Goal: Task Accomplishment & Management: Manage account settings

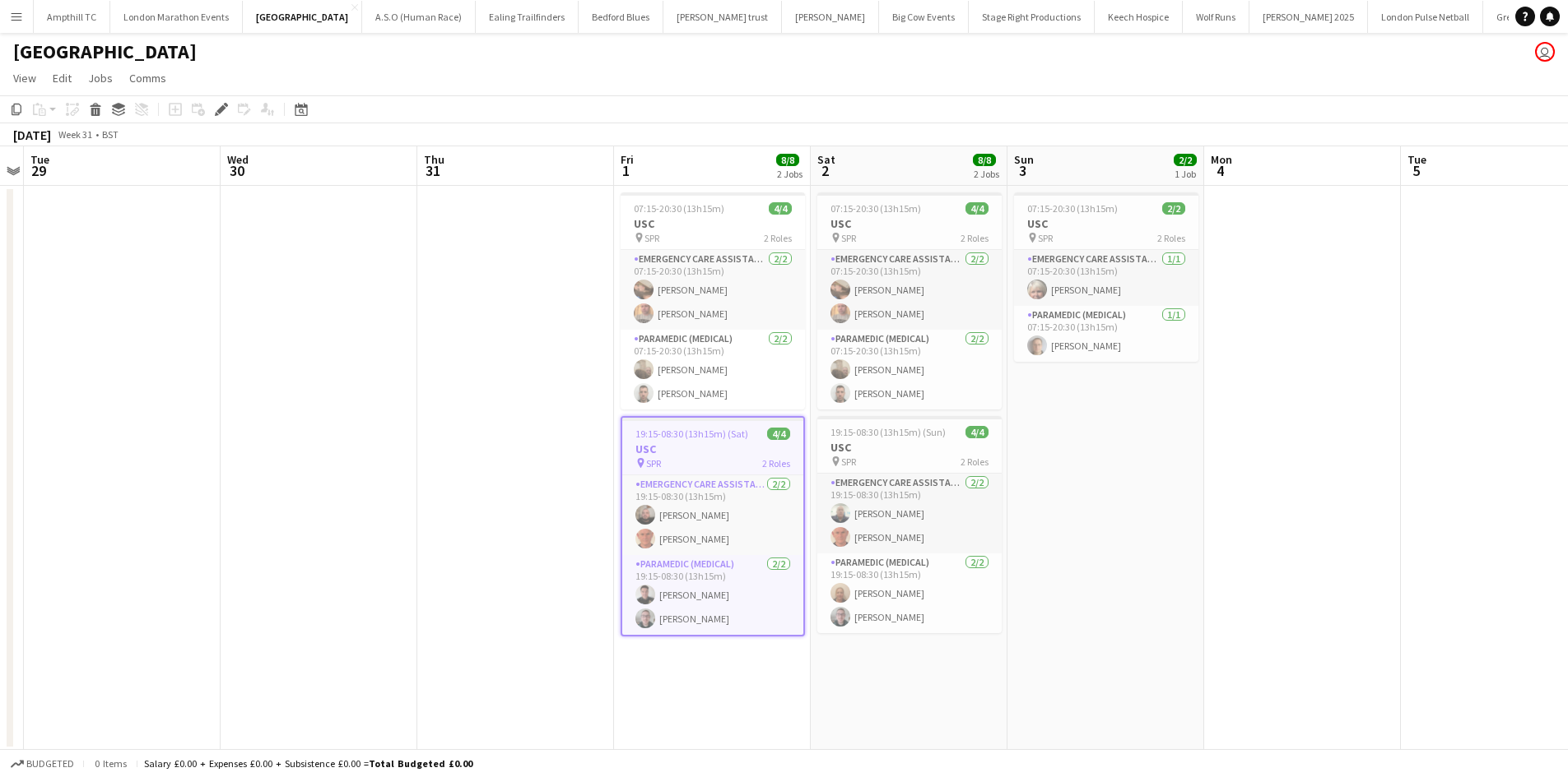
click at [23, 22] on button "Menu" at bounding box center [16, 16] width 33 height 33
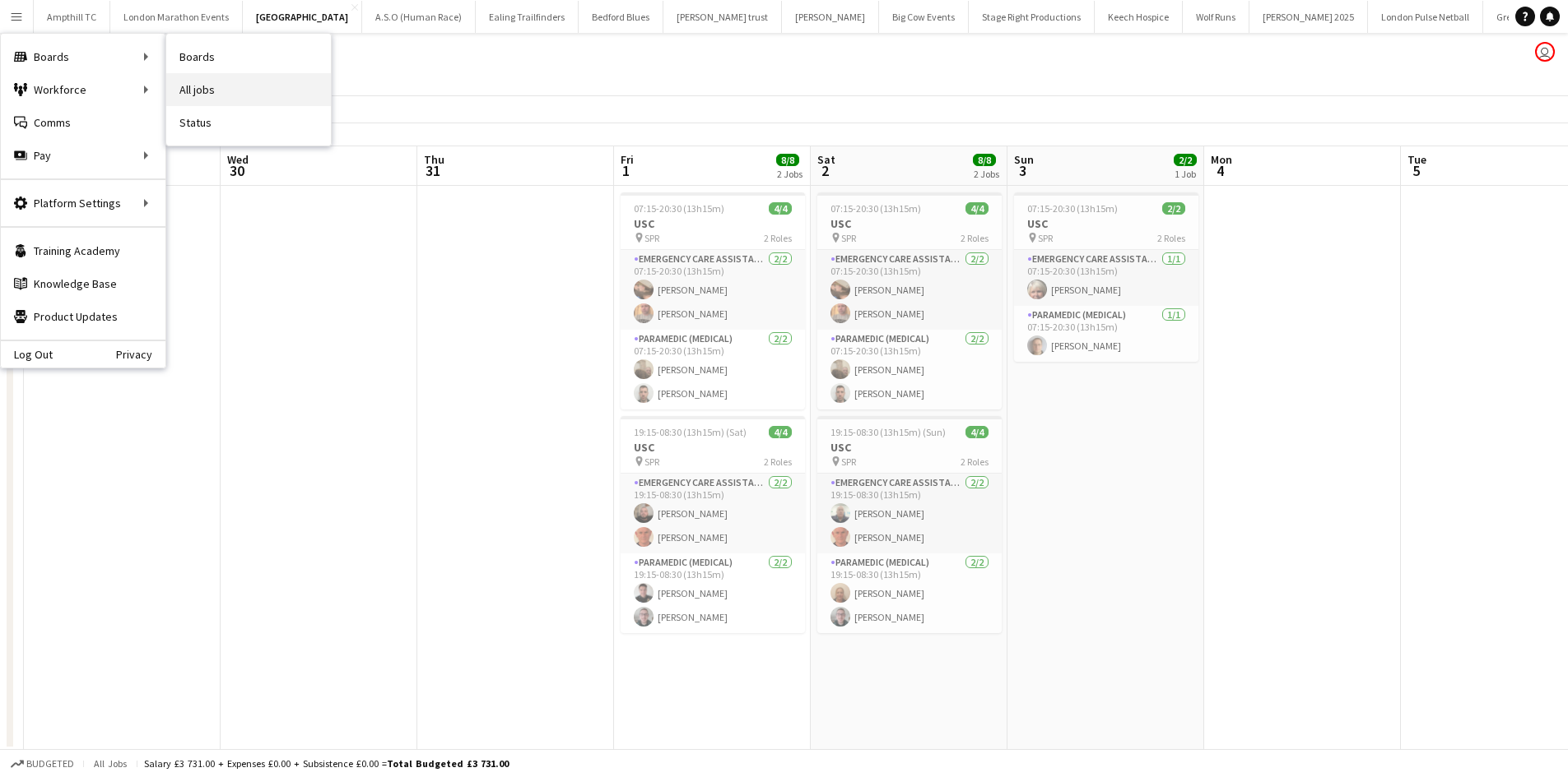
click at [196, 90] on link "All jobs" at bounding box center [248, 89] width 165 height 33
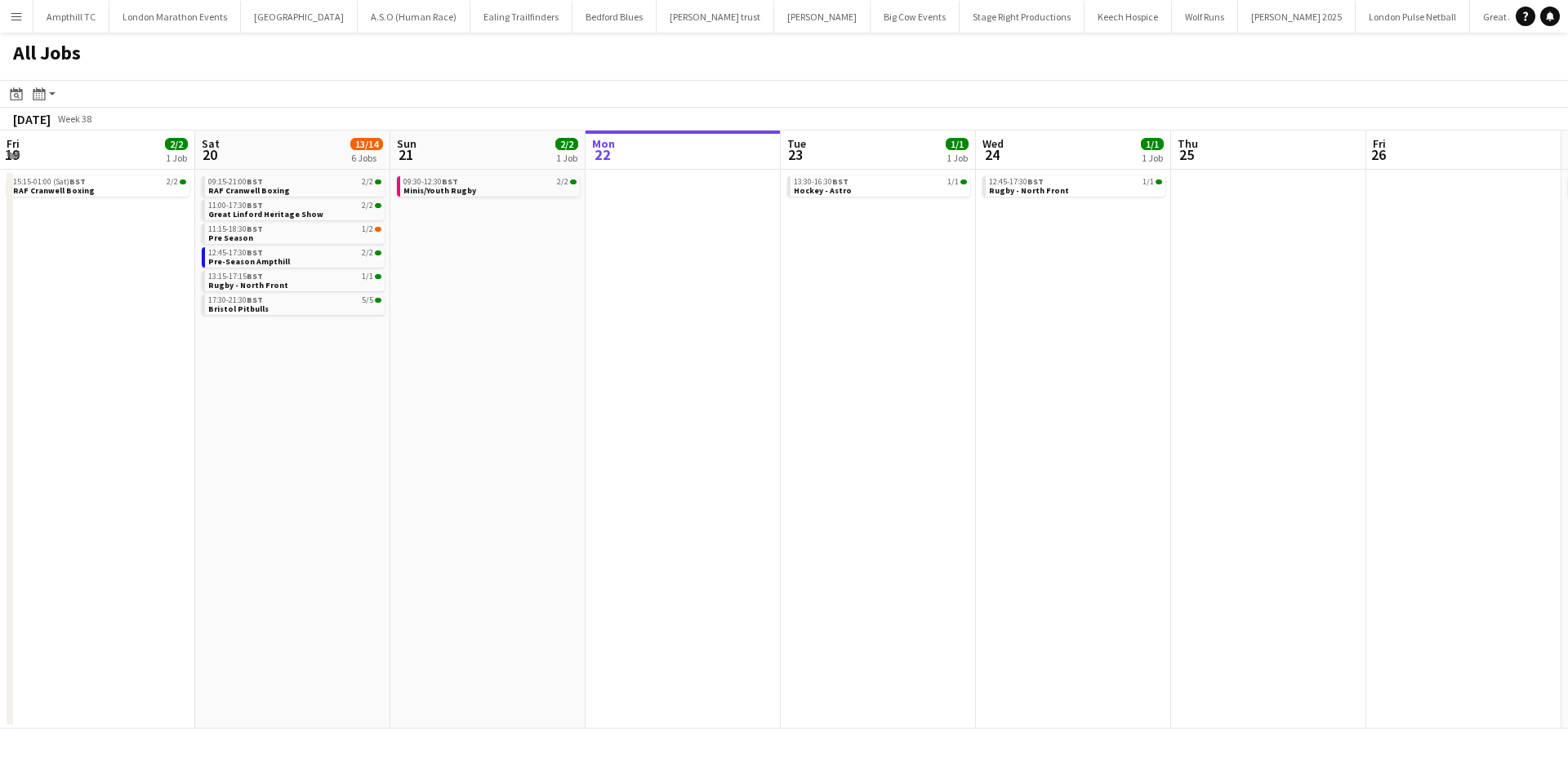
scroll to position [0, 390]
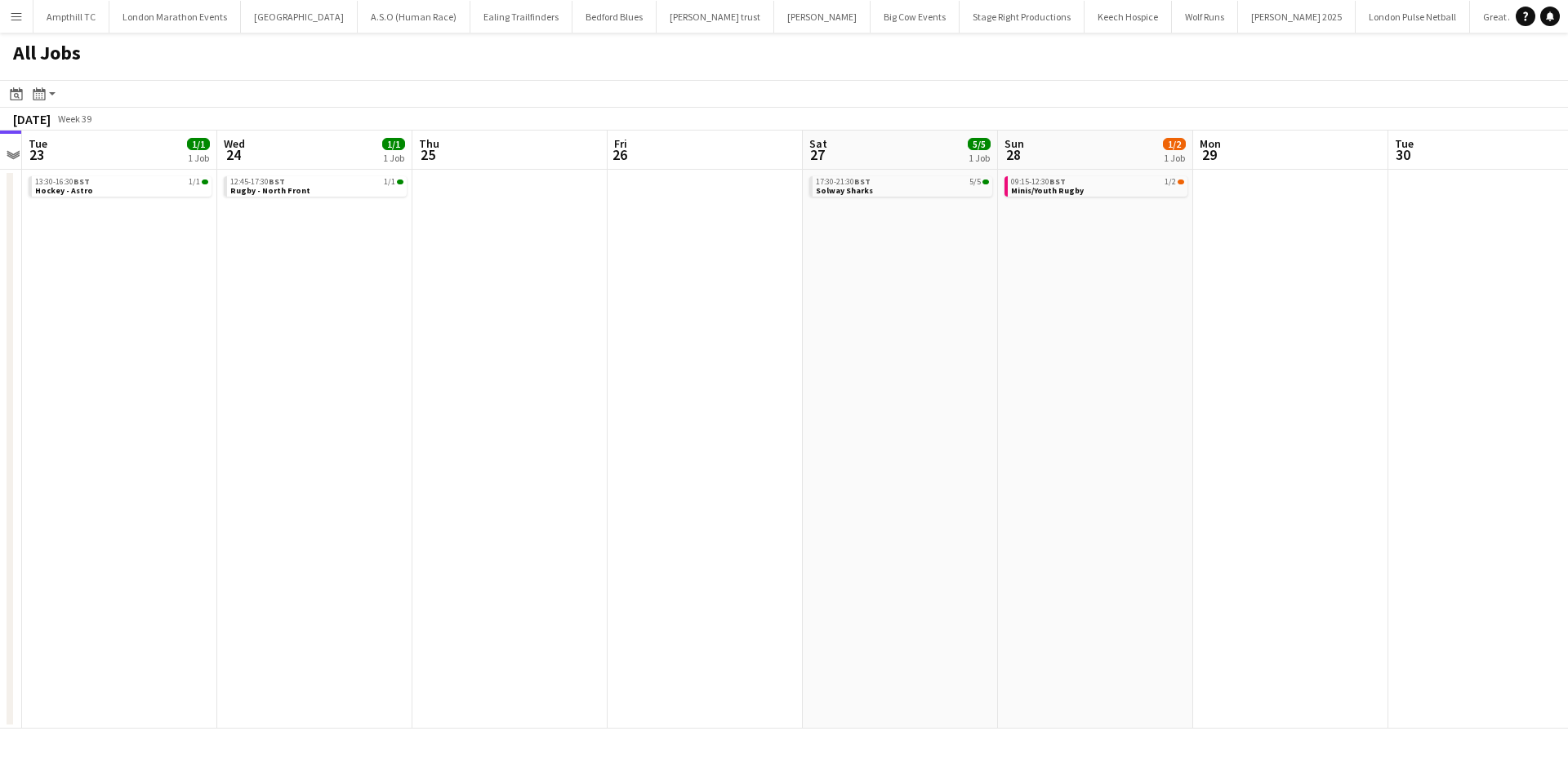
drag, startPoint x: 1054, startPoint y: 360, endPoint x: 575, endPoint y: 279, distance: 485.8
click at [938, 379] on app-calendar-viewport "Sun 21 2/2 1 Job Mon 22 Tue 23 1/1 1 Job Wed 24 1/1 1 Job Thu 25 Fri 26 Sat 27 …" at bounding box center [784, 430] width 1568 height 598
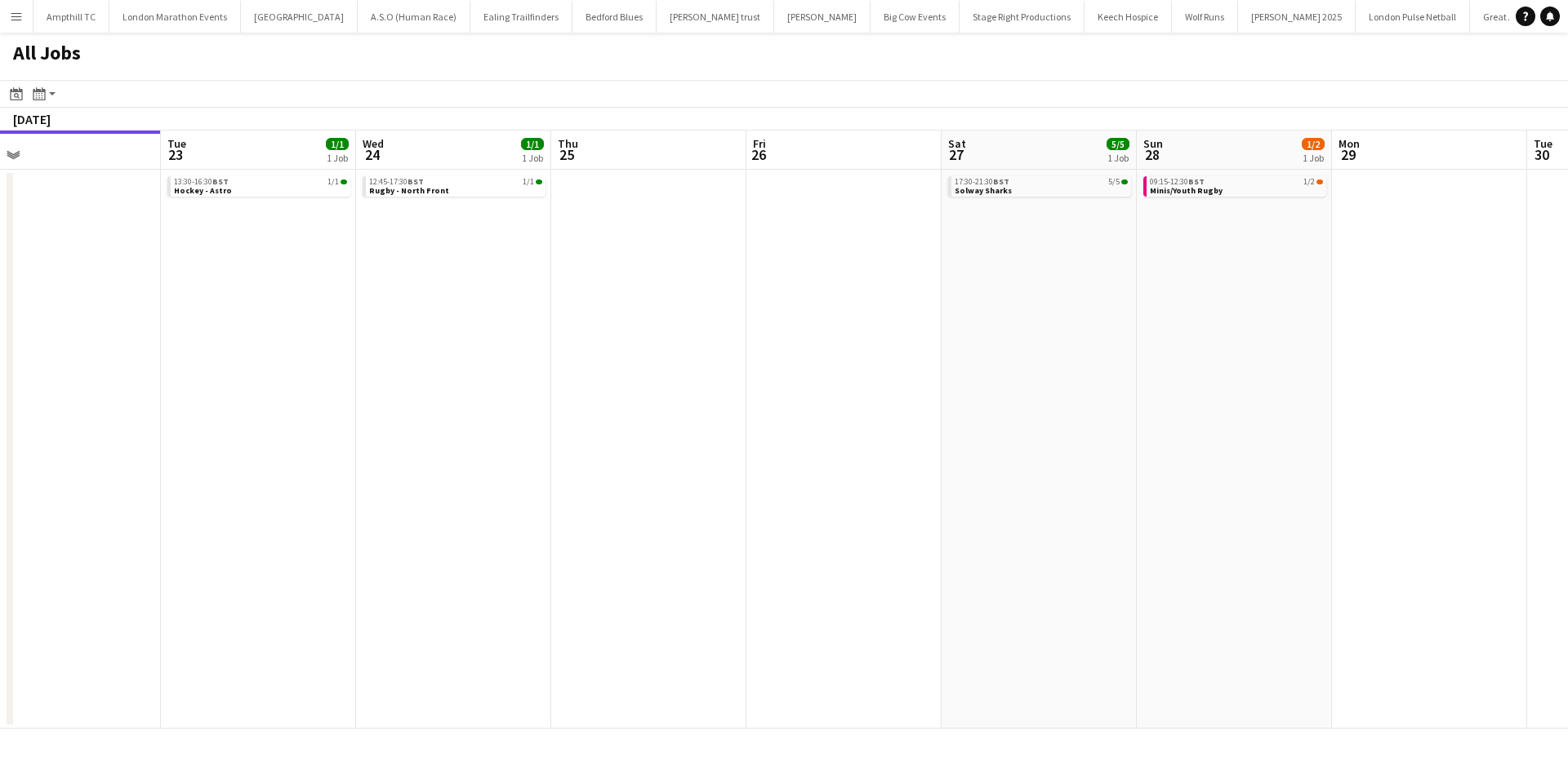
drag, startPoint x: 1123, startPoint y: 355, endPoint x: 617, endPoint y: 383, distance: 506.8
click at [653, 382] on app-calendar-viewport "Fri 19 2/2 1 Job Sat 20 13/14 6 Jobs Sun 21 2/2 1 Job Mon 22 Tue 23 1/1 1 Job W…" at bounding box center [784, 430] width 1568 height 598
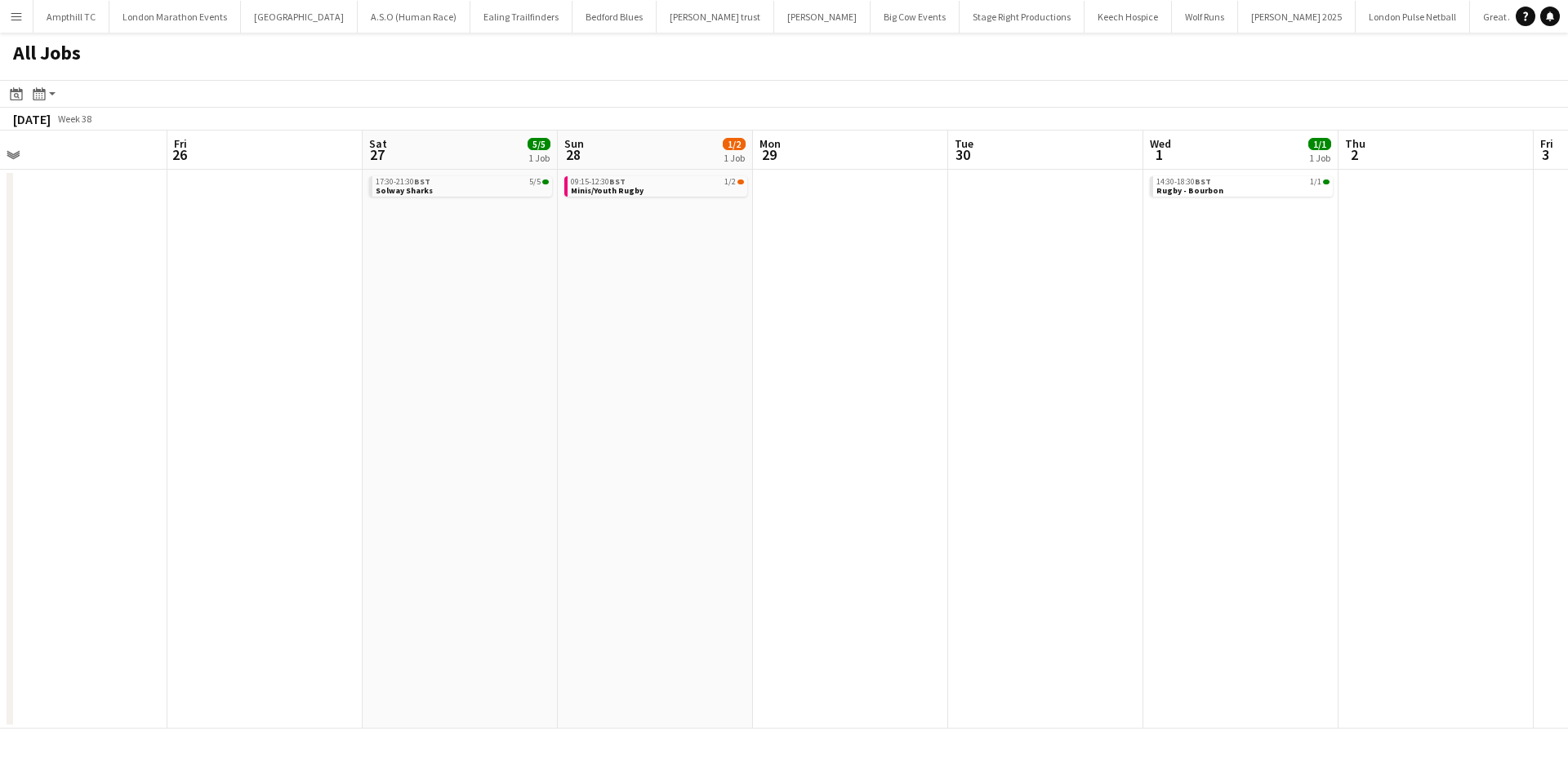
click at [500, 389] on app-all-jobs "All Jobs Date picker SEP 2025 SEP 2025 Monday M Tuesday T Wednesday W Thursday …" at bounding box center [784, 380] width 1568 height 696
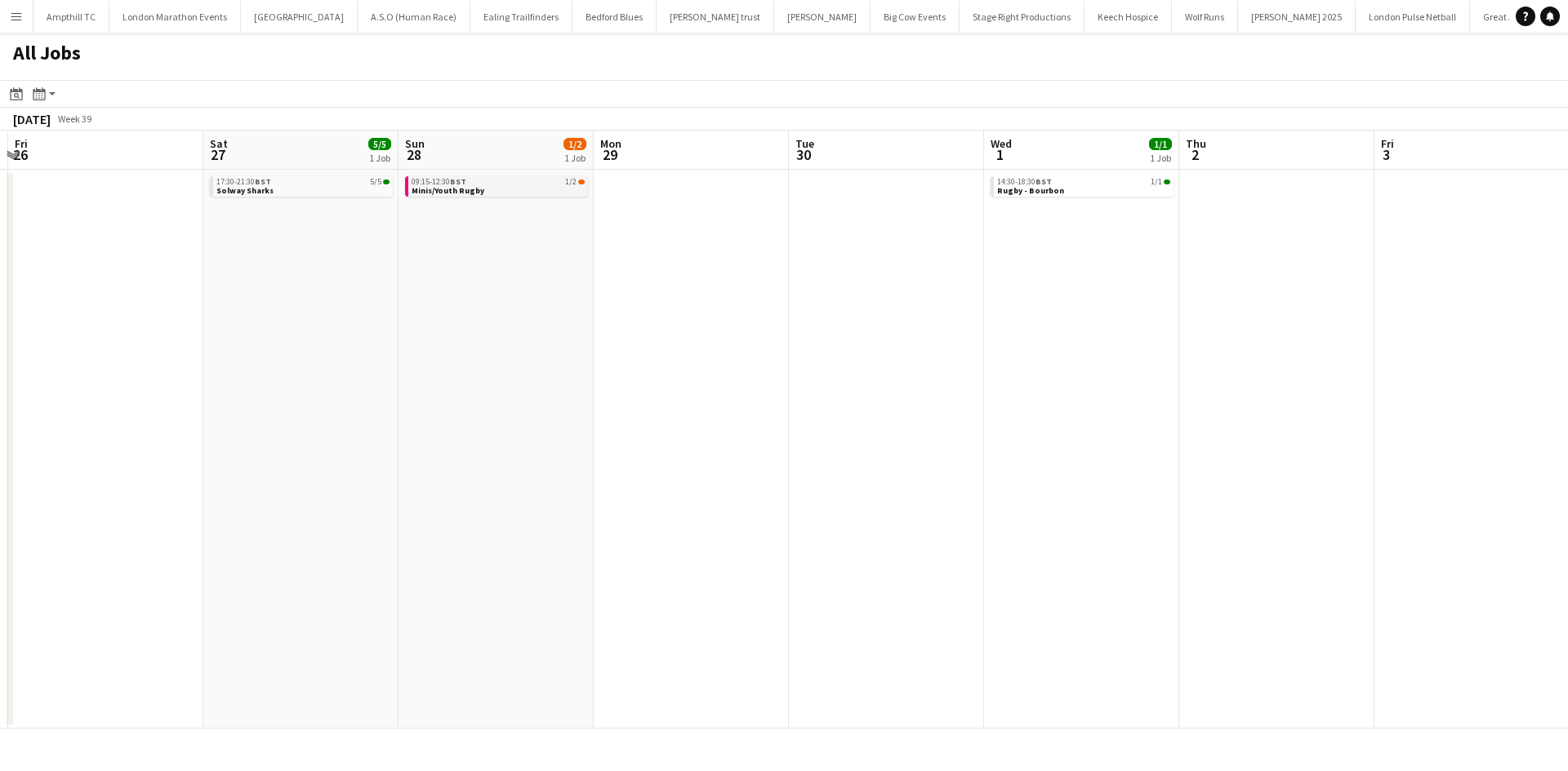
click at [516, 187] on link "09:15-12:30 BST 1/2 Minis/Youth Rugby" at bounding box center [498, 186] width 173 height 19
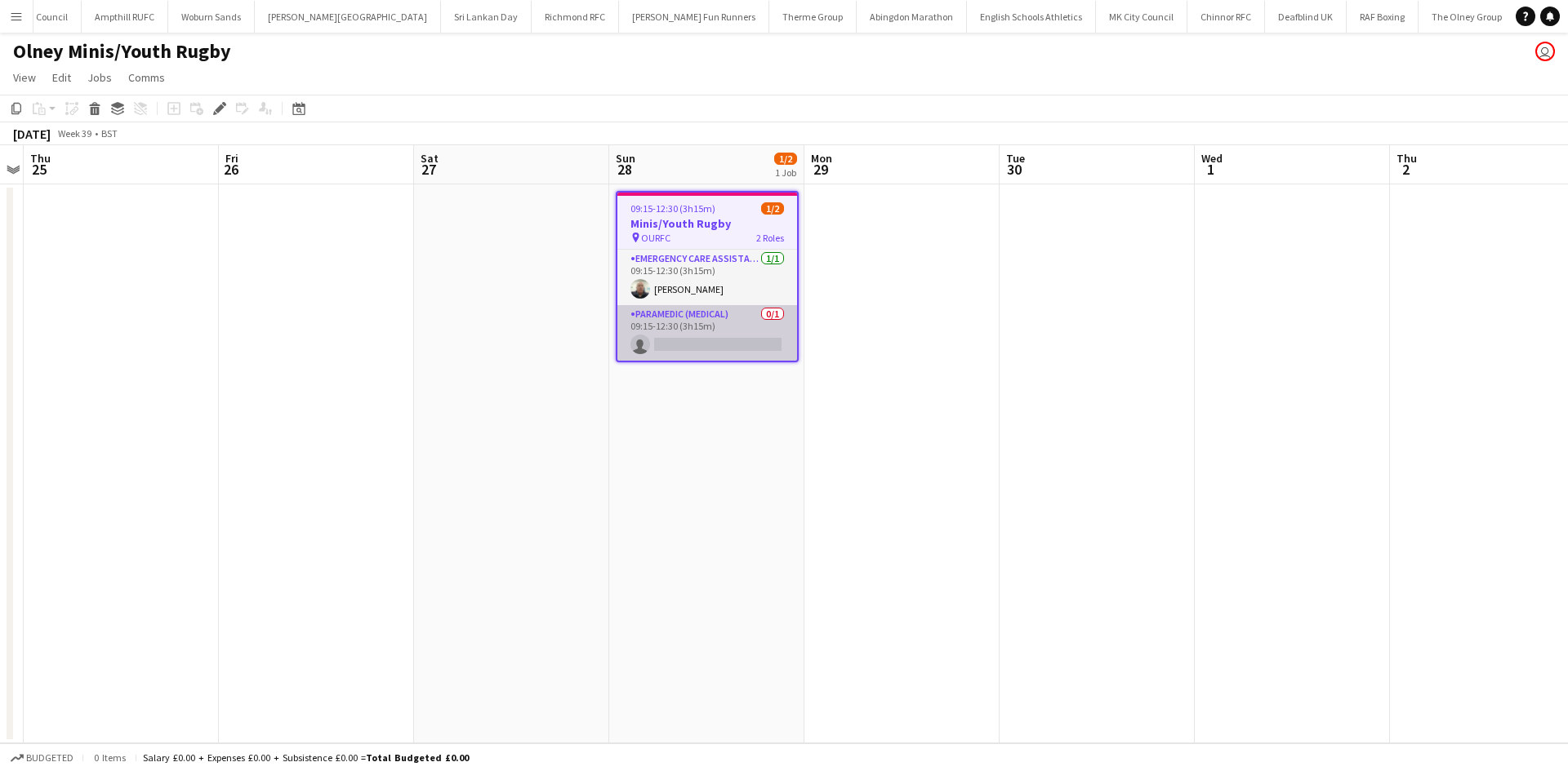
scroll to position [0, 1959]
click at [711, 350] on app-card-role "Paramedic (Medical) 0/1 09:15-12:30 (3h15m) single-neutral-actions" at bounding box center [708, 334] width 180 height 56
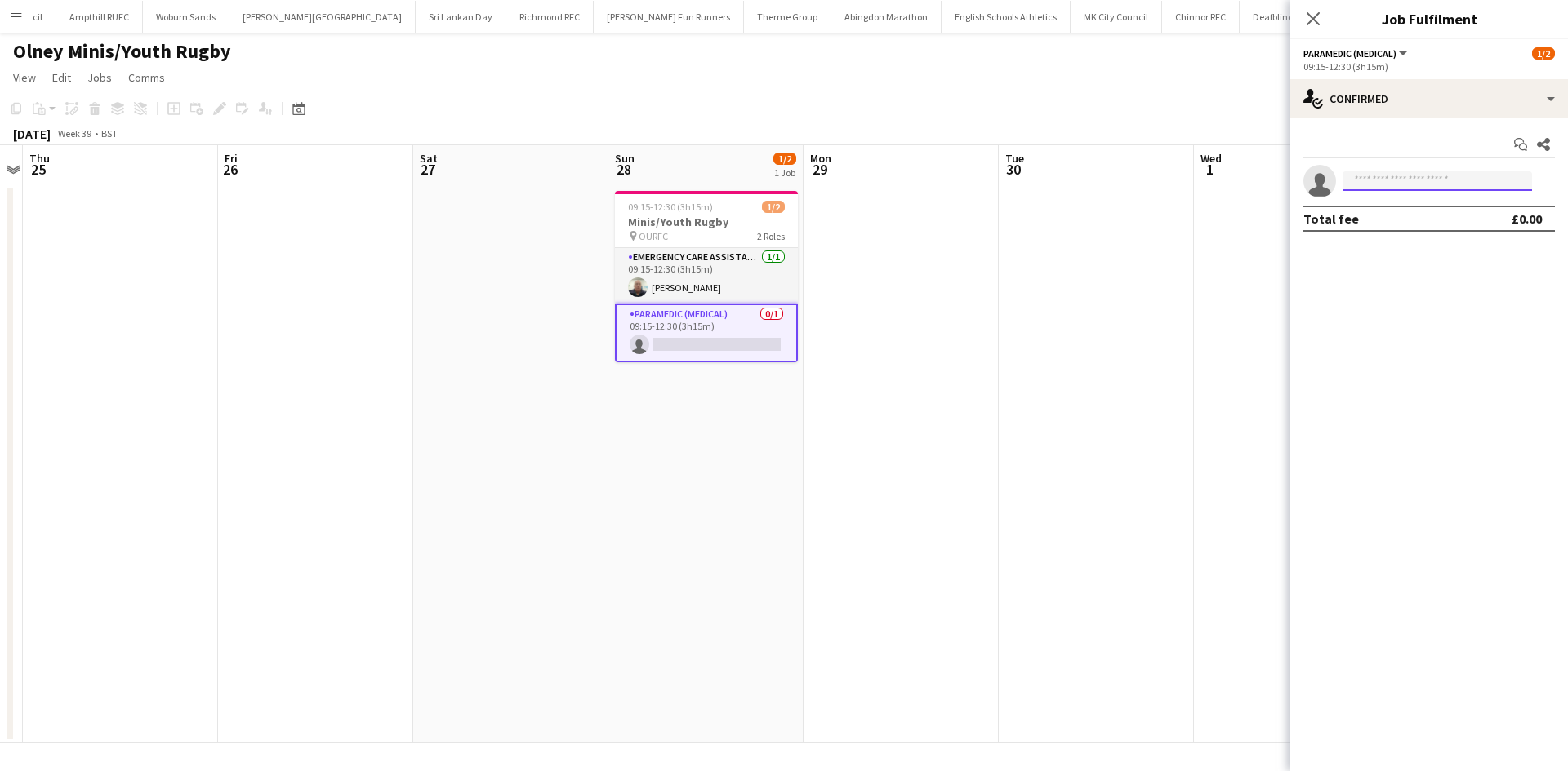
click at [1399, 185] on input at bounding box center [1437, 181] width 190 height 19
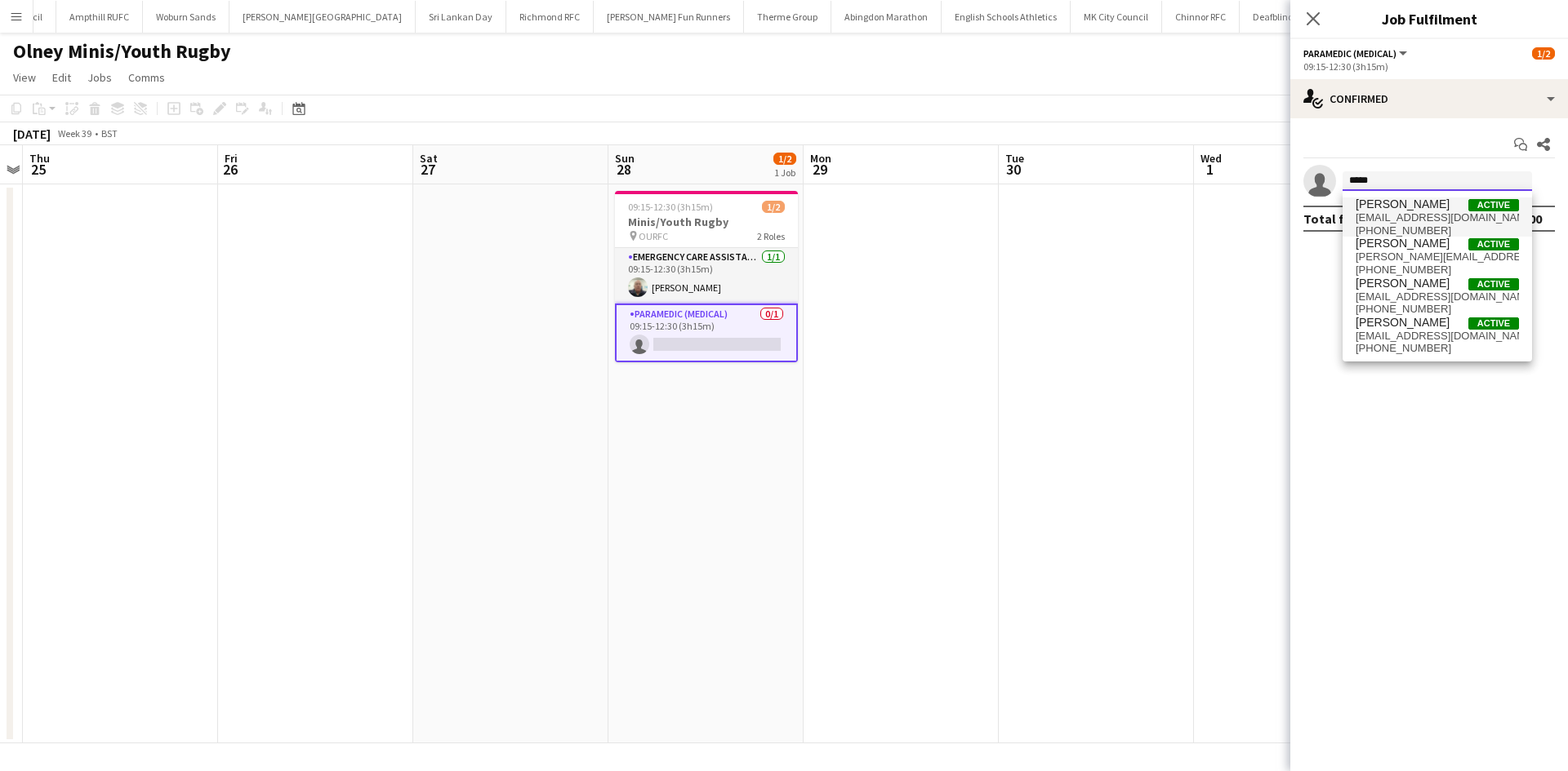
type input "*****"
click at [1424, 223] on span "gingerdave@gmail.com" at bounding box center [1437, 217] width 163 height 13
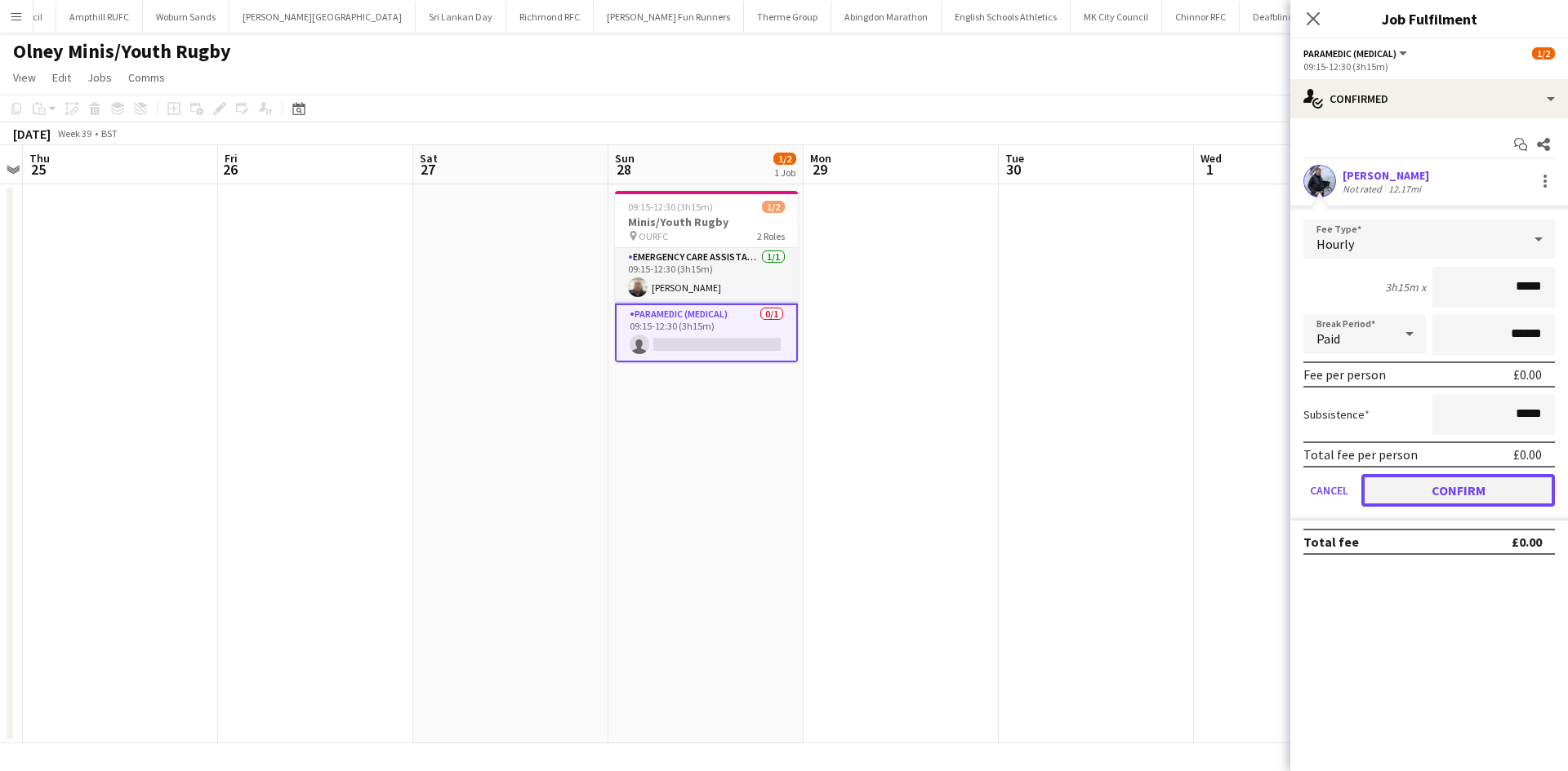
click at [1440, 488] on button "Confirm" at bounding box center [1458, 490] width 194 height 32
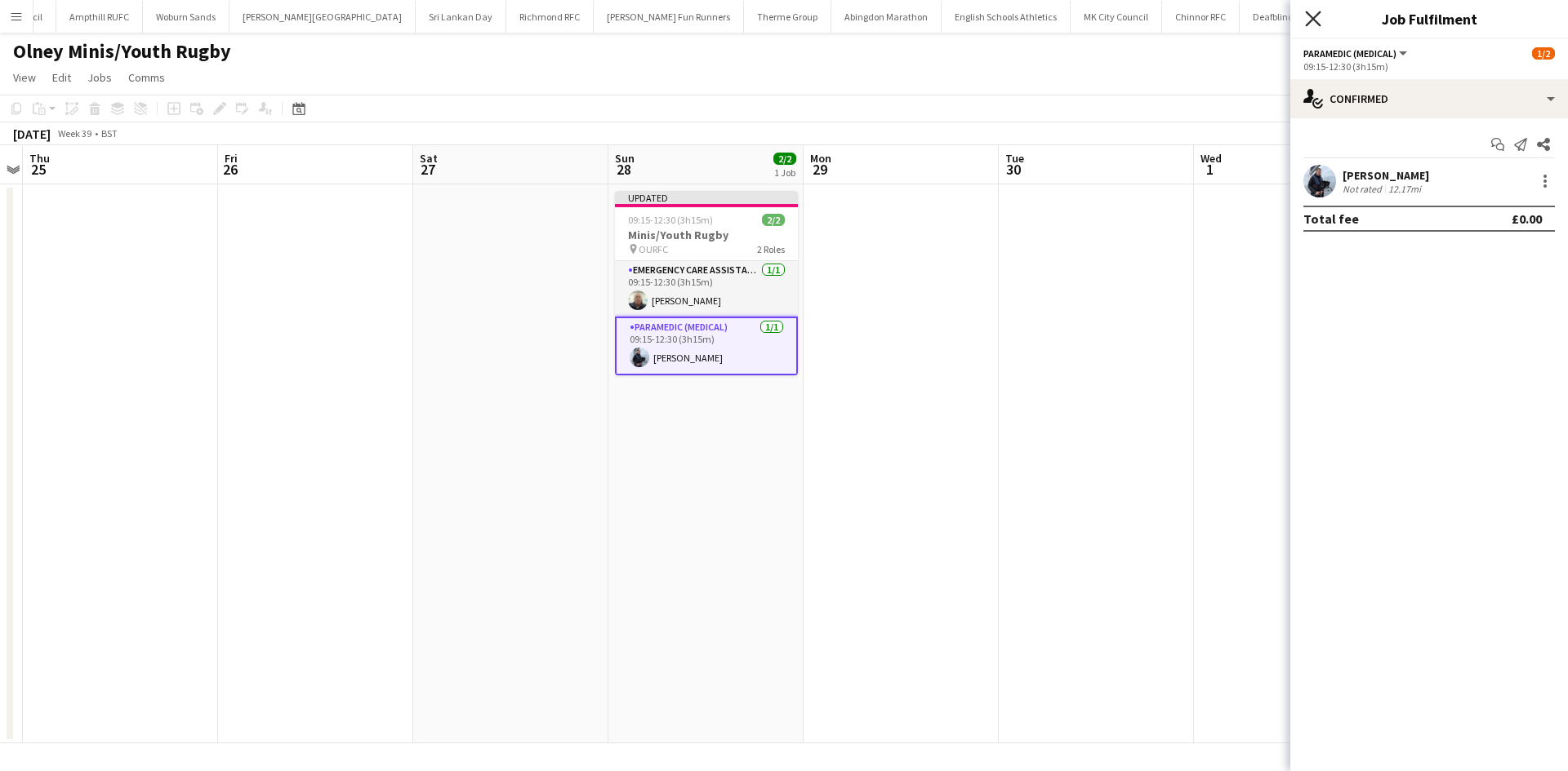
click at [1313, 22] on icon "Close pop-in" at bounding box center [1313, 18] width 16 height 16
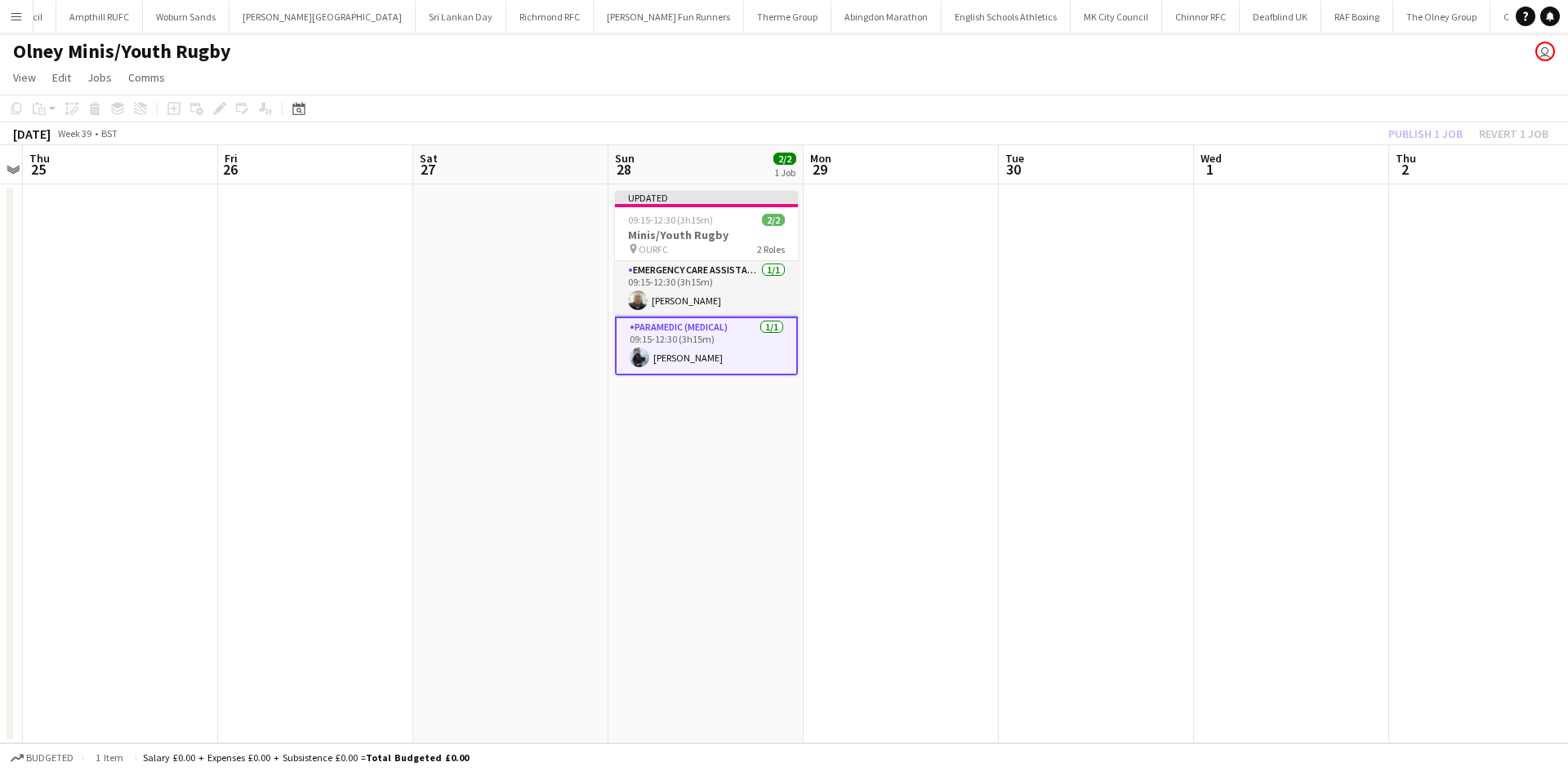
click at [1409, 135] on div "Publish 1 job Revert 1 job" at bounding box center [1468, 134] width 199 height 21
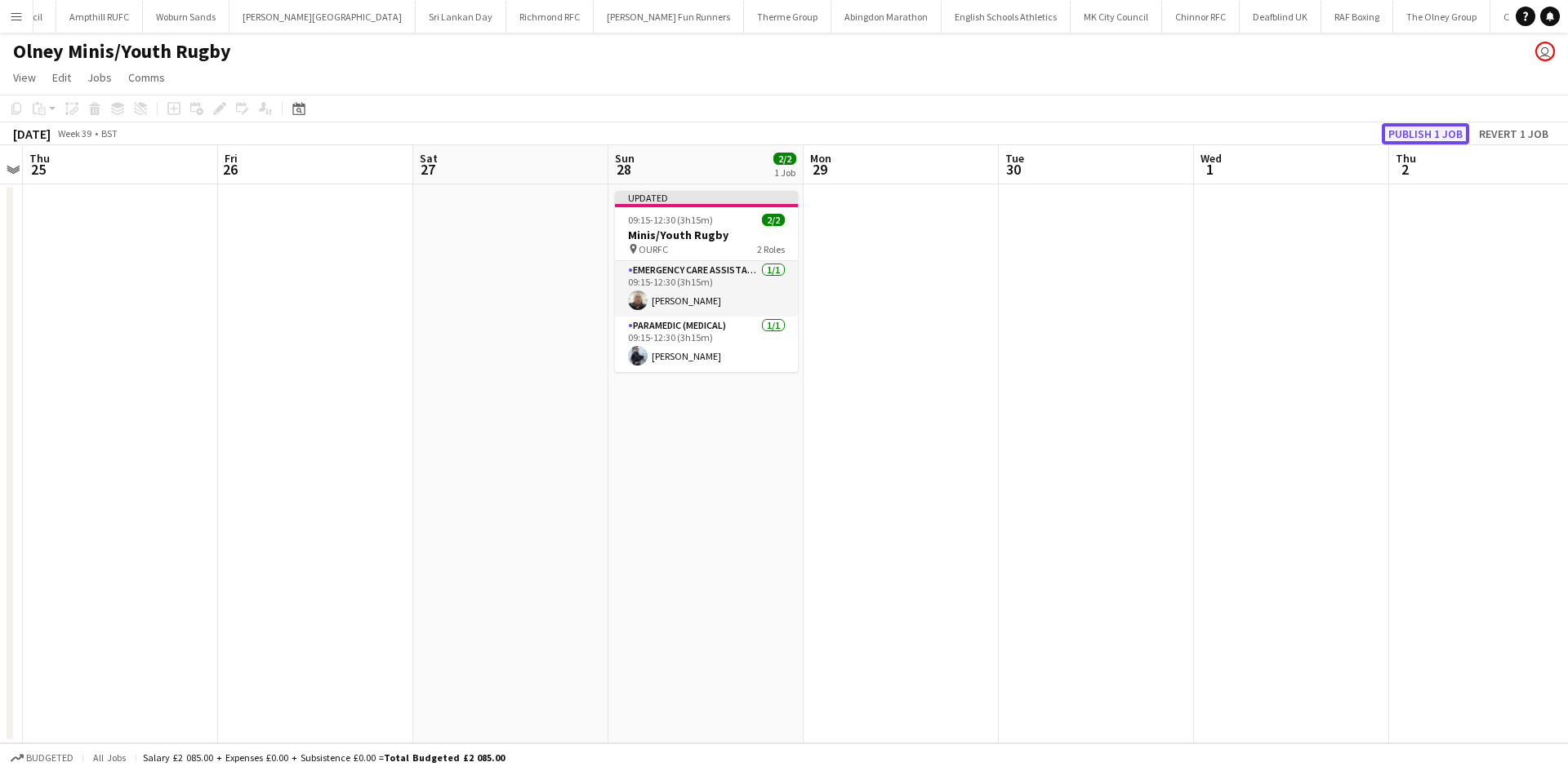
click at [1411, 135] on button "Publish 1 job" at bounding box center [1426, 134] width 87 height 21
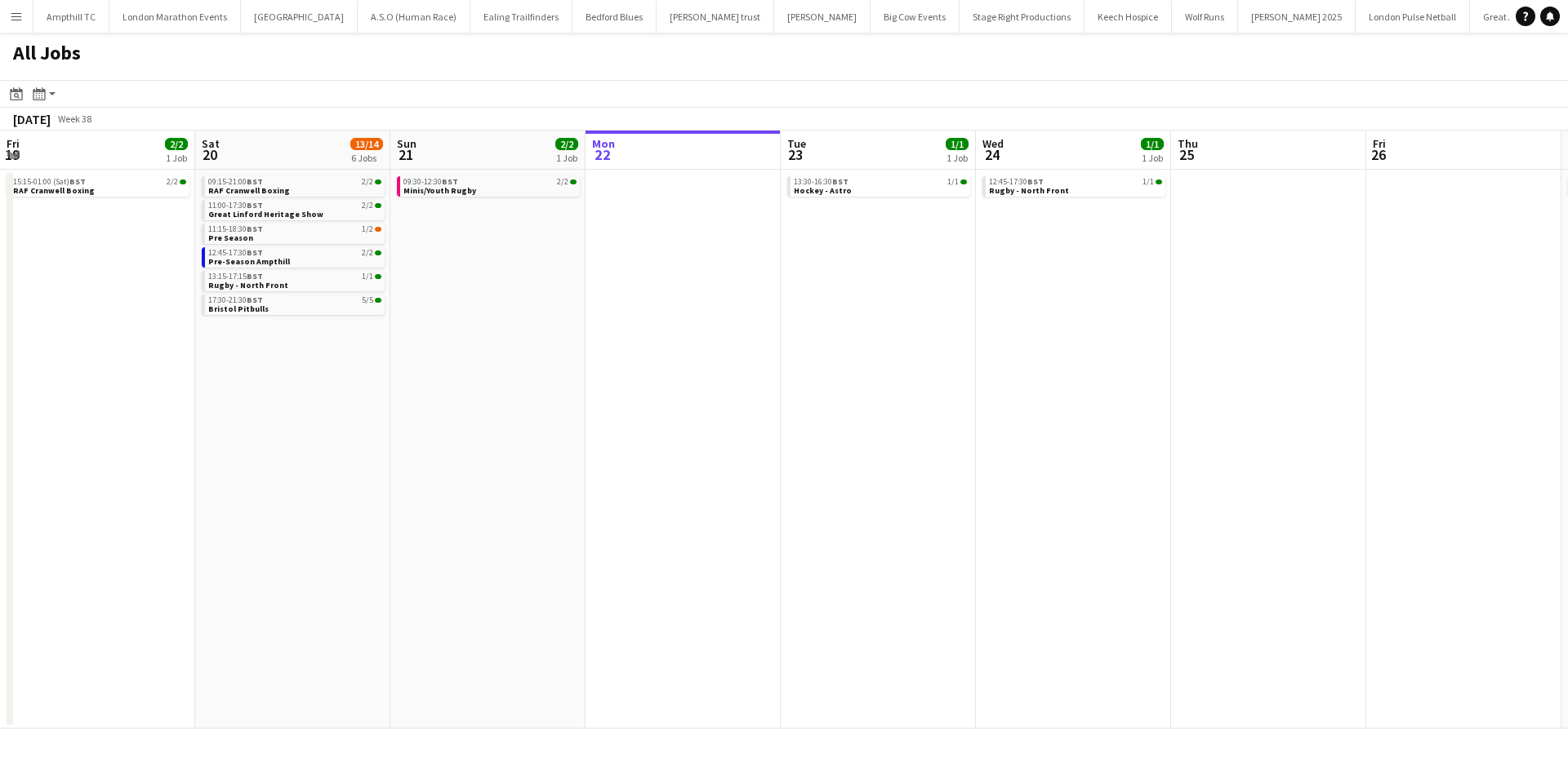
scroll to position [0, 390]
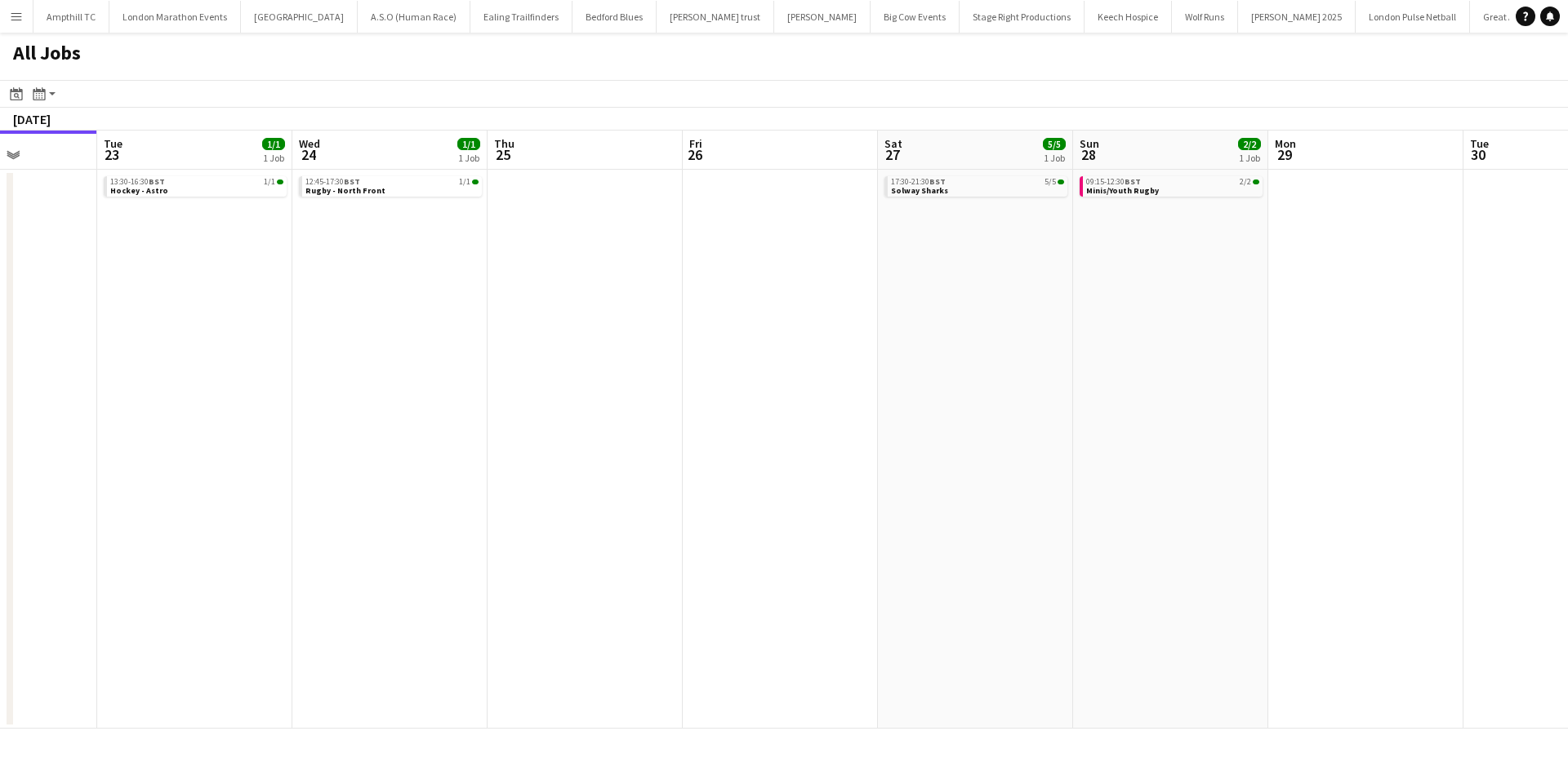
drag, startPoint x: 946, startPoint y: 271, endPoint x: 428, endPoint y: 286, distance: 518.2
click at [432, 286] on app-calendar-viewport "Fri 19 2/2 1 Job Sat 20 13/14 6 Jobs Sun 21 2/2 1 Job Mon 22 Tue 23 1/1 1 Job W…" at bounding box center [784, 430] width 1568 height 598
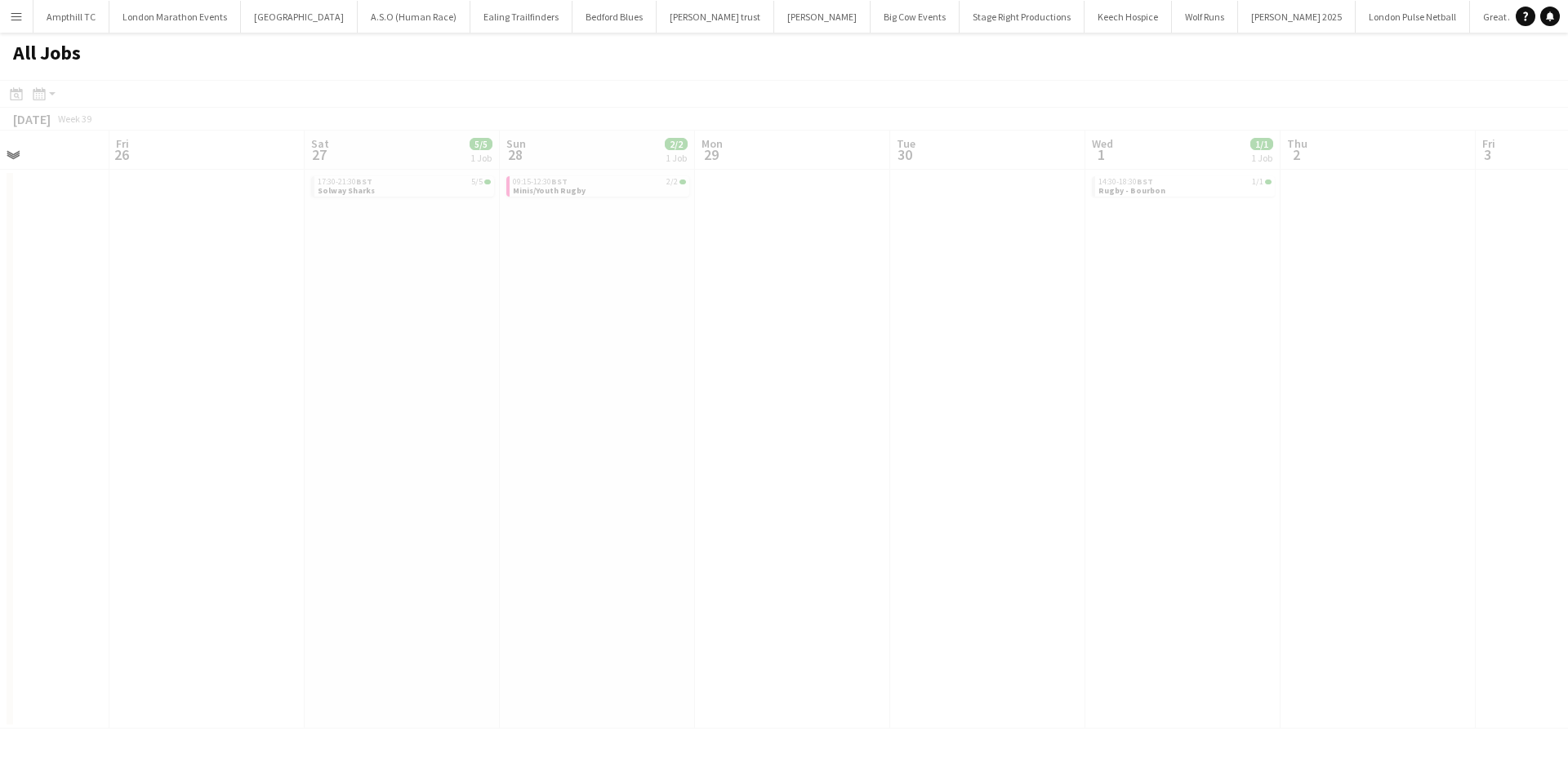
drag, startPoint x: 843, startPoint y: 286, endPoint x: 276, endPoint y: 302, distance: 567.2
click at [301, 303] on app-all-jobs "All Jobs Date picker SEP 2025 SEP 2025 Monday M Tuesday T Wednesday W Thursday …" at bounding box center [784, 380] width 1568 height 696
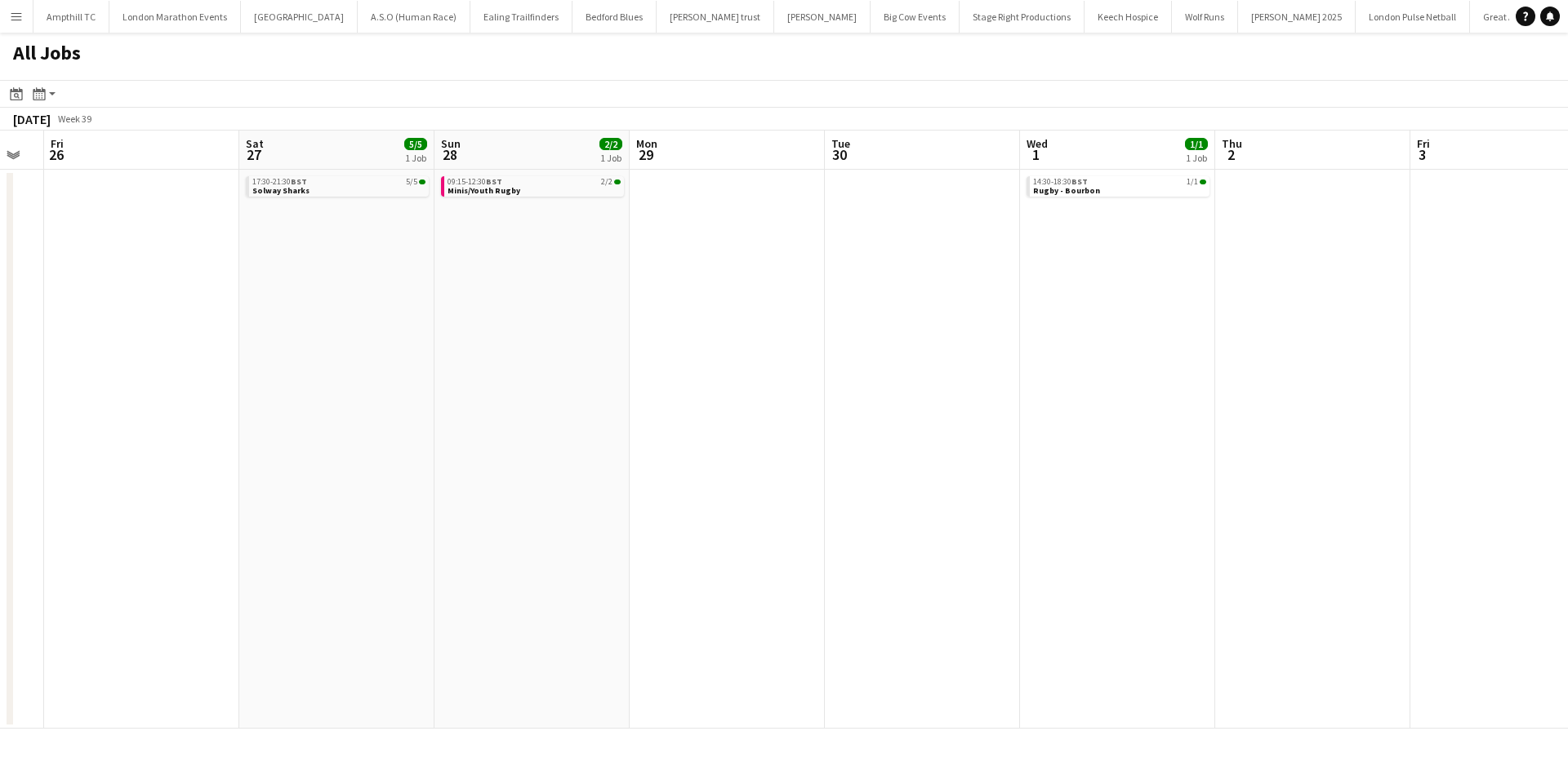
drag, startPoint x: 815, startPoint y: 317, endPoint x: 430, endPoint y: 313, distance: 385.0
click at [262, 320] on app-calendar-viewport "Tue 23 1/1 1 Job Wed 24 1/1 1 Job Thu 25 Fri 26 Sat 27 5/5 1 Job Sun 28 2/2 1 J…" at bounding box center [784, 430] width 1568 height 598
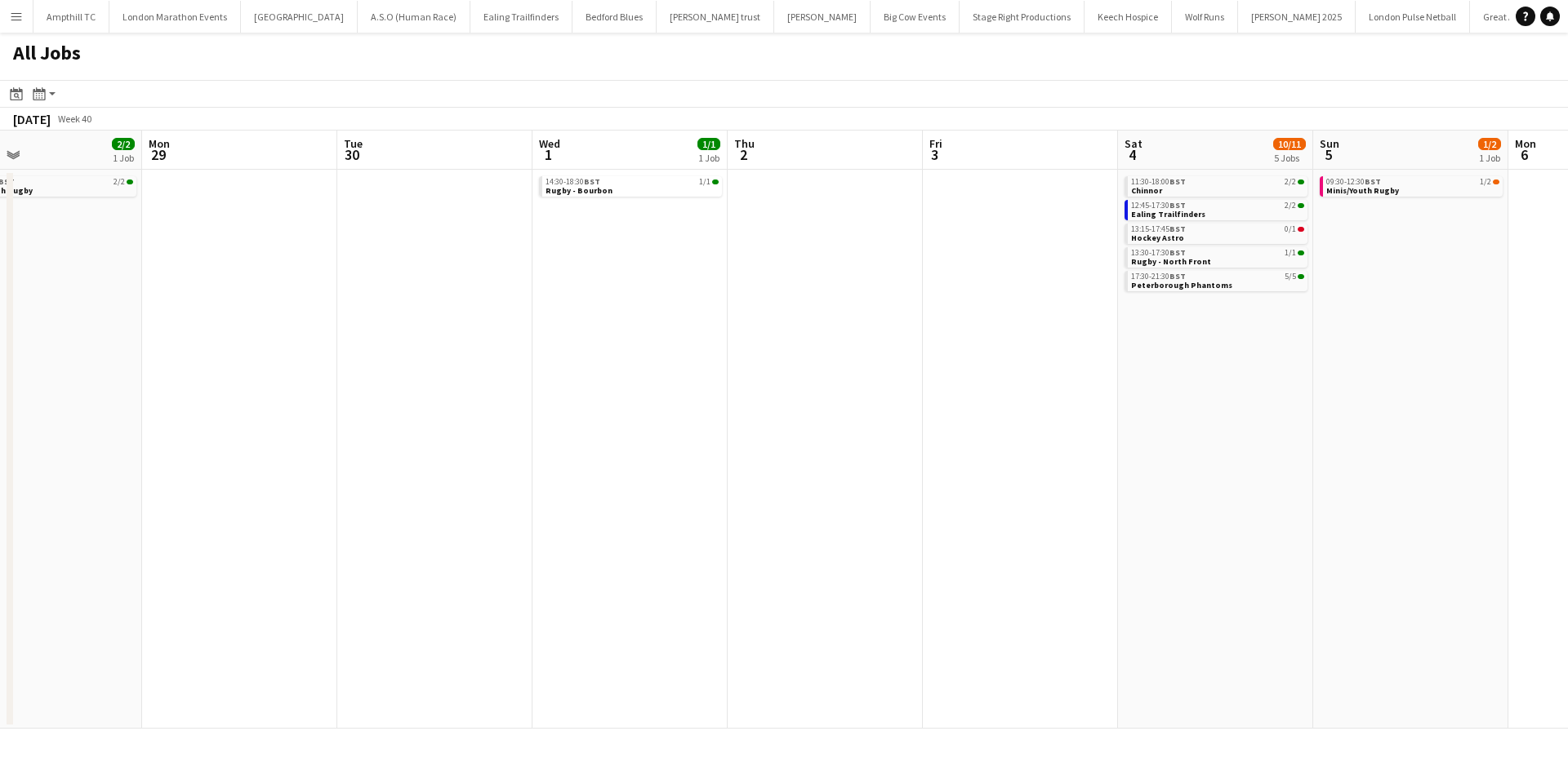
scroll to position [0, 558]
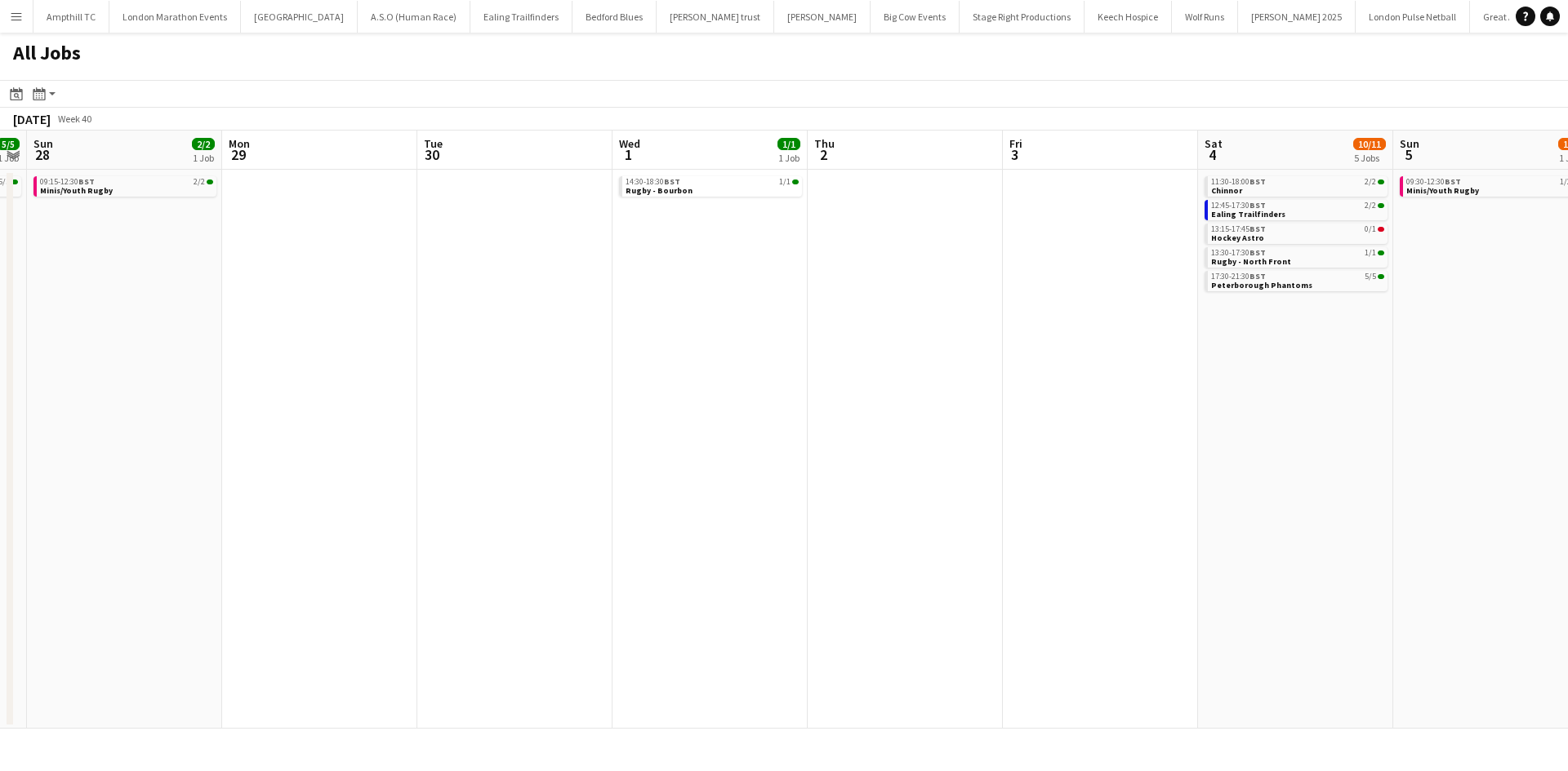
click at [371, 332] on app-all-jobs "All Jobs Date picker SEP 2025 SEP 2025 Monday M Tuesday T Wednesday W Thursday …" at bounding box center [784, 380] width 1568 height 696
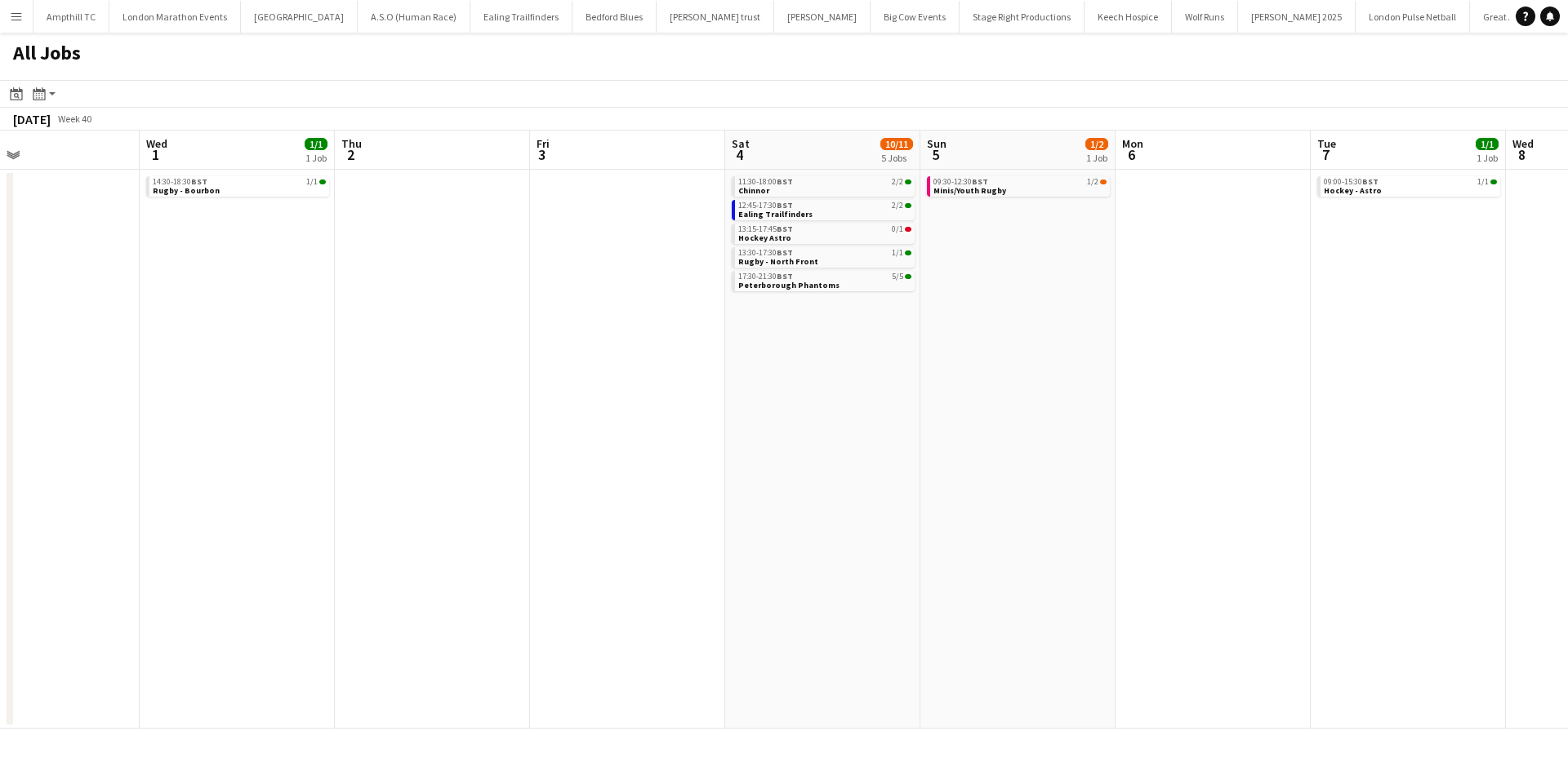
scroll to position [0, 686]
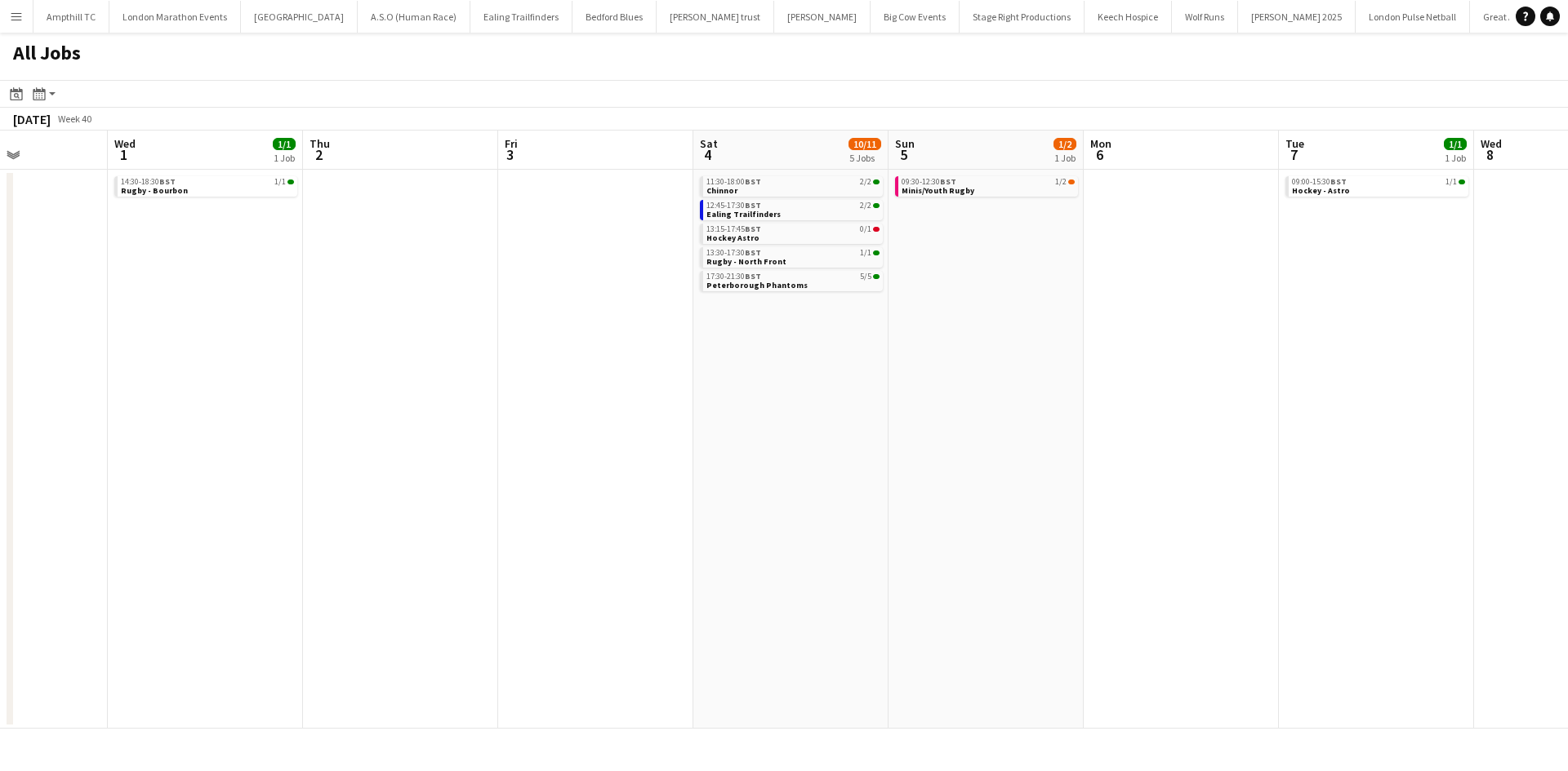
drag, startPoint x: 1011, startPoint y: 342, endPoint x: 883, endPoint y: 336, distance: 128.1
click at [885, 342] on app-calendar-viewport "Sat 27 5/5 1 Job Sun 28 2/2 1 Job Mon 29 Tue 30 Wed 1 1/1 1 Job Thu 2 Fri 3 Sat…" at bounding box center [784, 430] width 1568 height 598
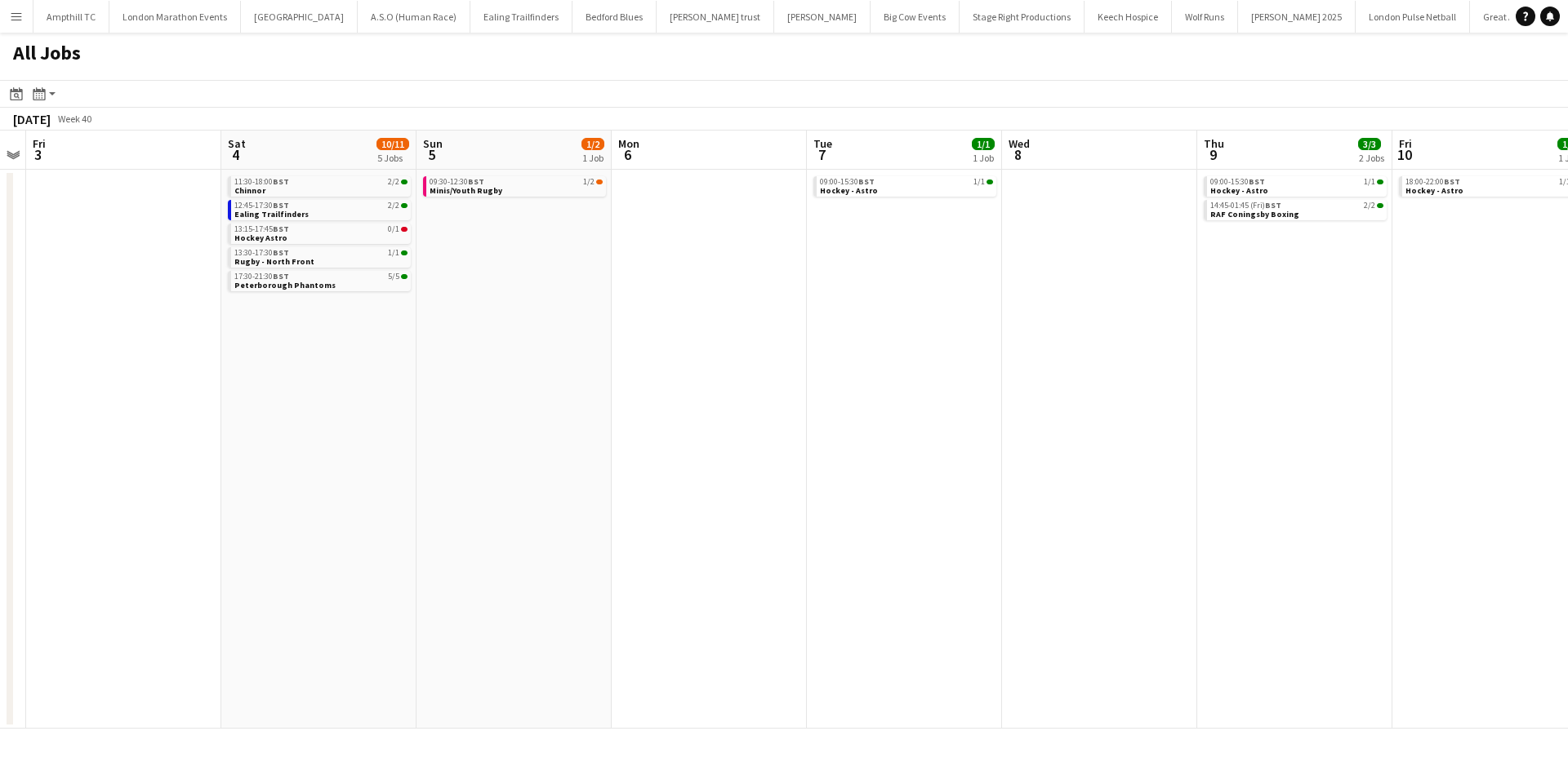
click at [644, 313] on app-calendar-viewport "Tue 30 Wed 1 1/1 1 Job Thu 2 Fri 3 Sat 4 10/11 5 Jobs Sun 5 1/2 1 Job Mon 6 Tue…" at bounding box center [784, 430] width 1568 height 598
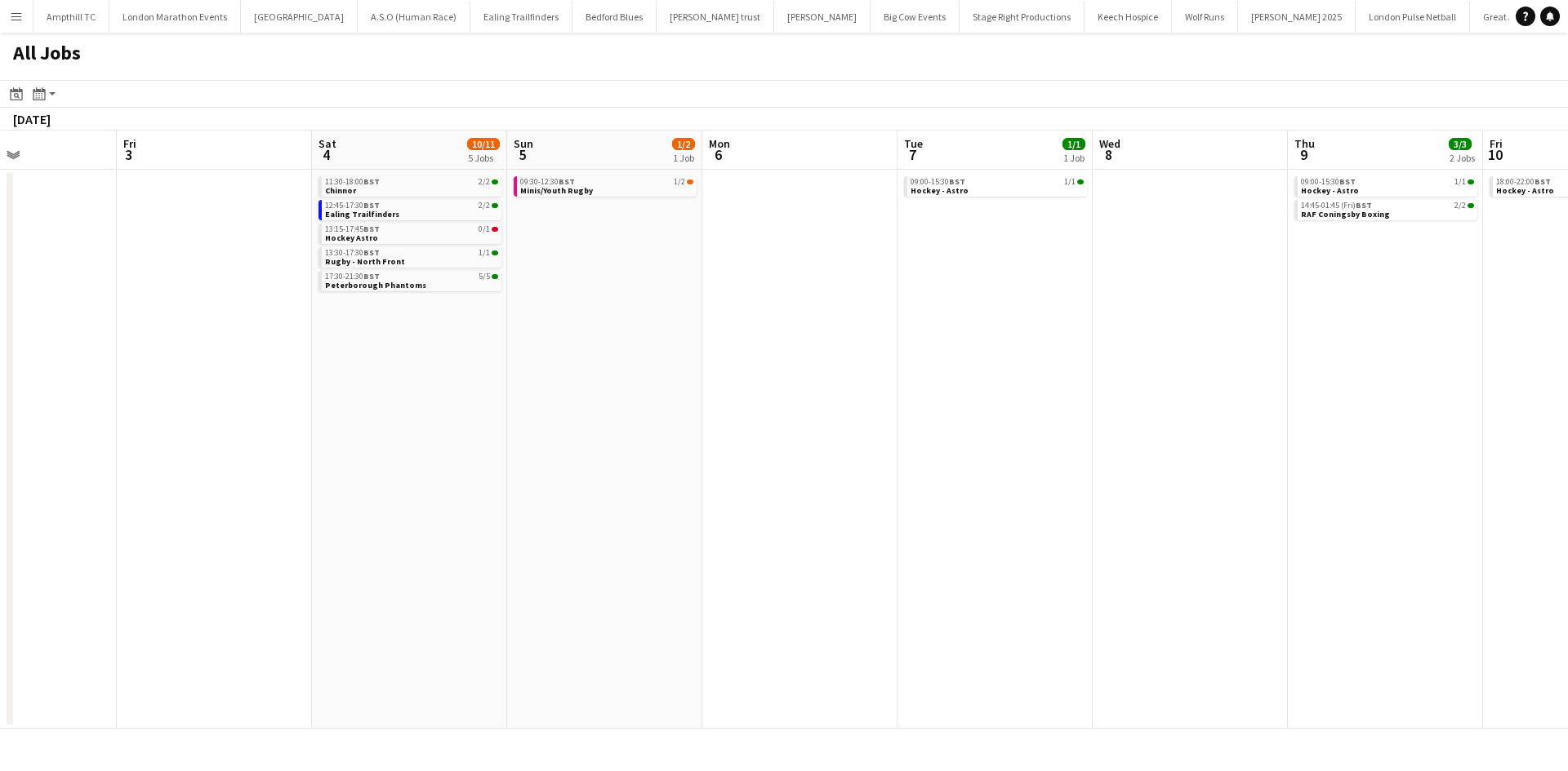
drag, startPoint x: 1028, startPoint y: 320, endPoint x: 562, endPoint y: 316, distance: 466.0
click at [598, 321] on app-calendar-viewport "Tue 30 Wed 1 1/1 1 Job Thu 2 Fri 3 Sat 4 10/11 5 Jobs Sun 5 1/2 1 Job Mon 6 Tue…" at bounding box center [784, 430] width 1568 height 598
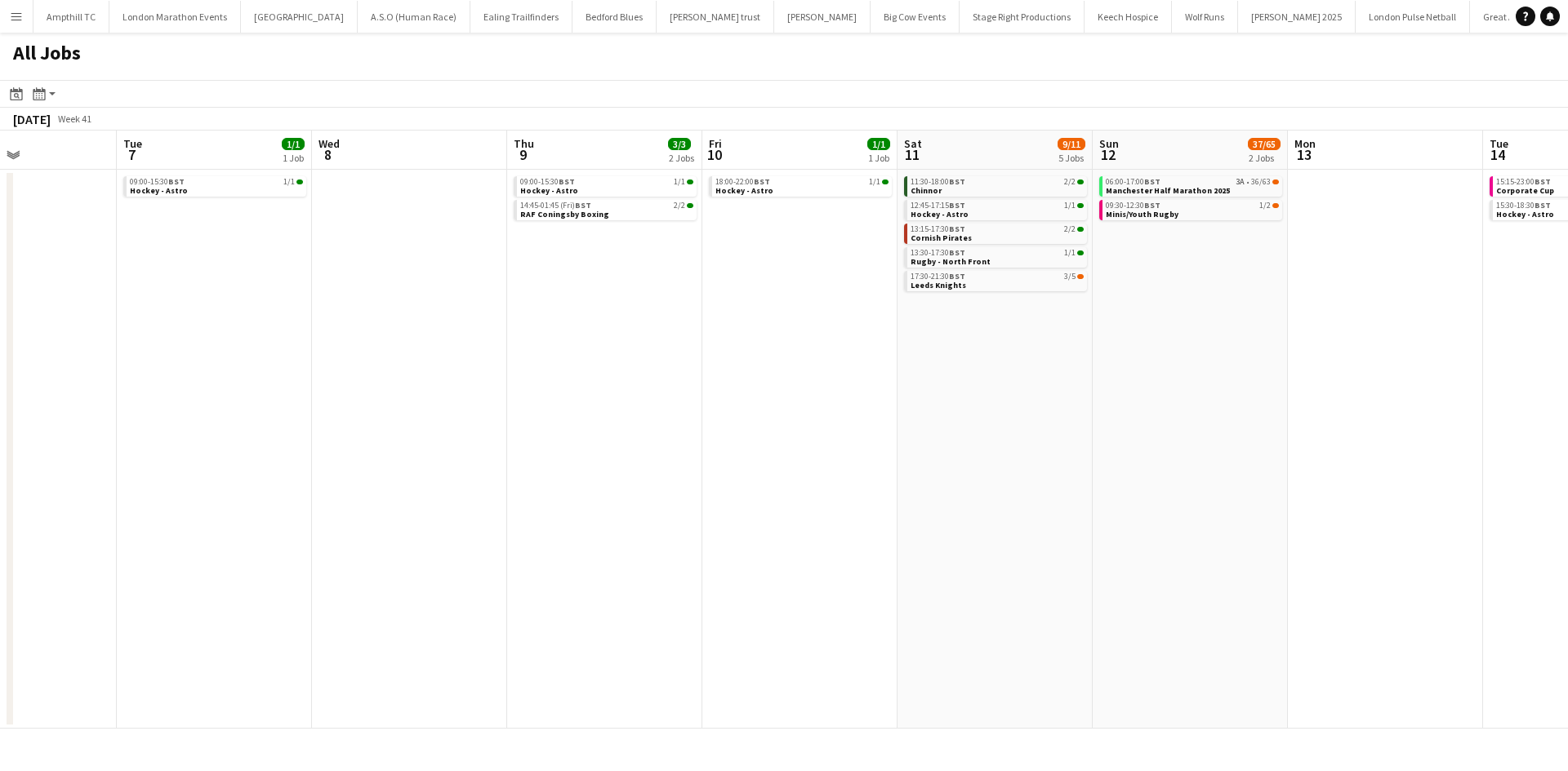
scroll to position [0, 479]
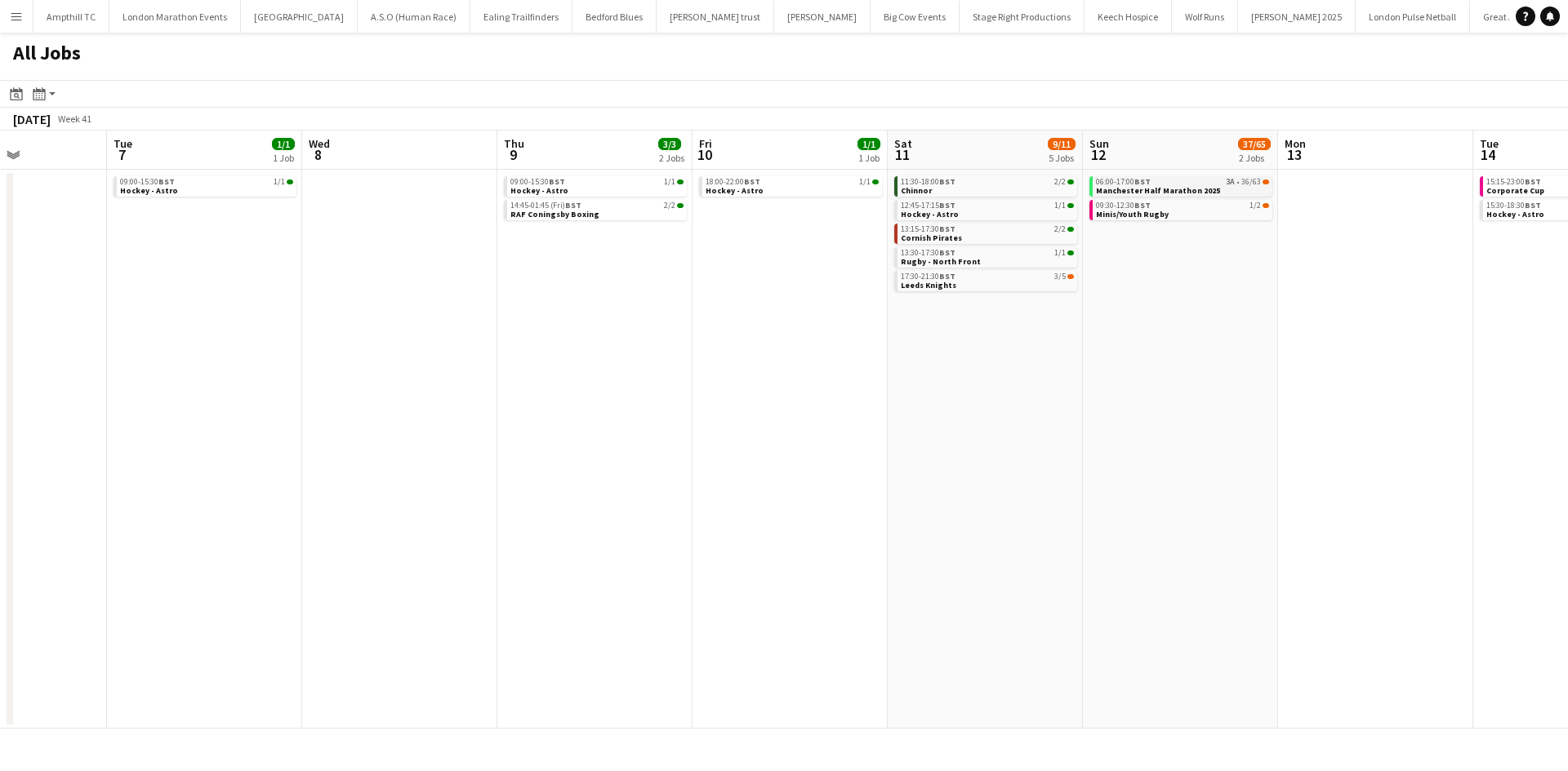
click at [1199, 182] on div "06:00-17:00 BST 3A • 36/63" at bounding box center [1183, 182] width 173 height 8
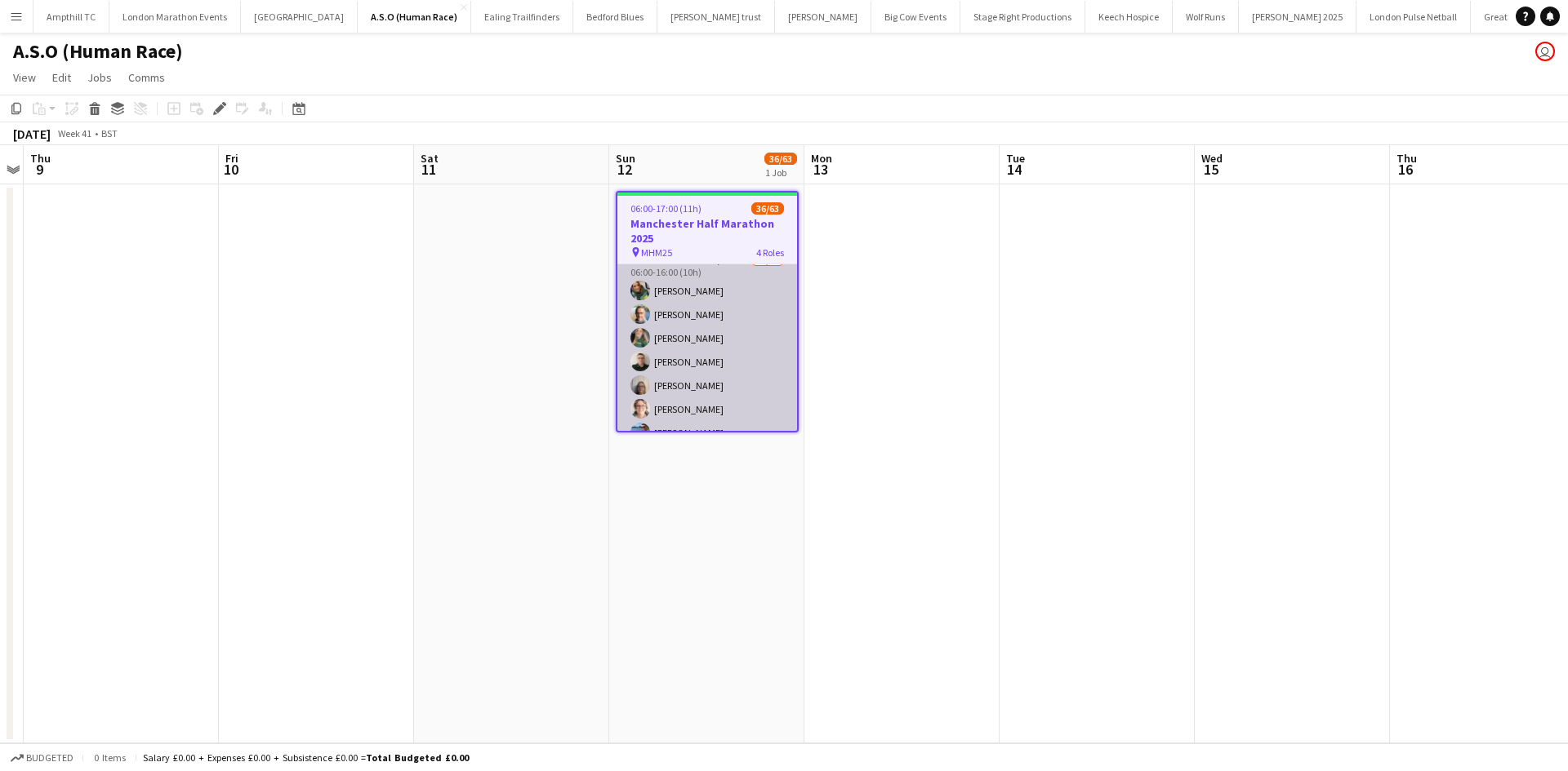
scroll to position [327, 0]
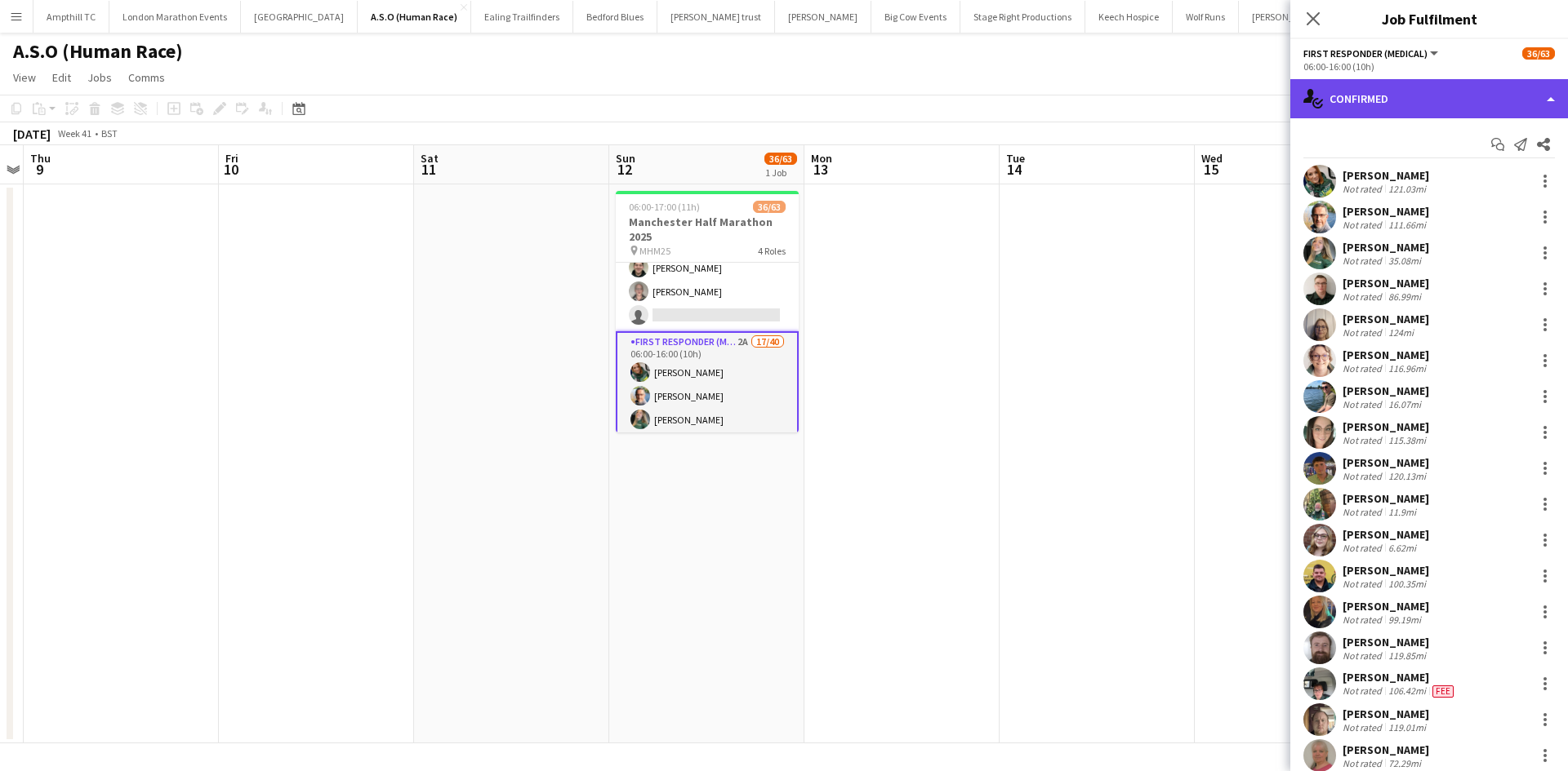
click at [1493, 96] on div "single-neutral-actions-check-2 Confirmed" at bounding box center [1429, 99] width 278 height 39
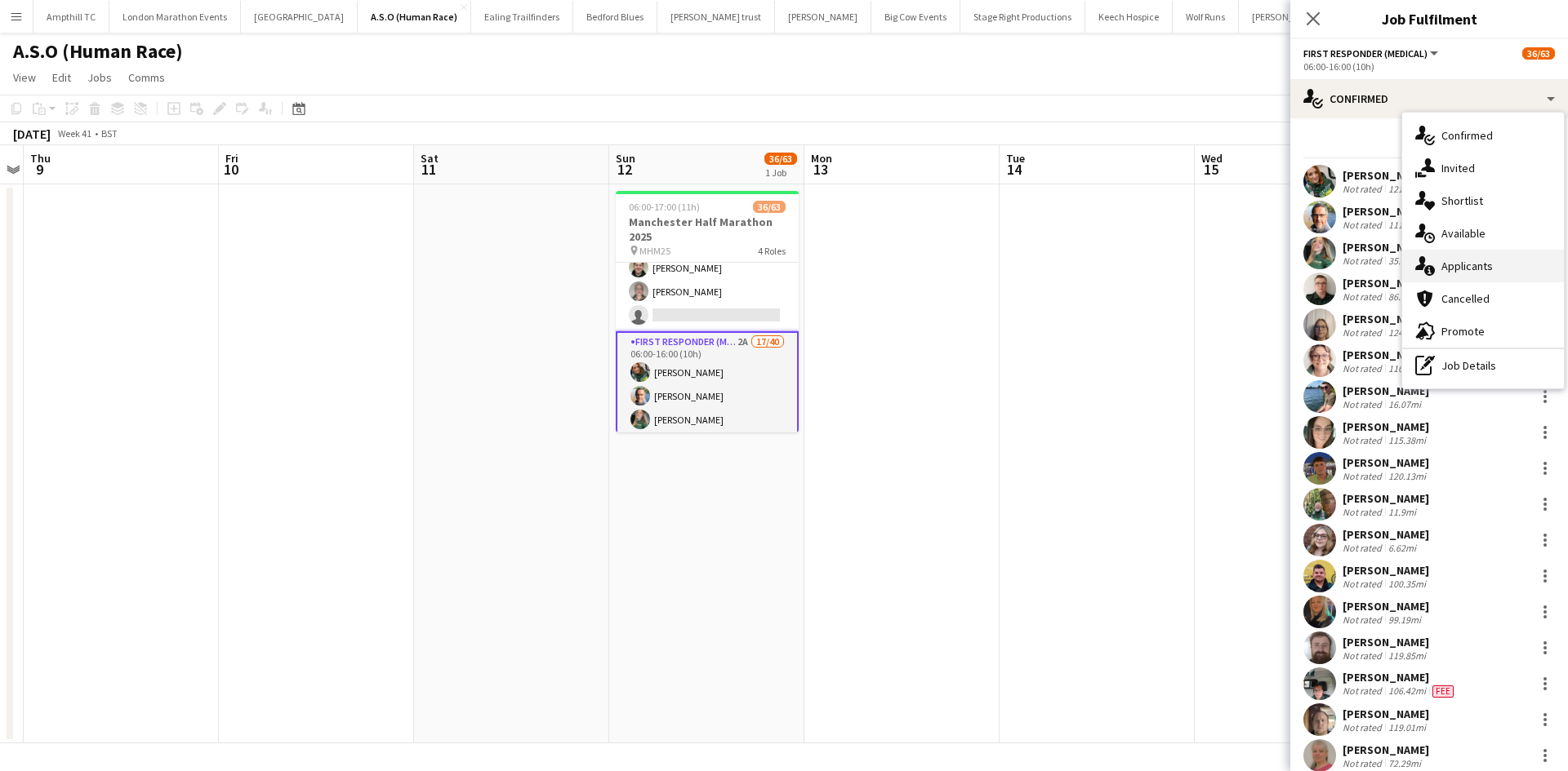
click at [1473, 261] on span "Applicants" at bounding box center [1467, 265] width 52 height 15
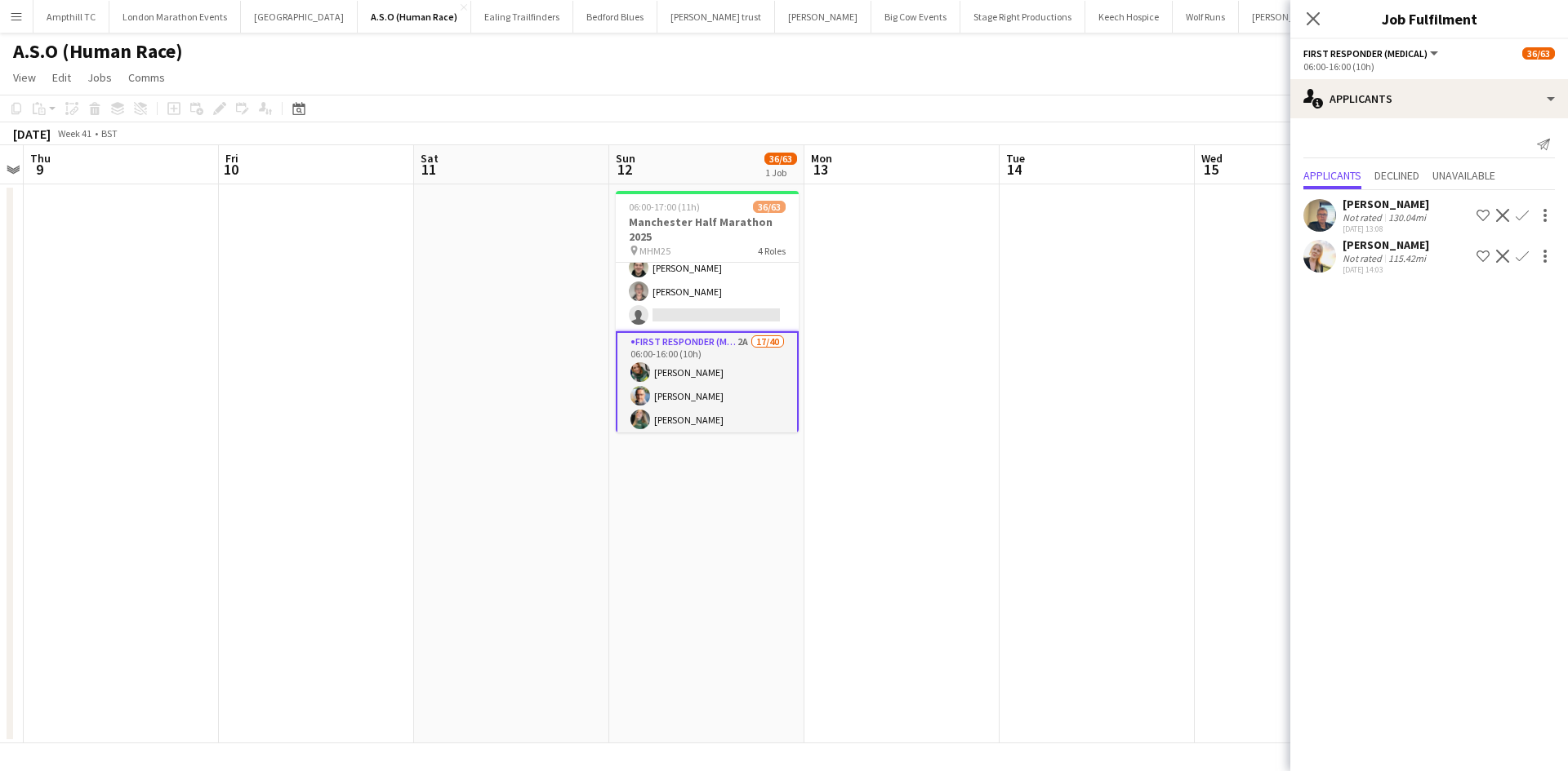
click at [1524, 215] on app-icon "Confirm" at bounding box center [1522, 215] width 13 height 13
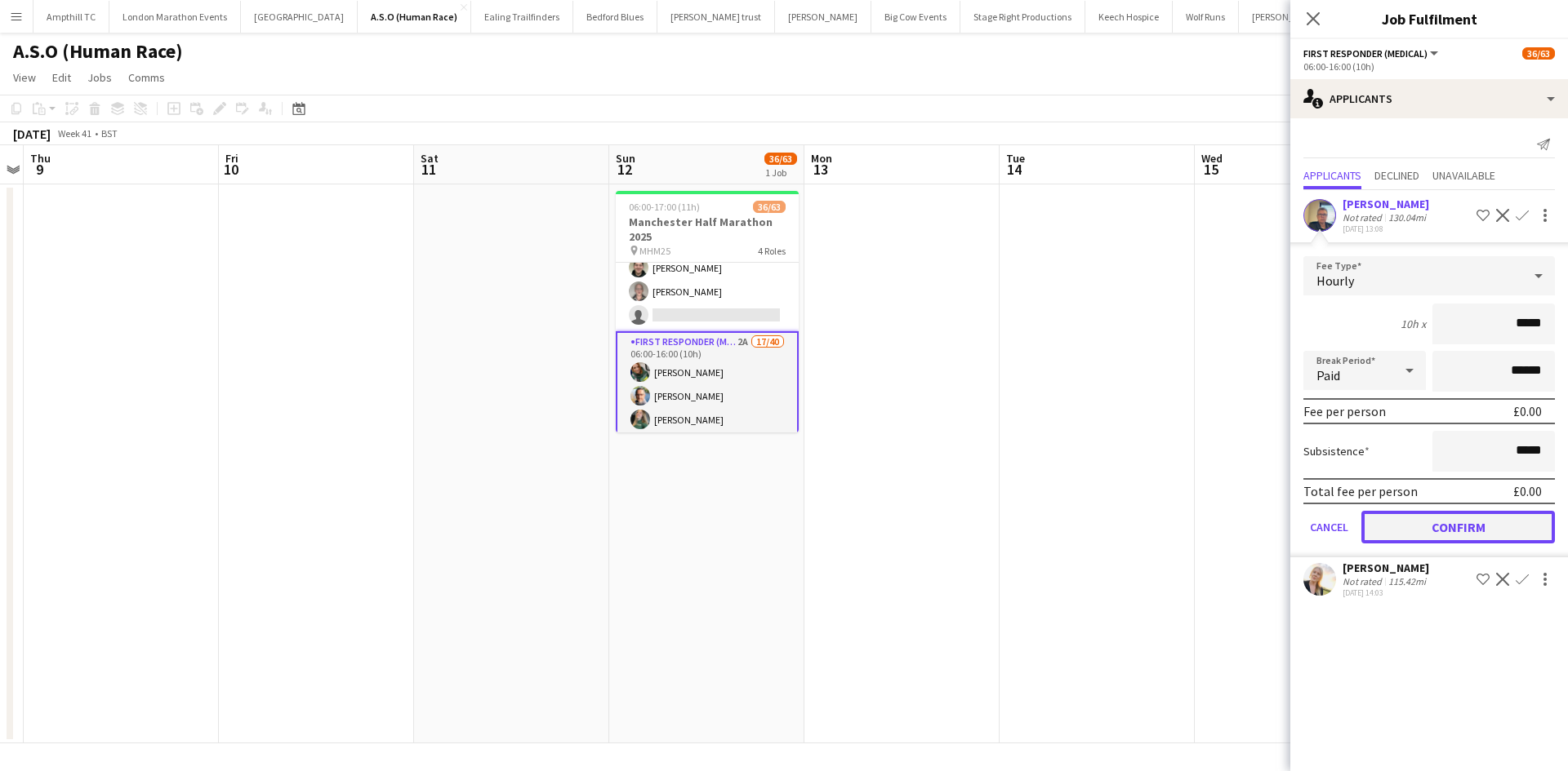
click at [1449, 527] on button "Confirm" at bounding box center [1458, 527] width 194 height 32
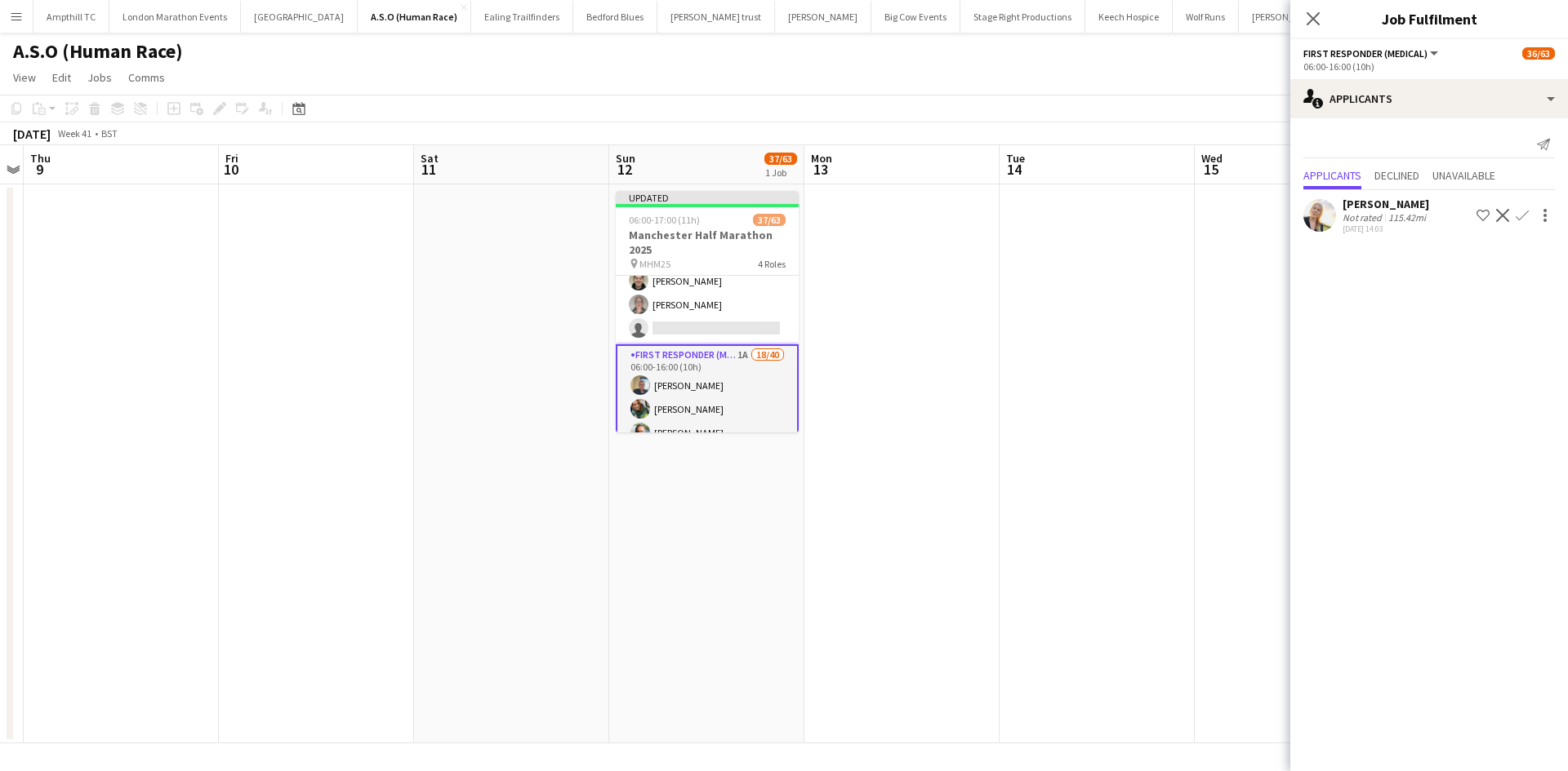
click at [1515, 217] on button "Confirm" at bounding box center [1522, 216] width 19 height 19
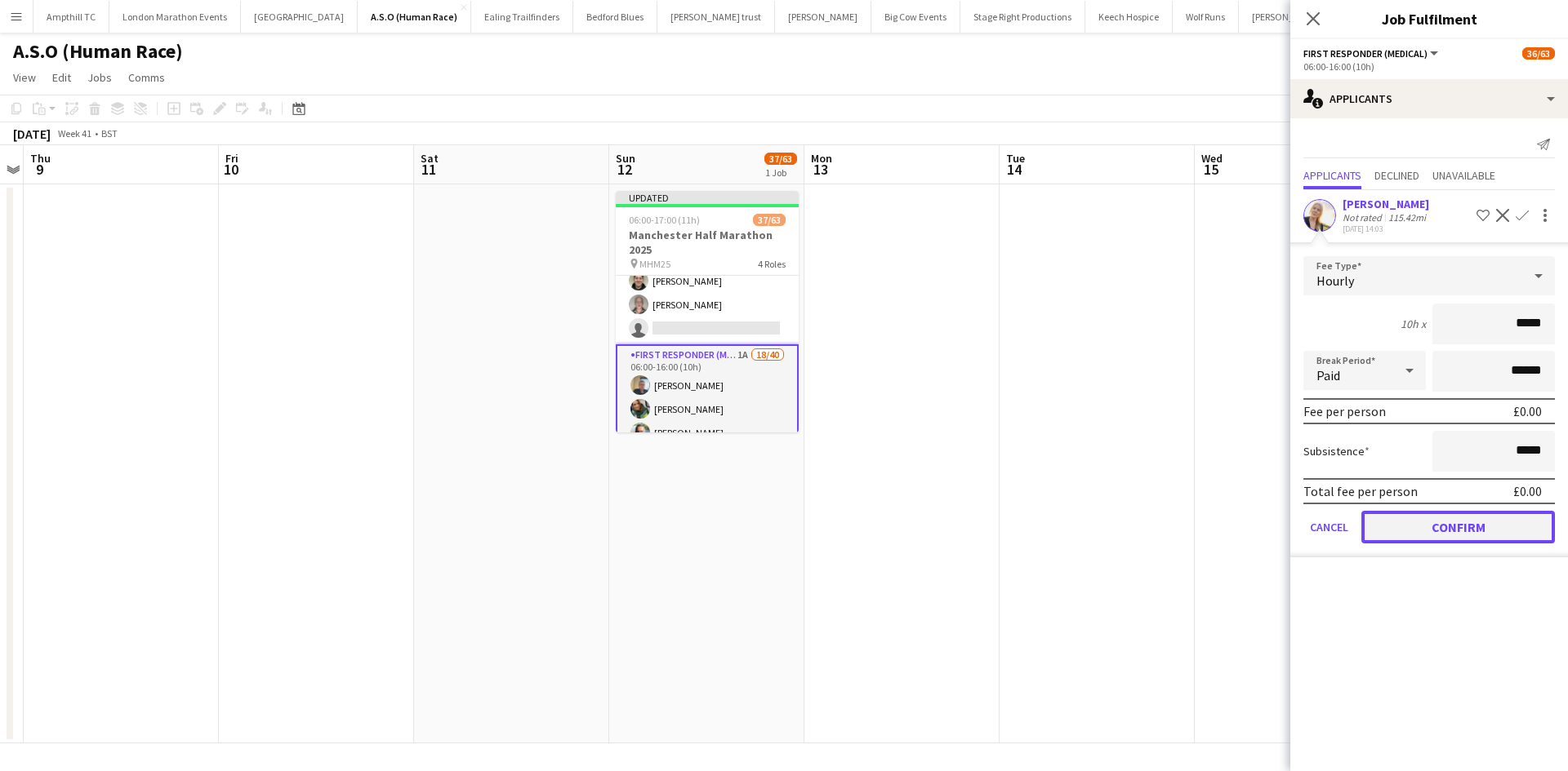
click at [1431, 531] on button "Confirm" at bounding box center [1458, 527] width 194 height 32
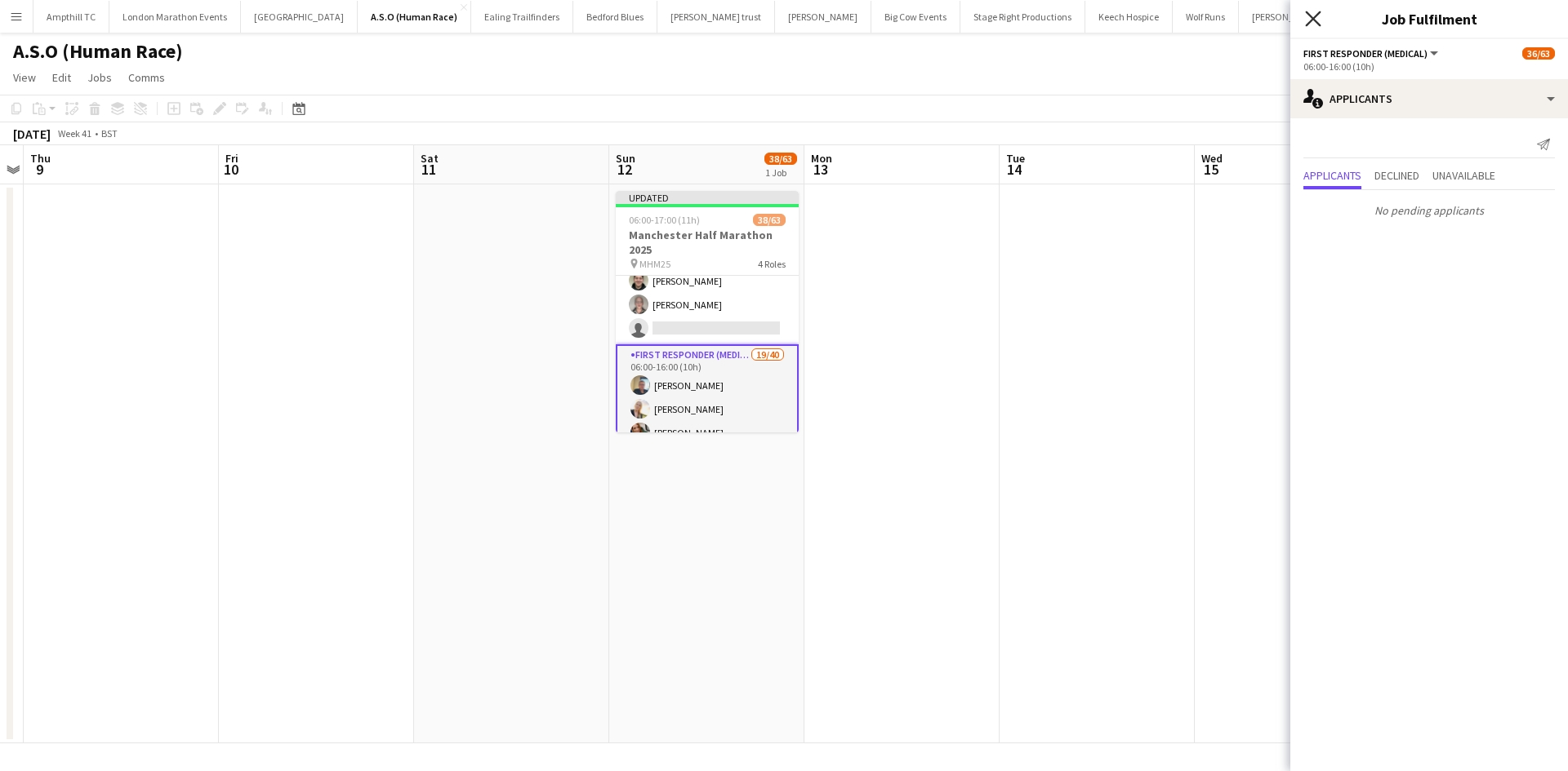
click at [1310, 18] on icon "Close pop-in" at bounding box center [1313, 18] width 16 height 16
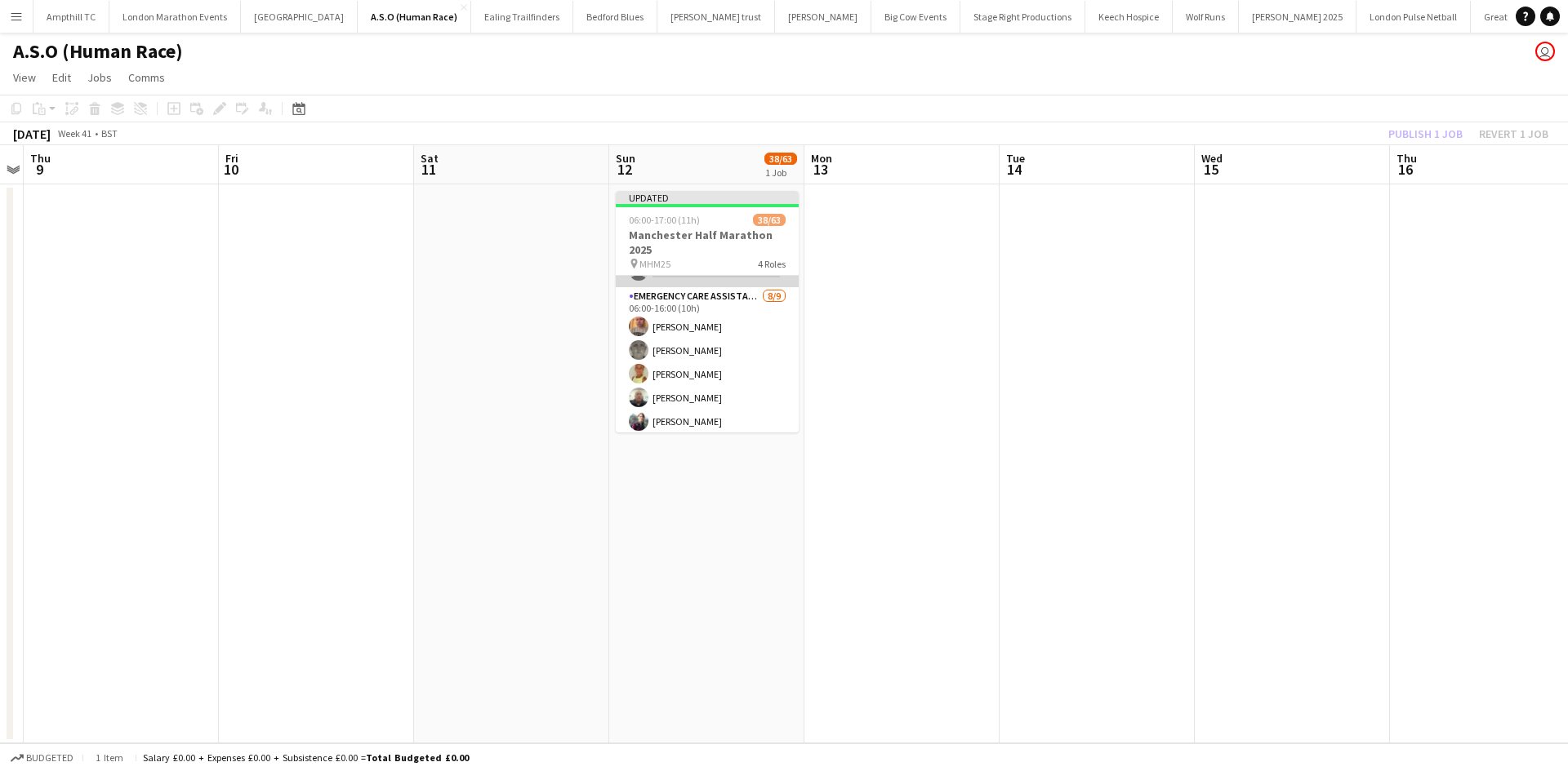
scroll to position [0, 0]
click at [1413, 133] on div "Publish 1 job Revert 1 job" at bounding box center [1468, 134] width 199 height 21
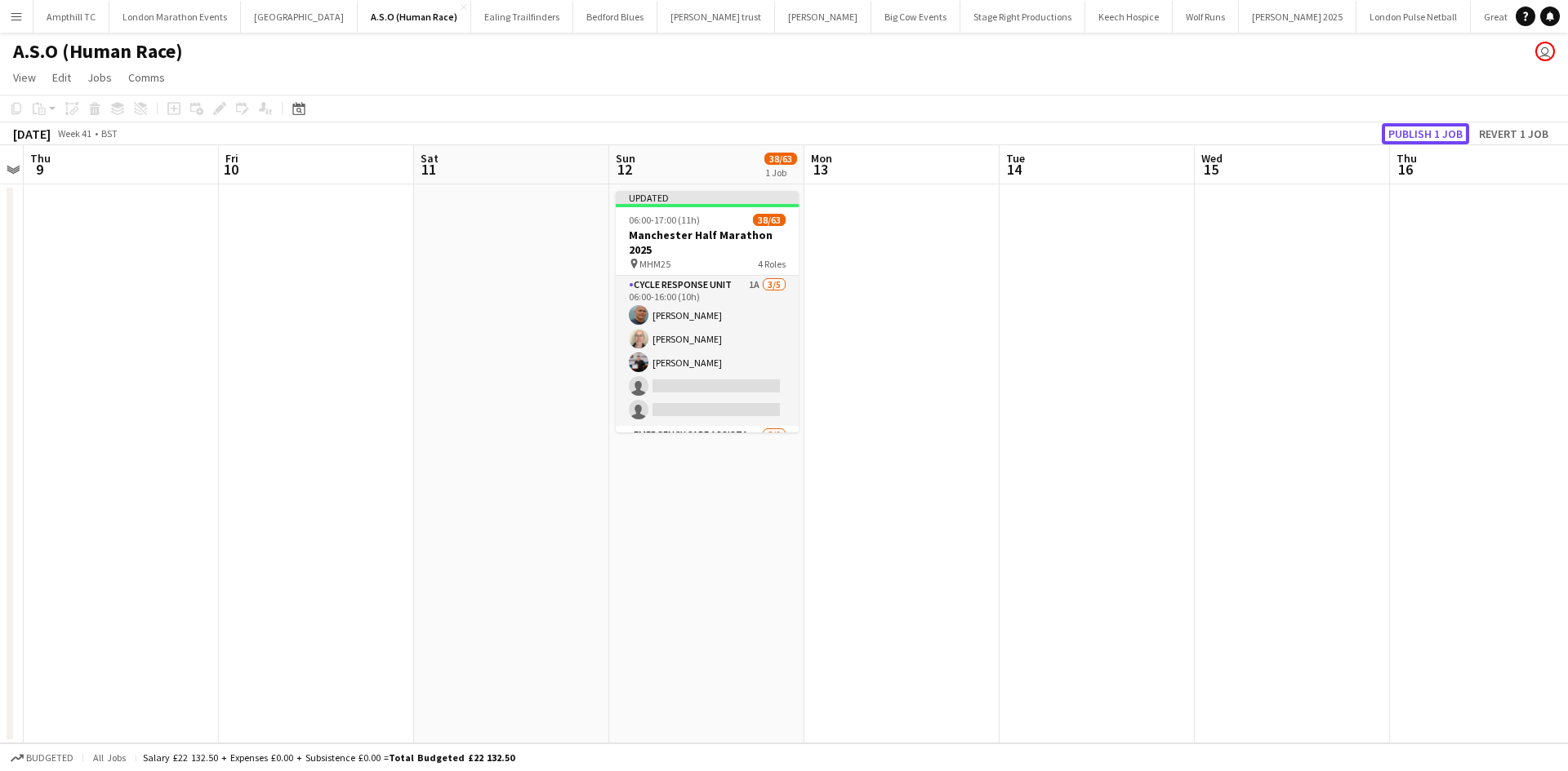
click at [1412, 133] on button "Publish 1 job" at bounding box center [1426, 134] width 87 height 21
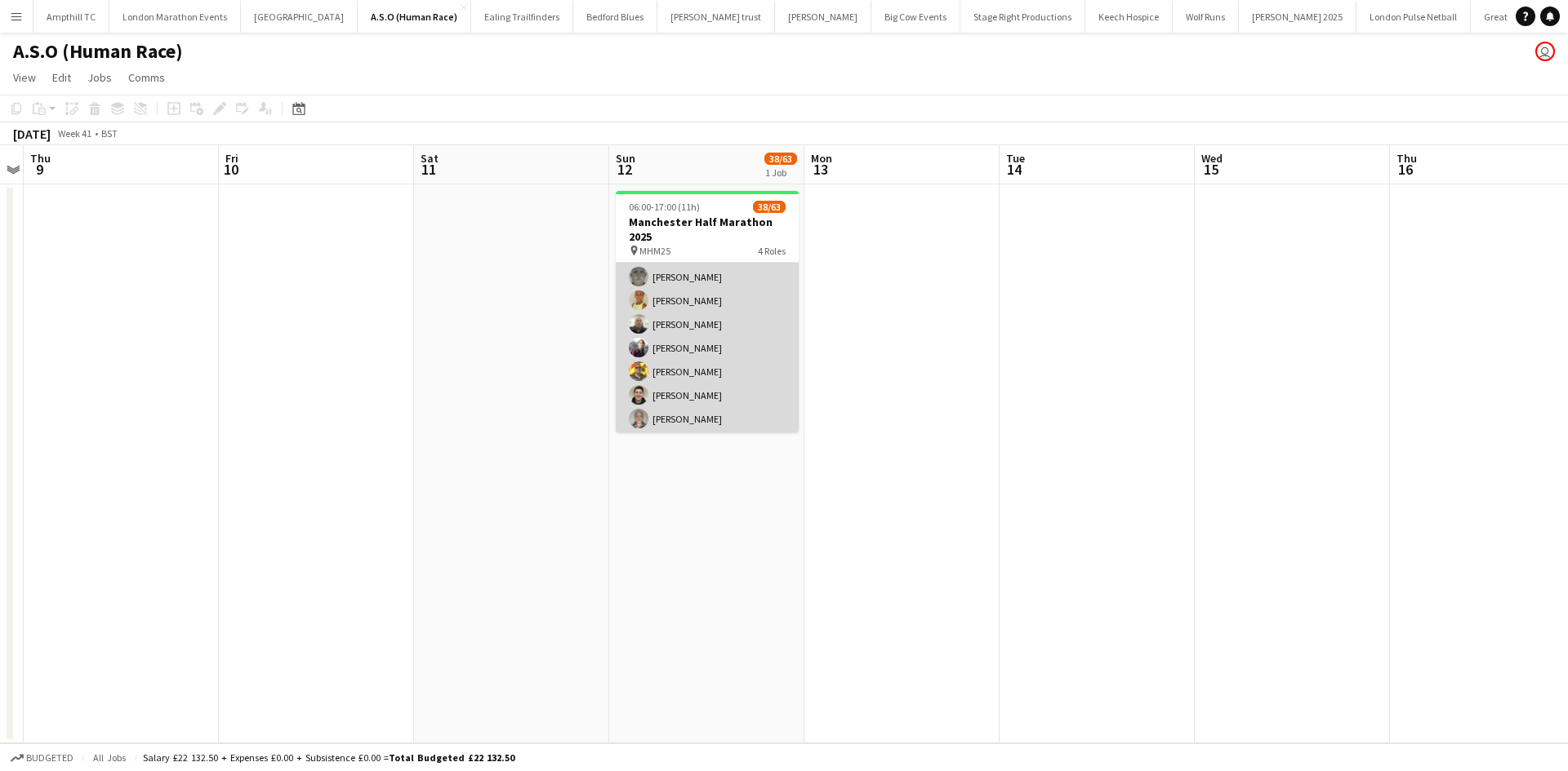
scroll to position [163, 0]
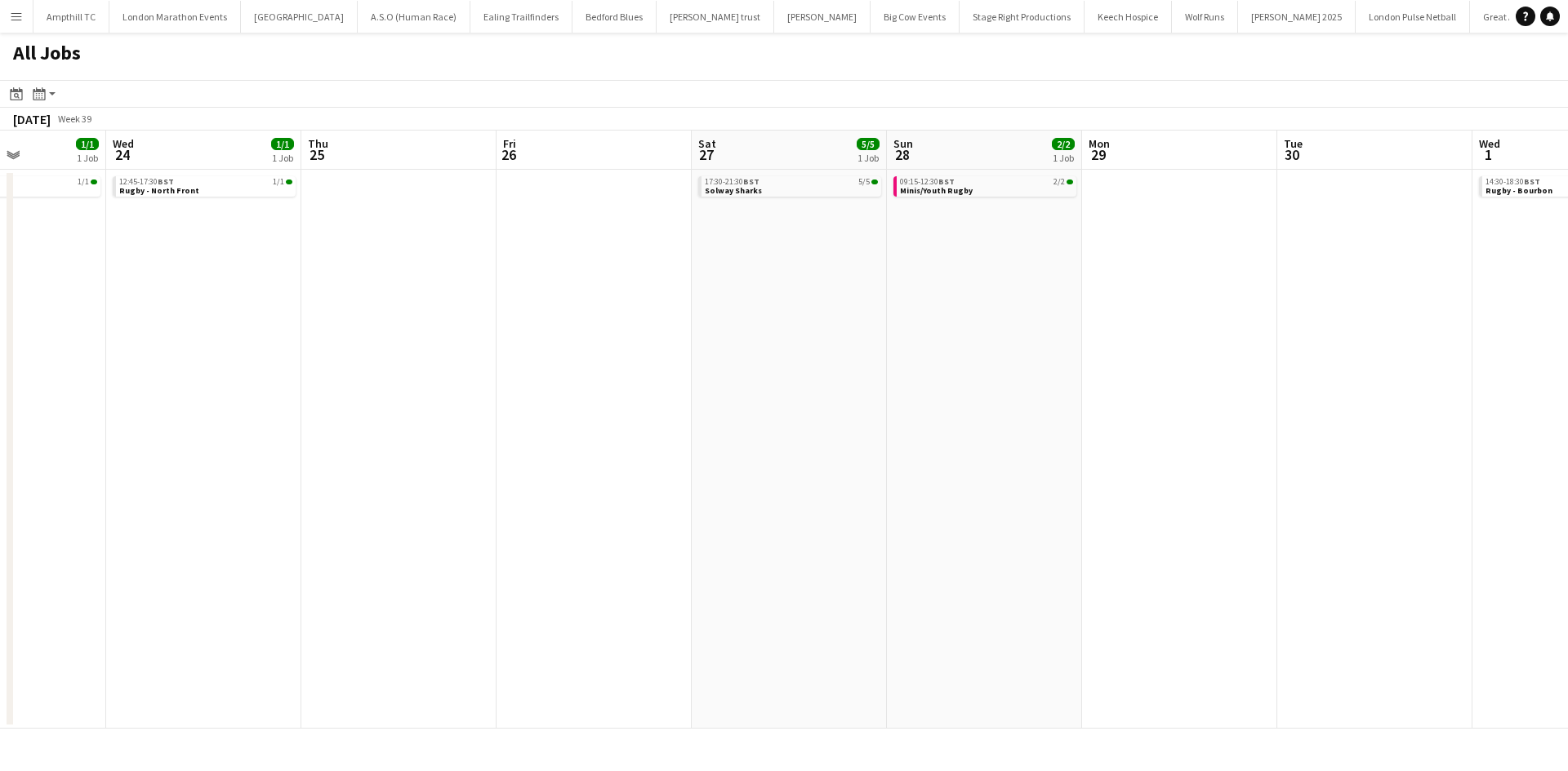
drag, startPoint x: 1236, startPoint y: 316, endPoint x: 757, endPoint y: 361, distance: 481.1
click at [757, 361] on app-calendar-viewport "Sun 21 2/2 1 Job Mon 22 Tue 23 1/1 1 Job Wed 24 1/1 1 Job Thu 25 Fri 26 Sat 27 …" at bounding box center [784, 430] width 1568 height 598
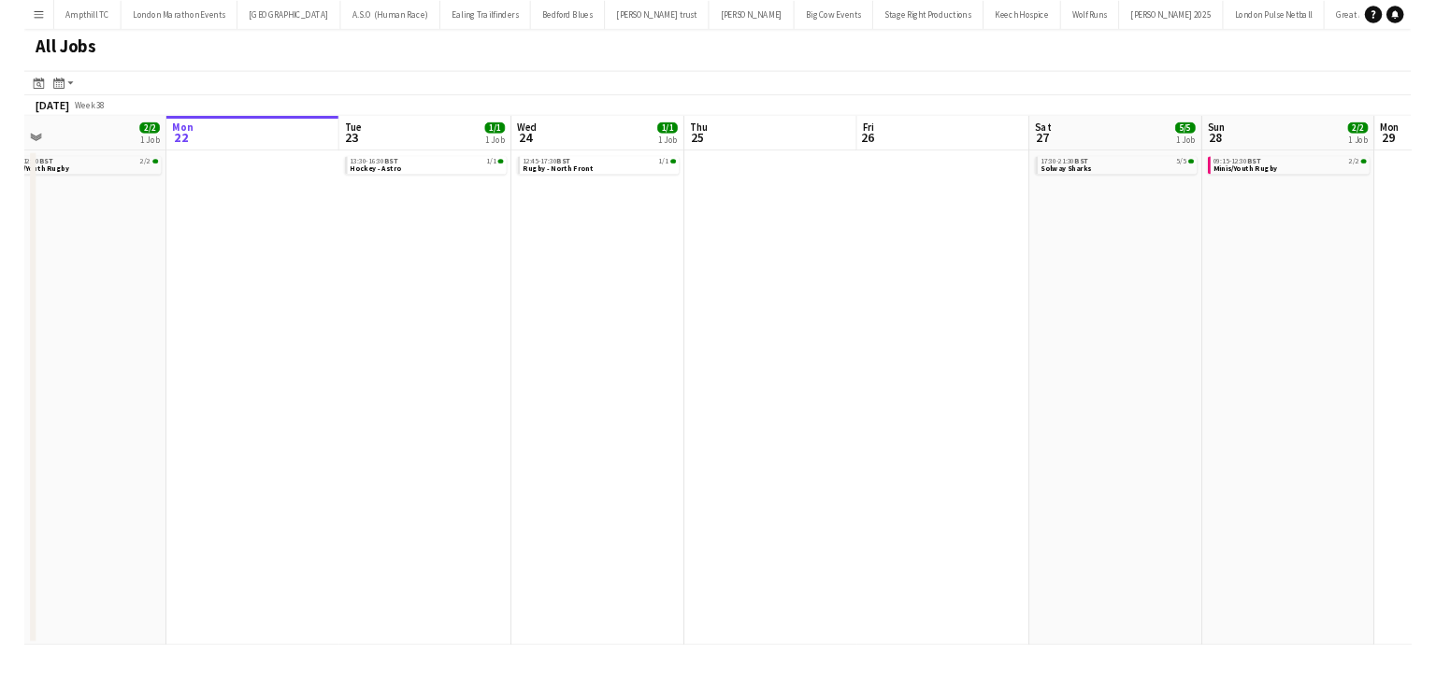
scroll to position [0, 563]
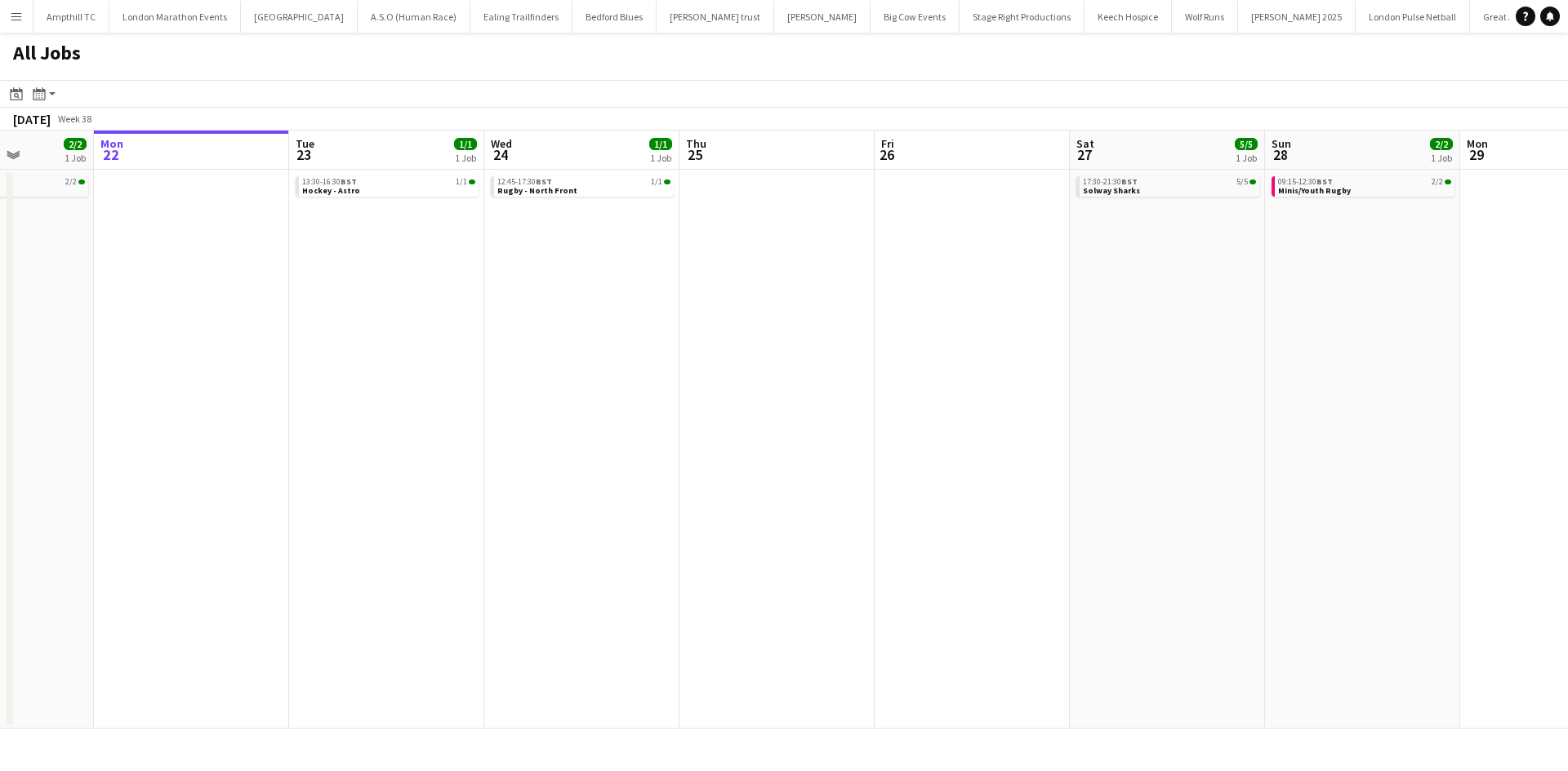
drag, startPoint x: 438, startPoint y: 296, endPoint x: 791, endPoint y: 312, distance: 353.4
click at [791, 312] on app-calendar-viewport "Fri 19 2/2 1 Job Sat 20 13/14 6 Jobs Sun 21 2/2 1 Job Mon 22 Tue 23 1/1 1 Job W…" at bounding box center [784, 430] width 1568 height 598
click at [350, 196] on app-brief-job-card "13:30-16:30 BST 1/1 Hockey - Astro" at bounding box center [386, 186] width 183 height 20
click at [362, 189] on link "13:30-16:30 BST 1/1 Hockey - Astro" at bounding box center [389, 186] width 173 height 19
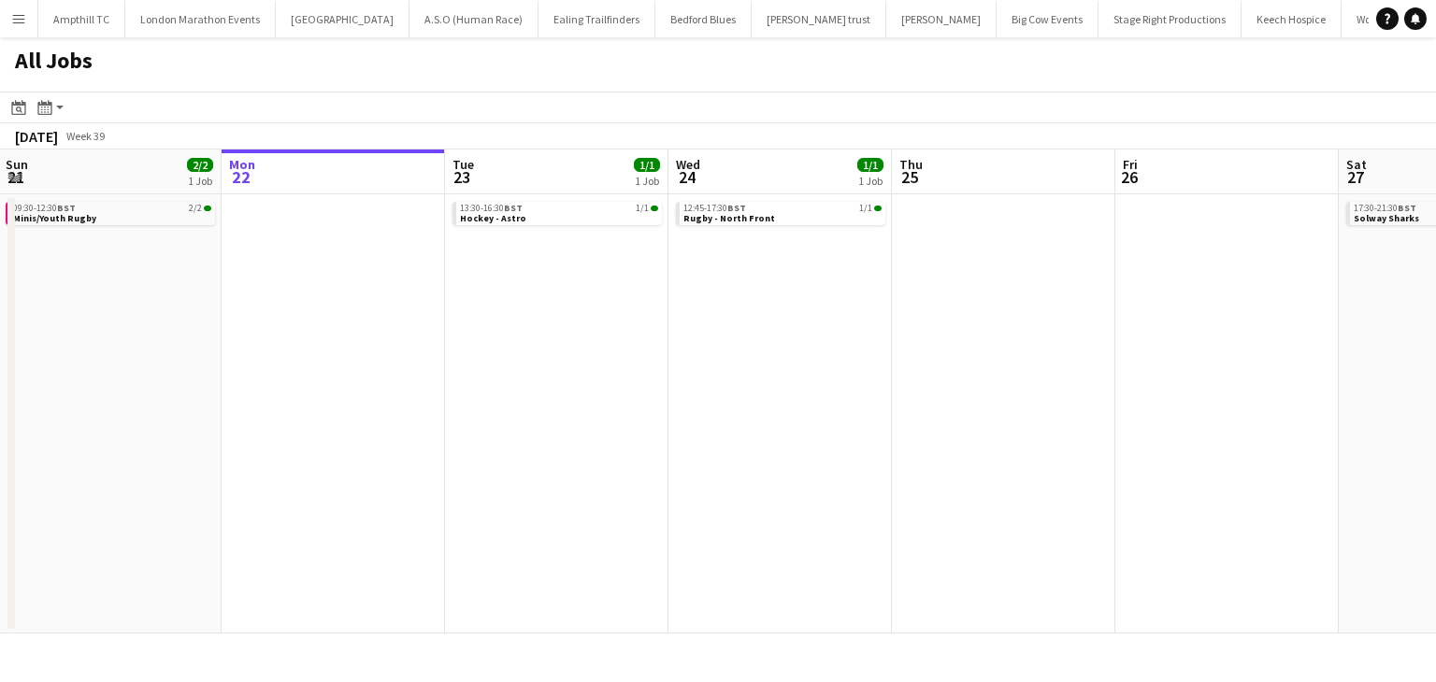
drag, startPoint x: 1048, startPoint y: 318, endPoint x: 527, endPoint y: 345, distance: 521.4
click at [449, 345] on app-calendar-viewport "Fri 19 2/2 1 Job Sat 20 13/14 6 Jobs Sun 21 2/2 1 Job Mon 22 Tue 23 1/1 1 Job W…" at bounding box center [718, 392] width 1436 height 484
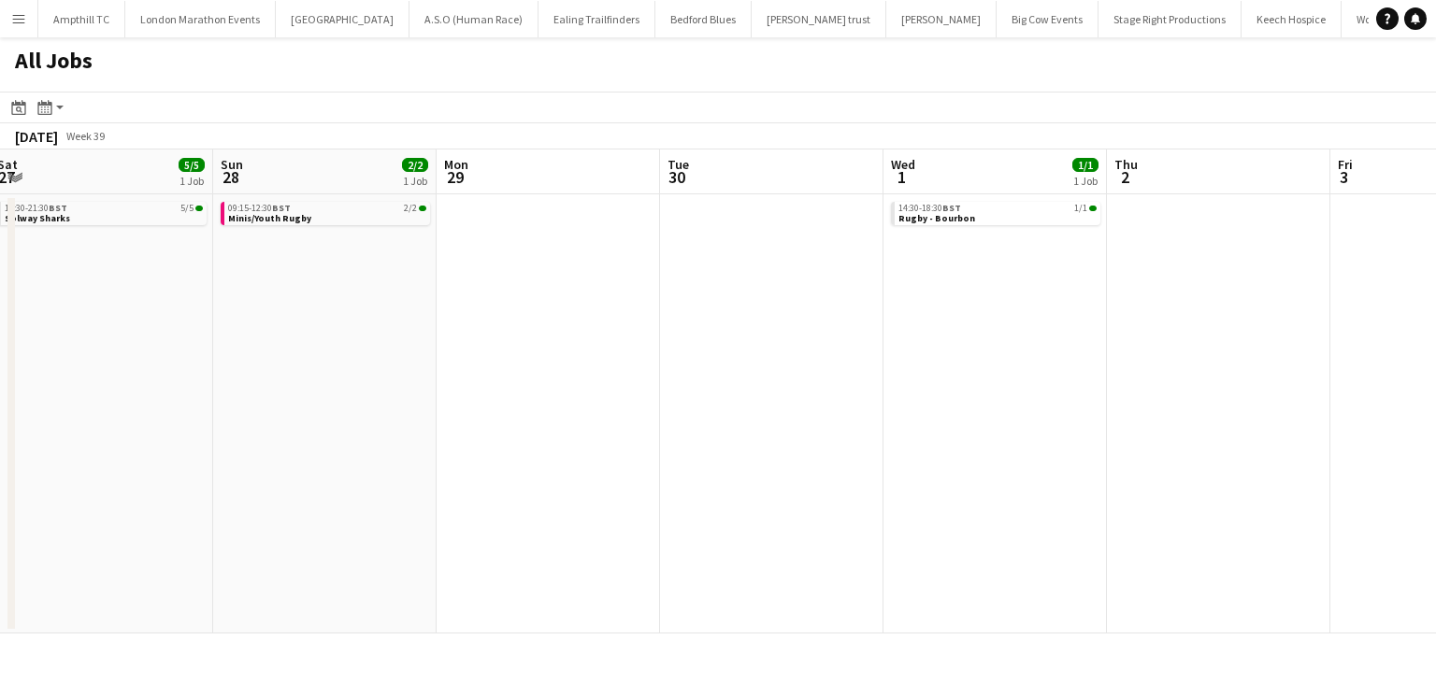
drag, startPoint x: 939, startPoint y: 352, endPoint x: 841, endPoint y: 379, distance: 100.7
click at [839, 379] on app-calendar-viewport "Thu 25 Fri 26 Sat 27 5/5 1 Job Sun 28 2/2 1 Job Mon 29 Tue 30 Wed 1 1/1 1 Job T…" at bounding box center [718, 392] width 1436 height 484
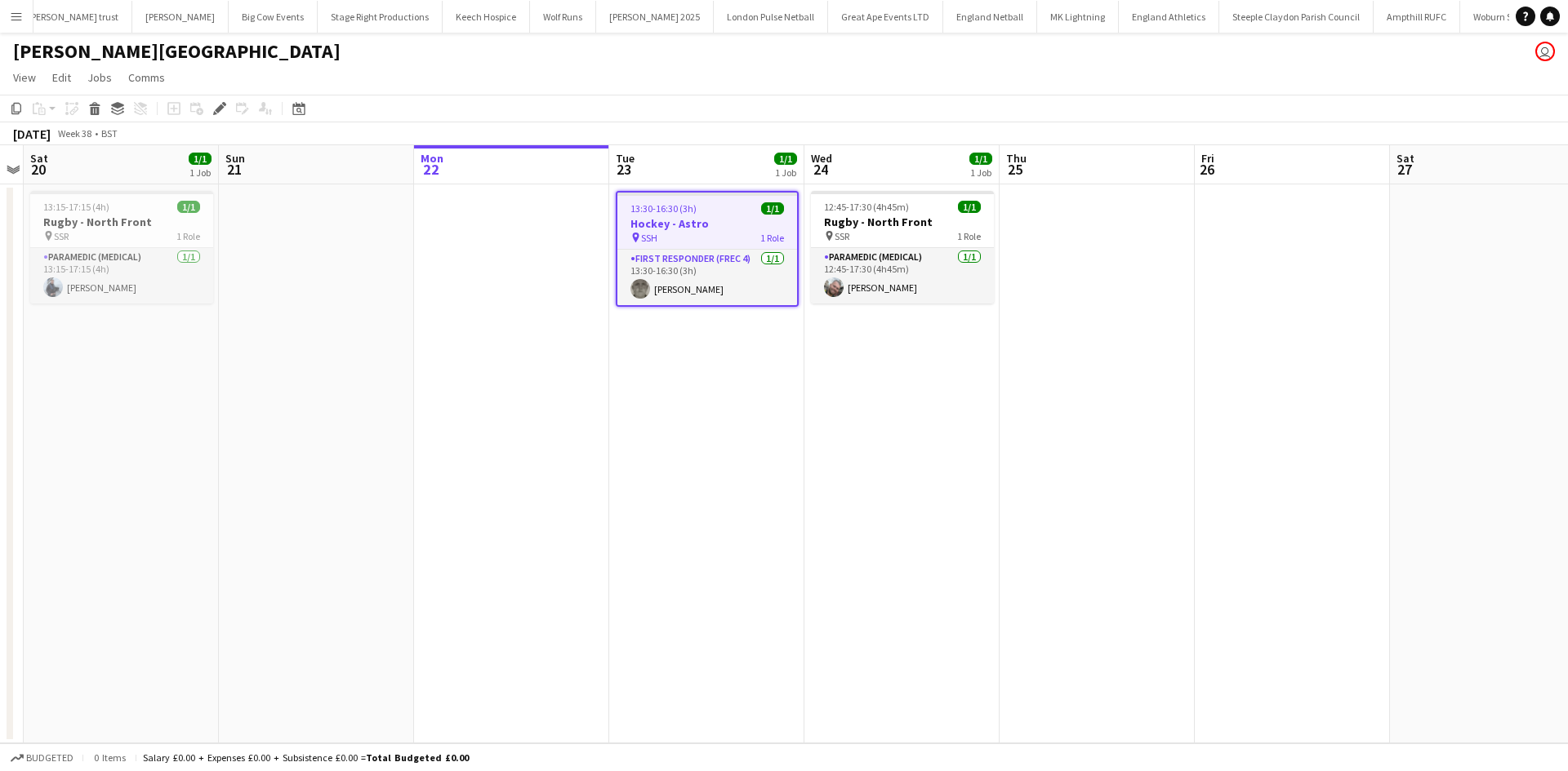
scroll to position [0, 644]
click at [710, 219] on h3 "Hockey - Astro" at bounding box center [708, 224] width 180 height 15
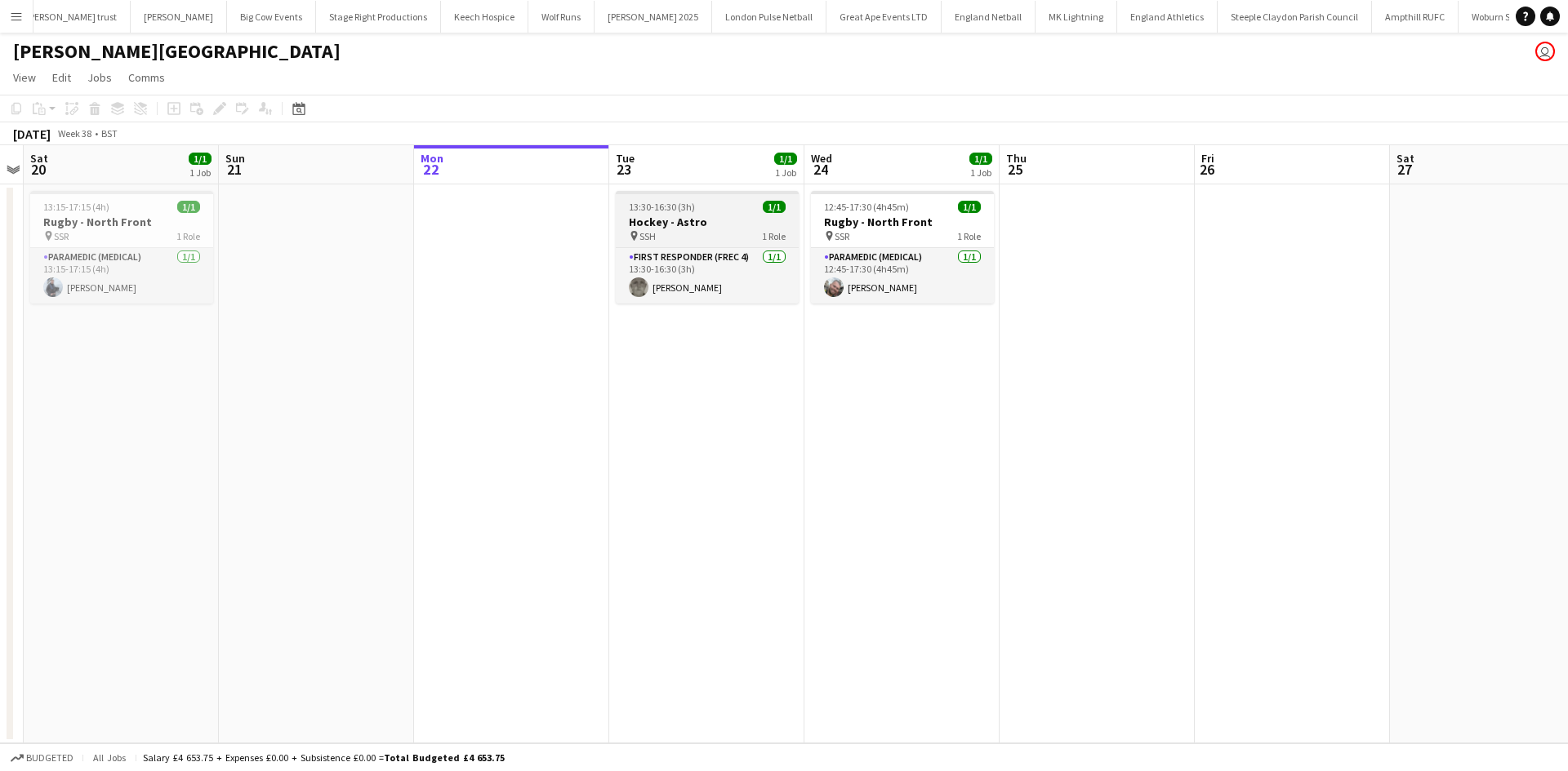
click at [694, 236] on div "pin SSH 1 Role" at bounding box center [707, 236] width 183 height 13
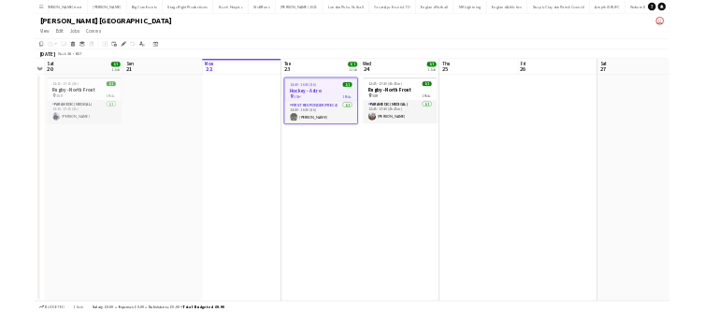
scroll to position [0, 642]
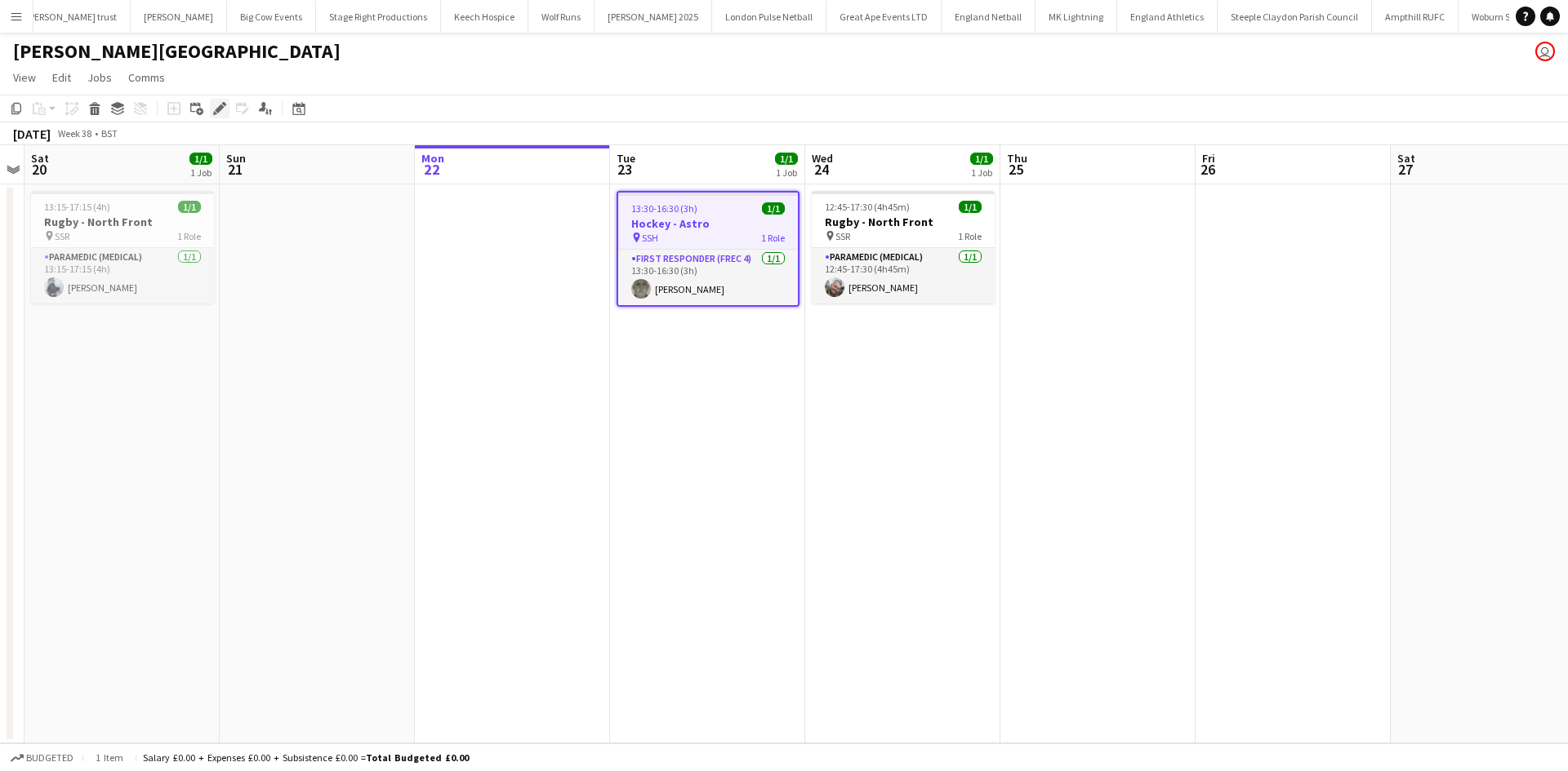
click at [219, 112] on icon "Edit" at bounding box center [219, 108] width 13 height 13
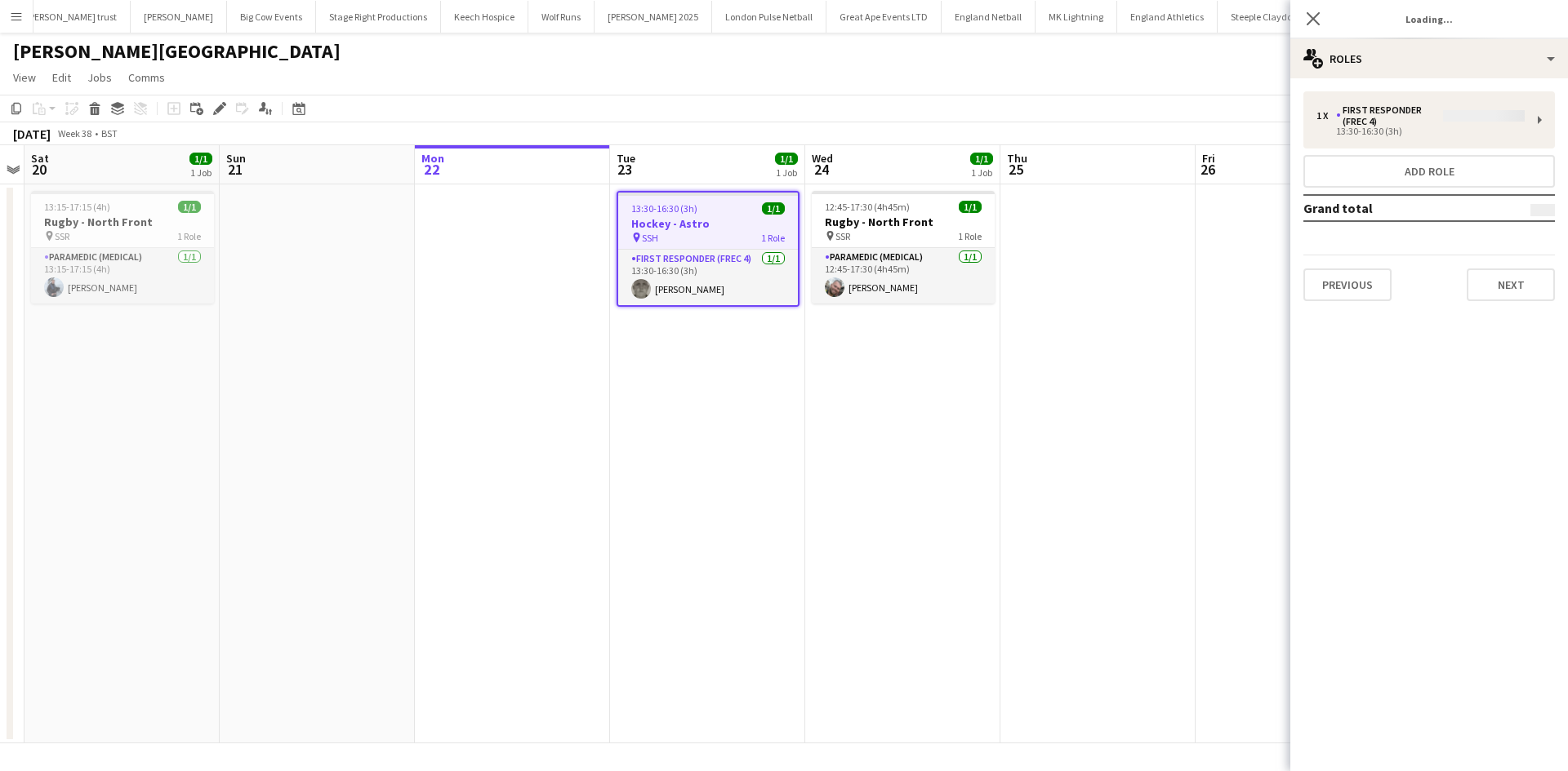
type input "**********"
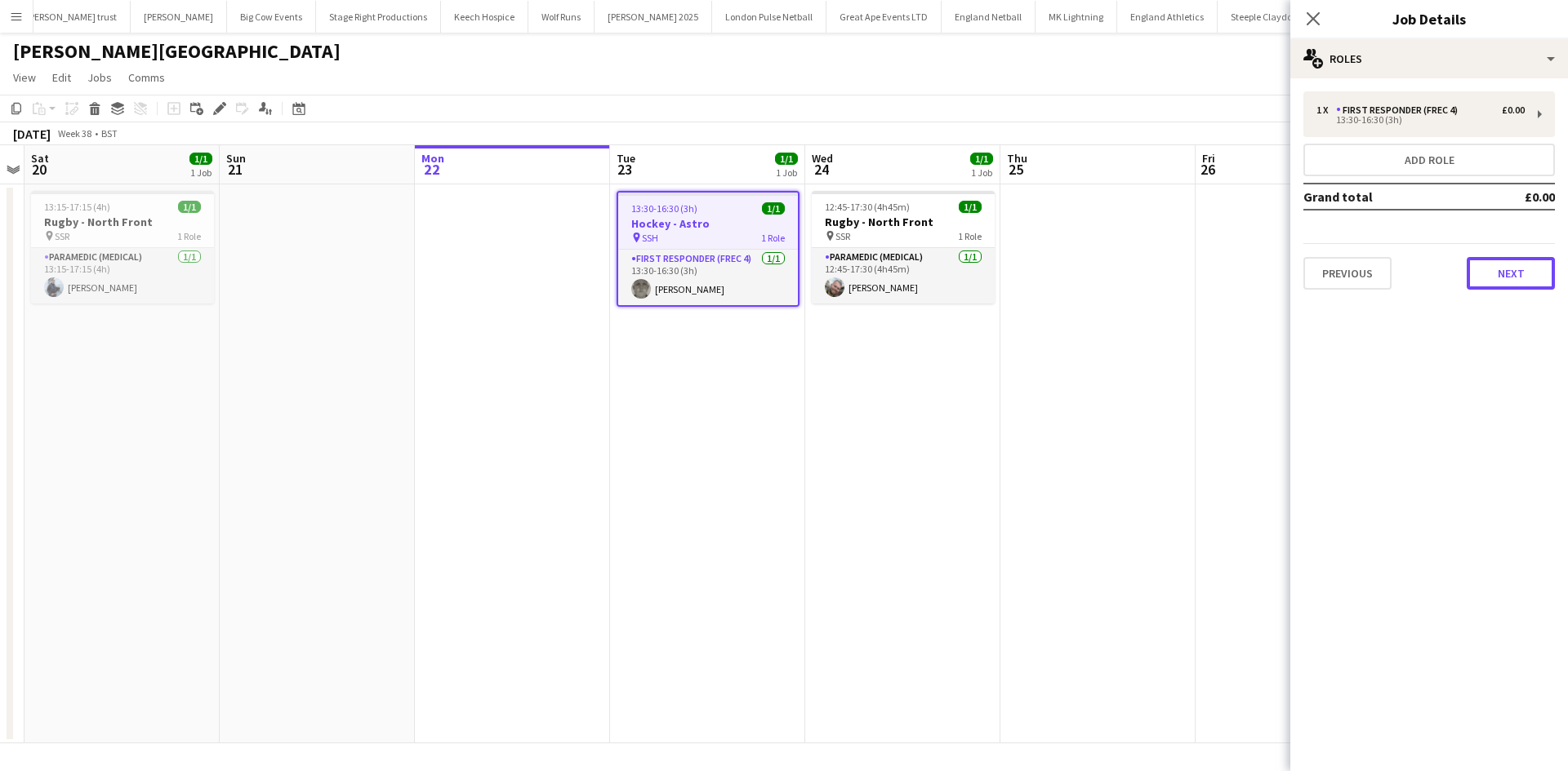
click at [1489, 272] on button "Next" at bounding box center [1510, 272] width 88 height 32
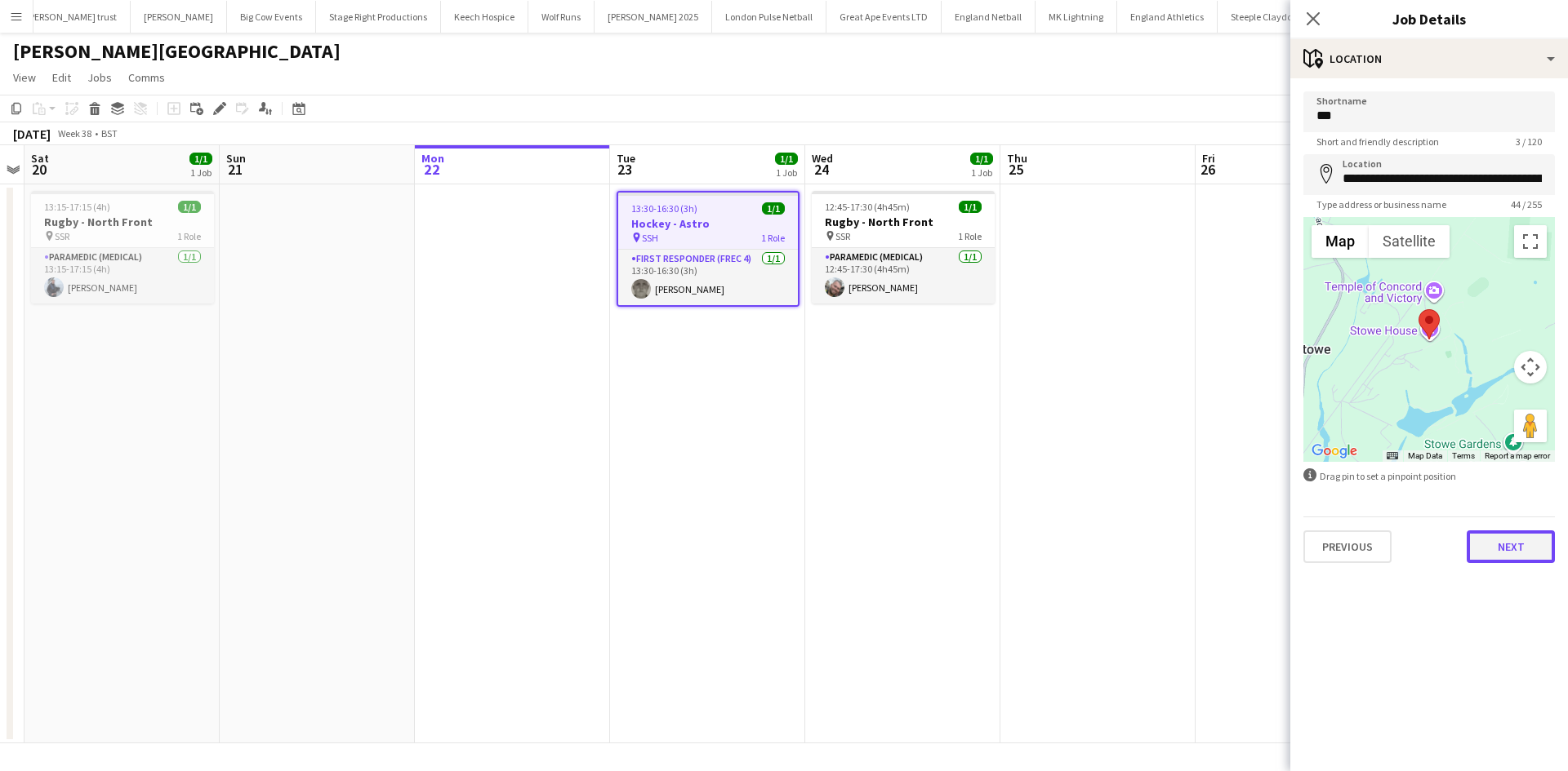
click at [1507, 552] on button "Next" at bounding box center [1510, 547] width 88 height 32
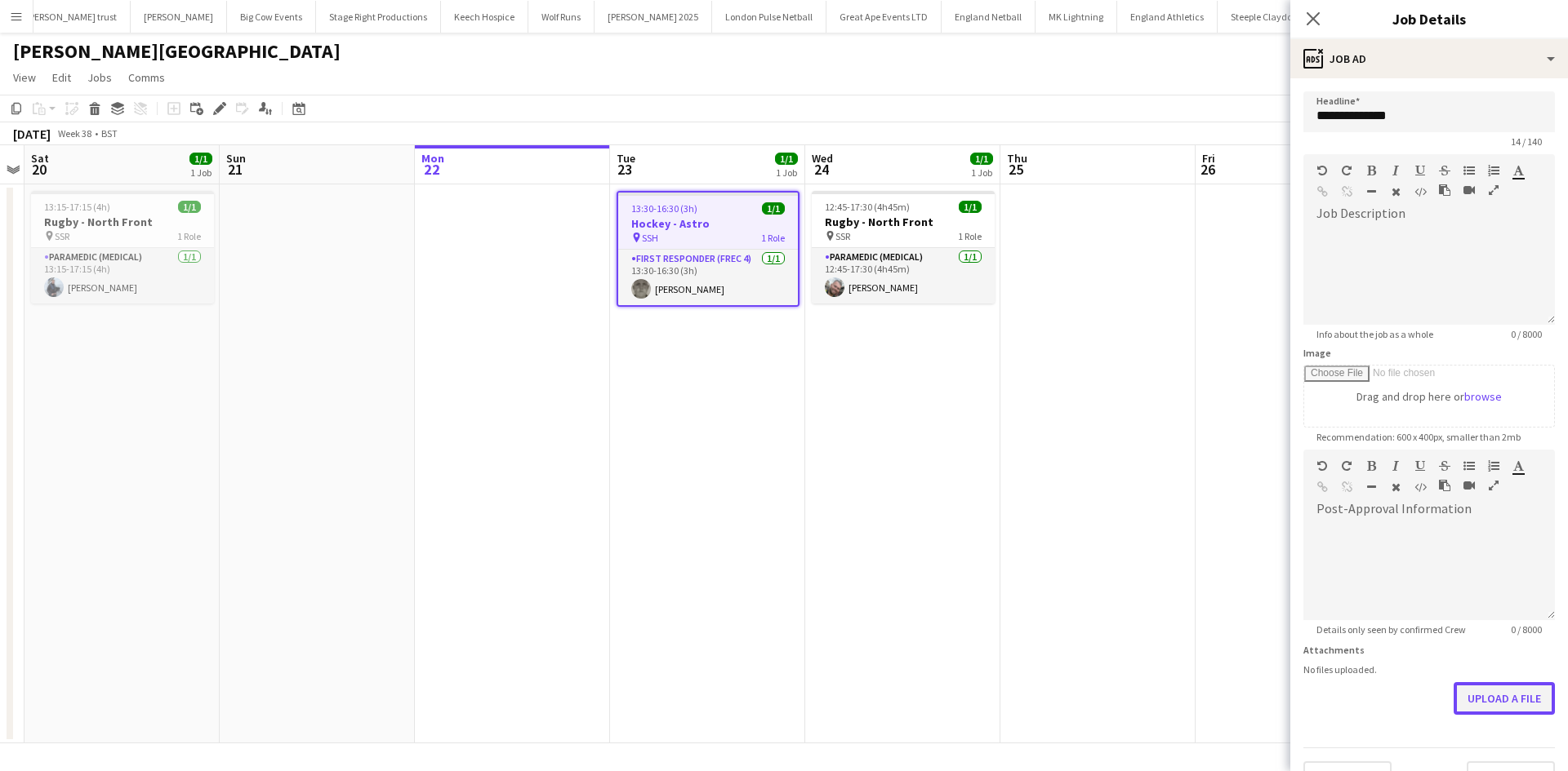
click at [1471, 700] on button "Upload a file" at bounding box center [1504, 698] width 101 height 32
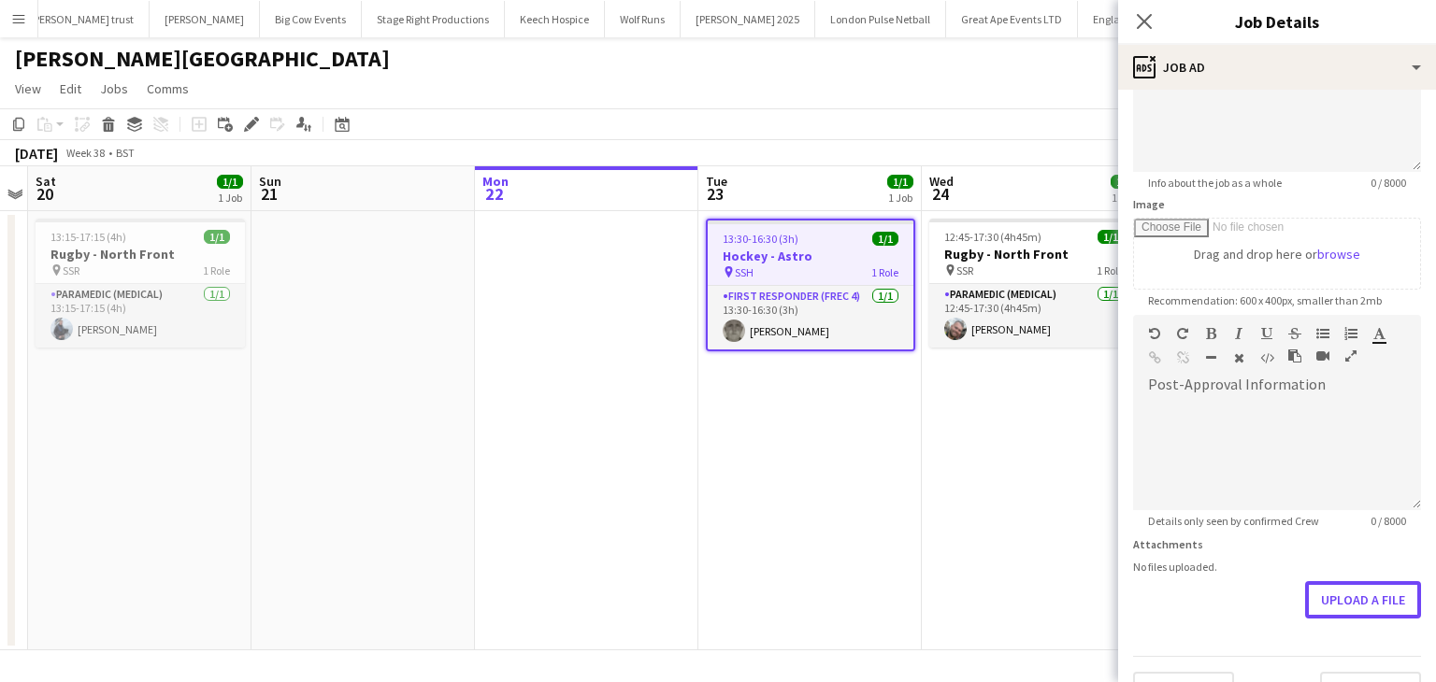
scroll to position [240, 0]
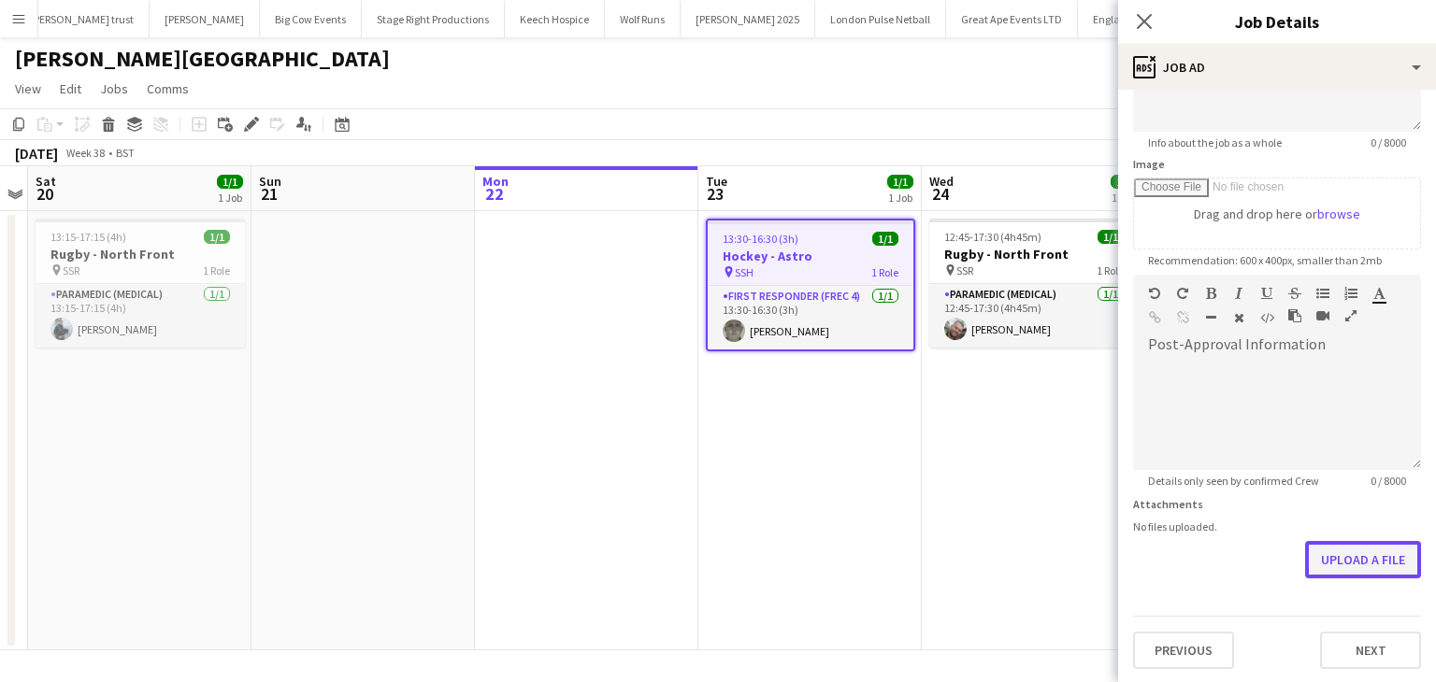
click at [1327, 565] on button "Upload a file" at bounding box center [1363, 559] width 116 height 37
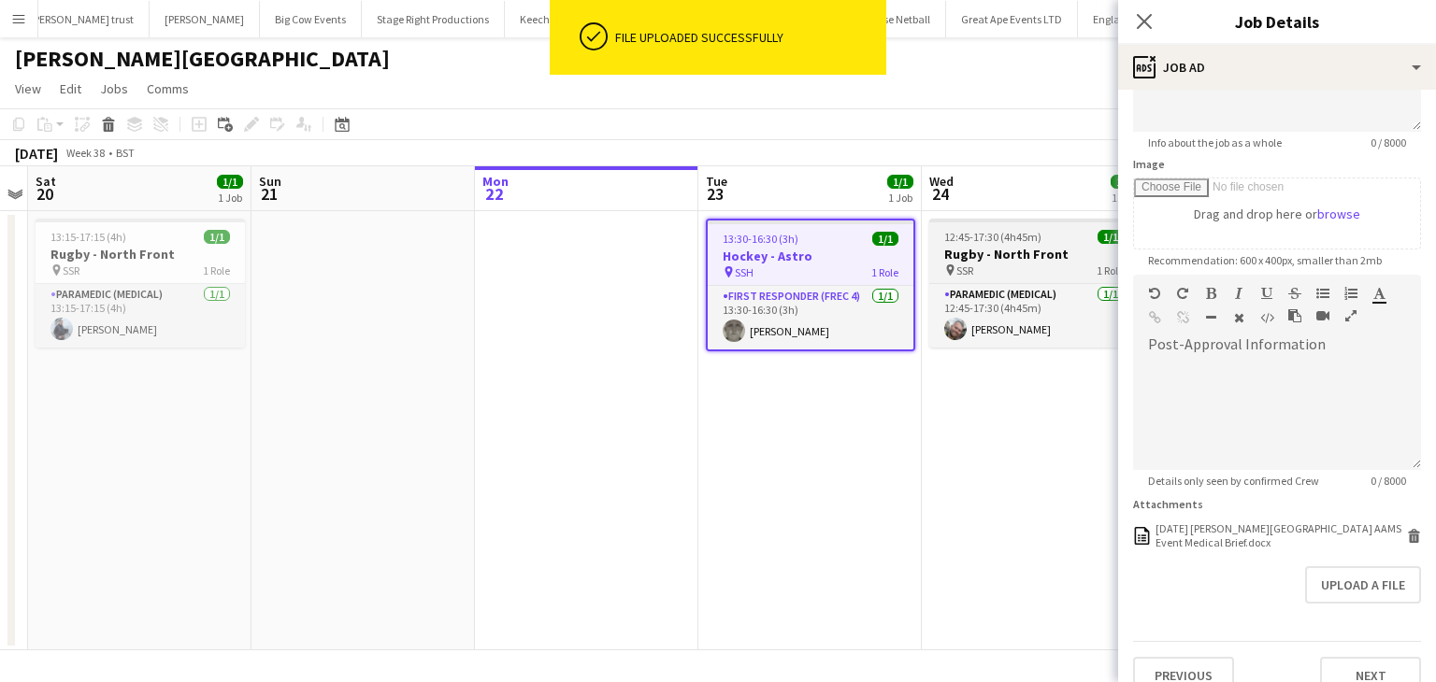
drag, startPoint x: 987, startPoint y: 251, endPoint x: 1022, endPoint y: 265, distance: 37.7
click at [989, 251] on h3 "Rugby - North Front" at bounding box center [1033, 254] width 209 height 17
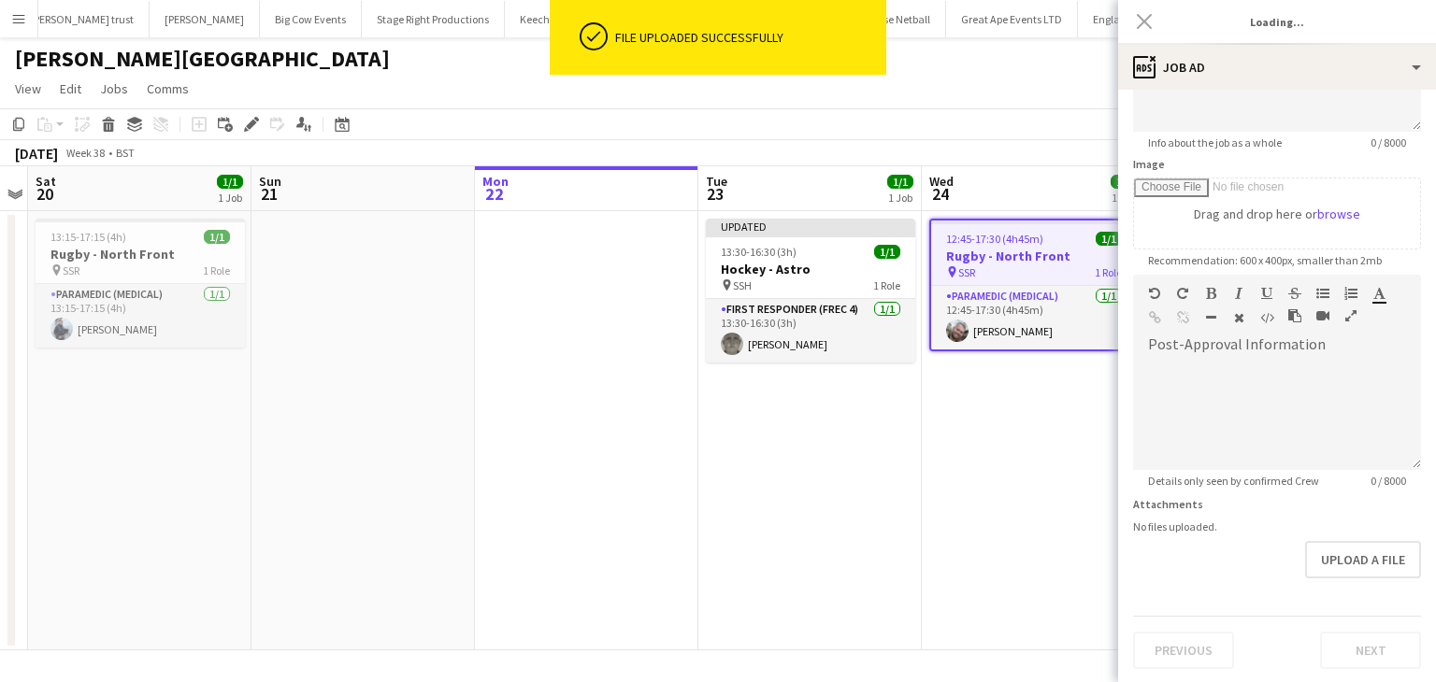
type input "**********"
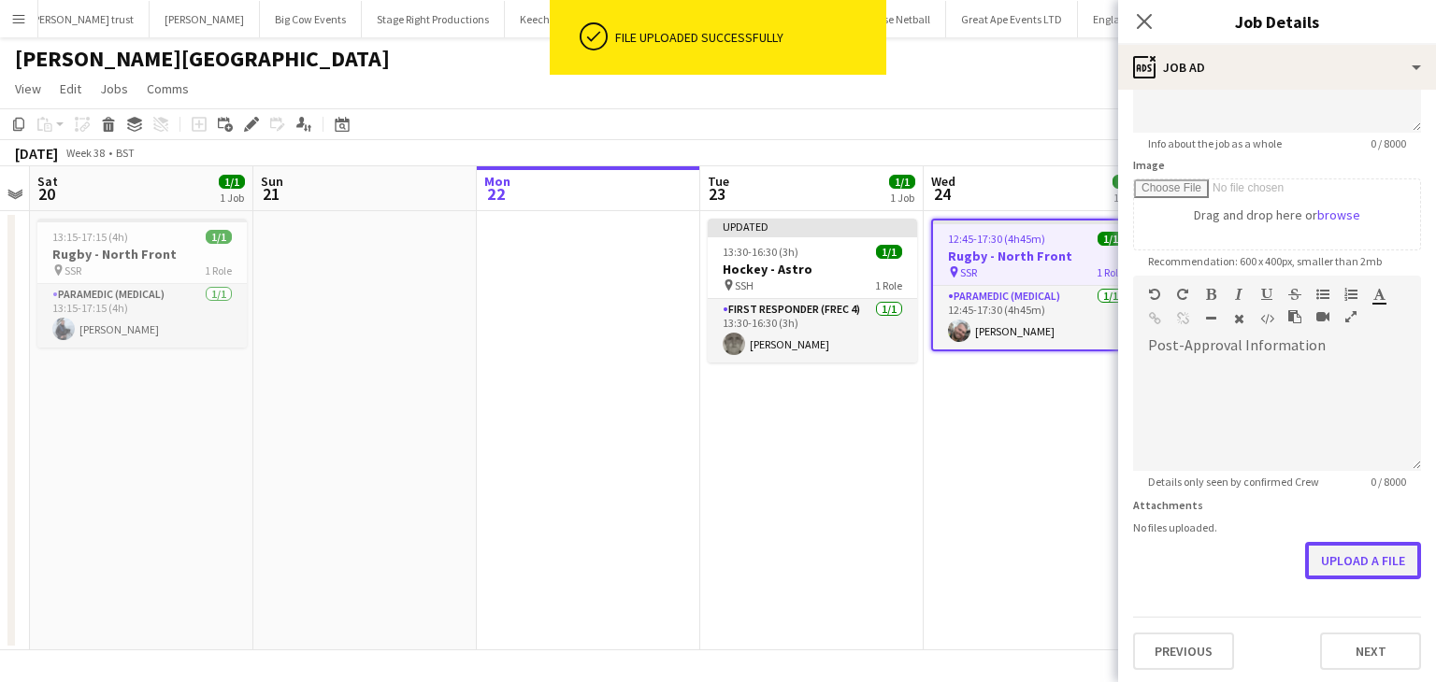
click at [1326, 564] on button "Upload a file" at bounding box center [1363, 560] width 116 height 37
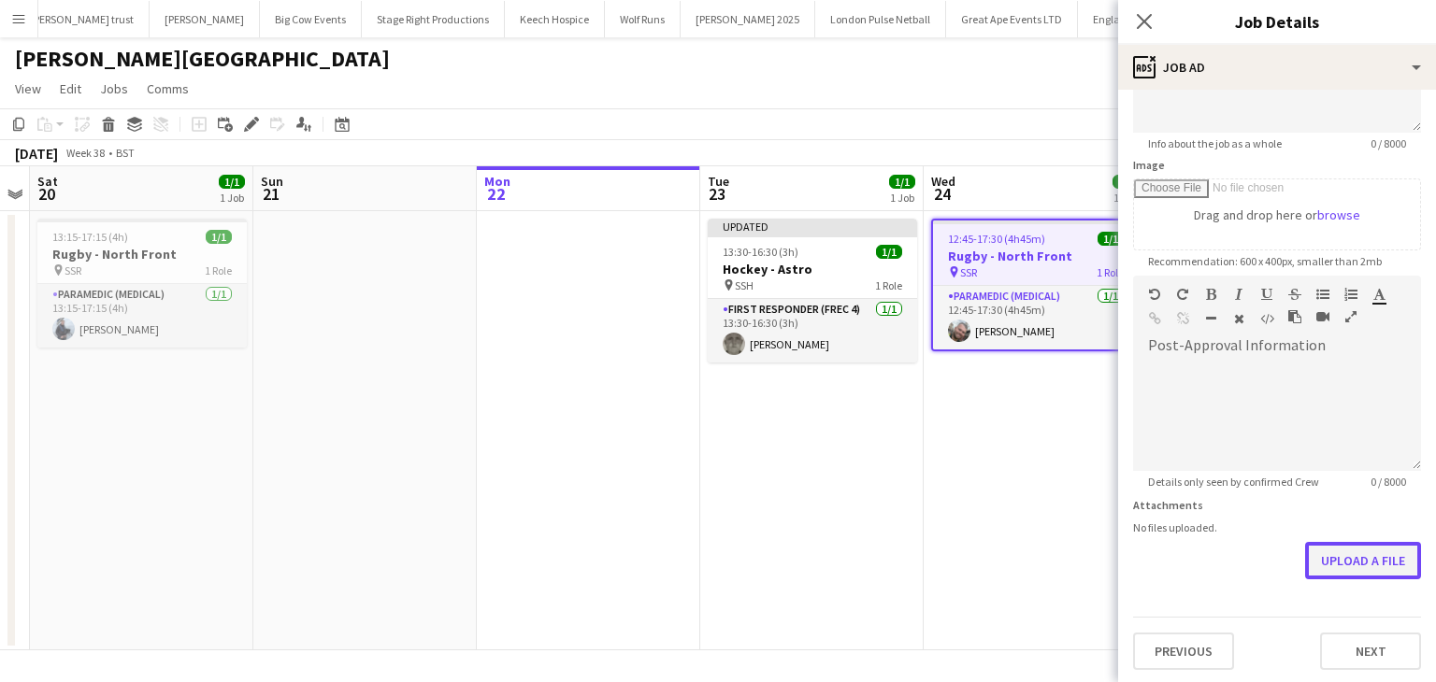
scroll to position [240, 0]
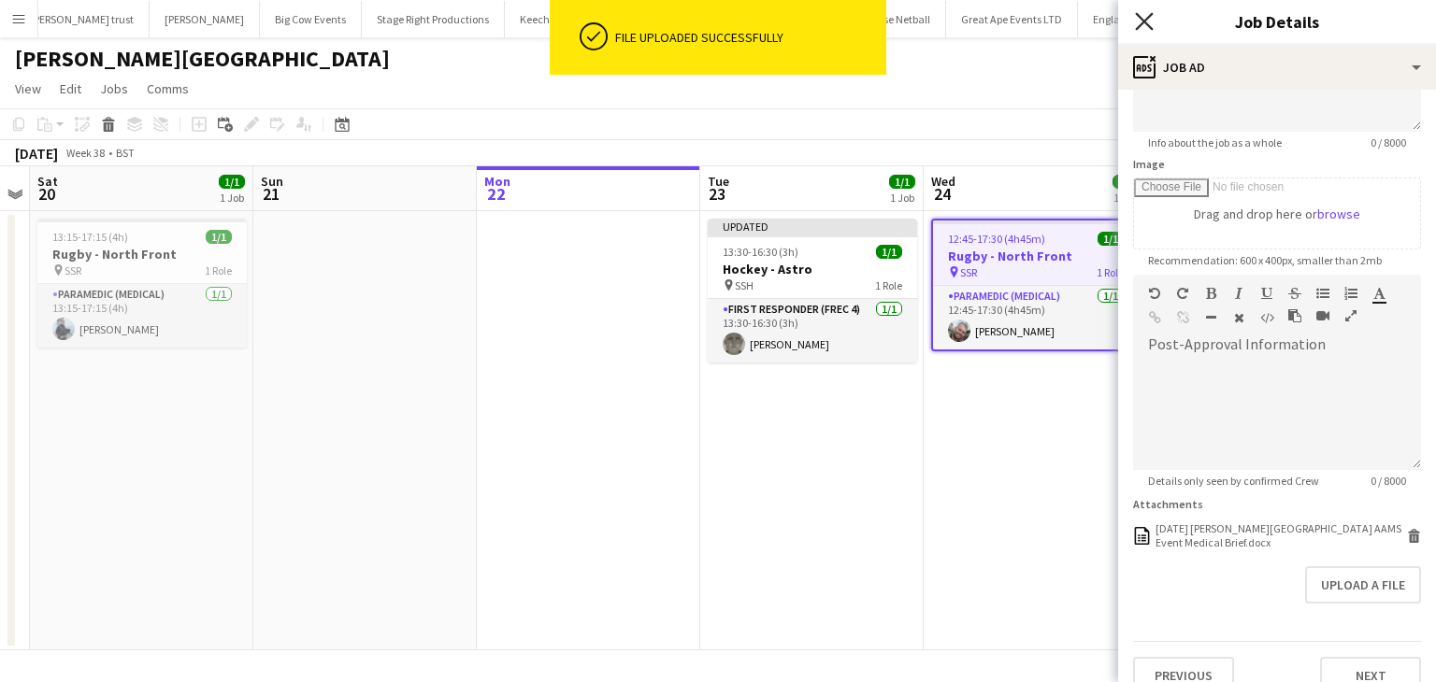
click at [1141, 19] on icon at bounding box center [1144, 21] width 18 height 18
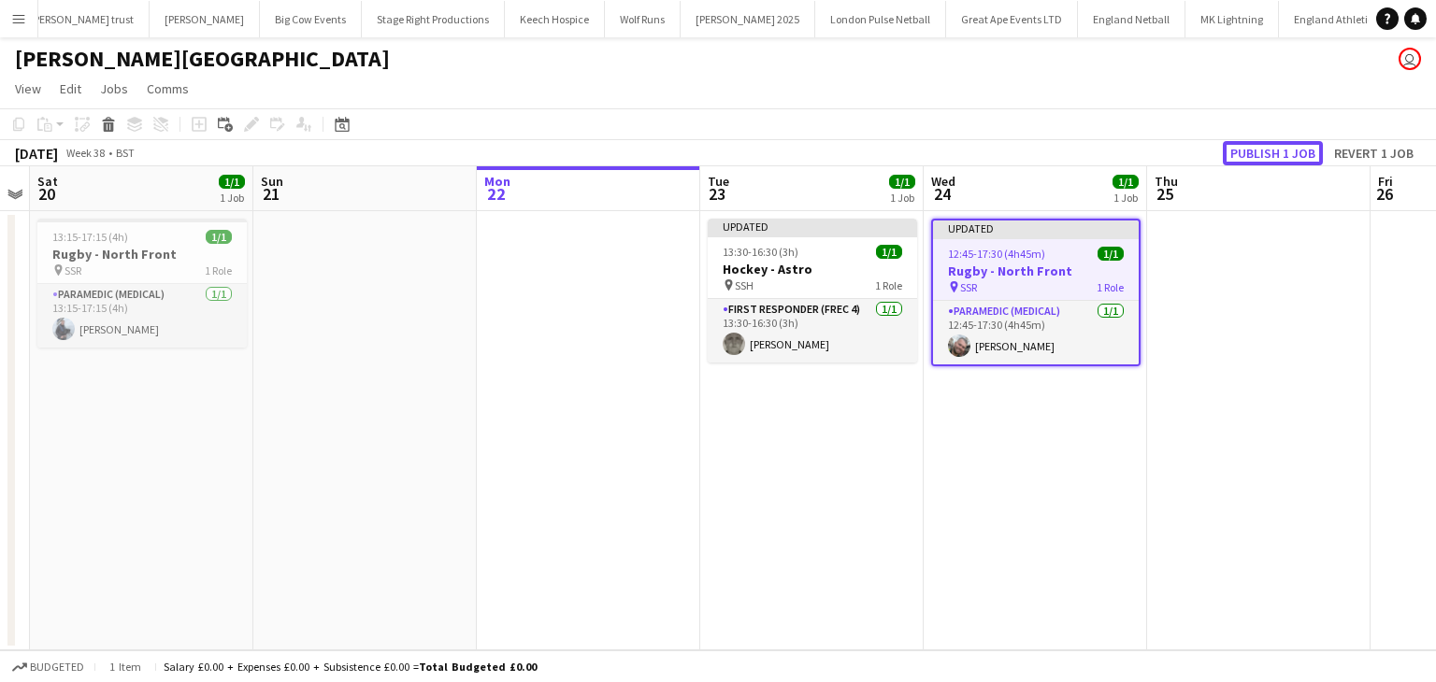
click at [1255, 150] on button "Publish 1 job" at bounding box center [1273, 153] width 100 height 24
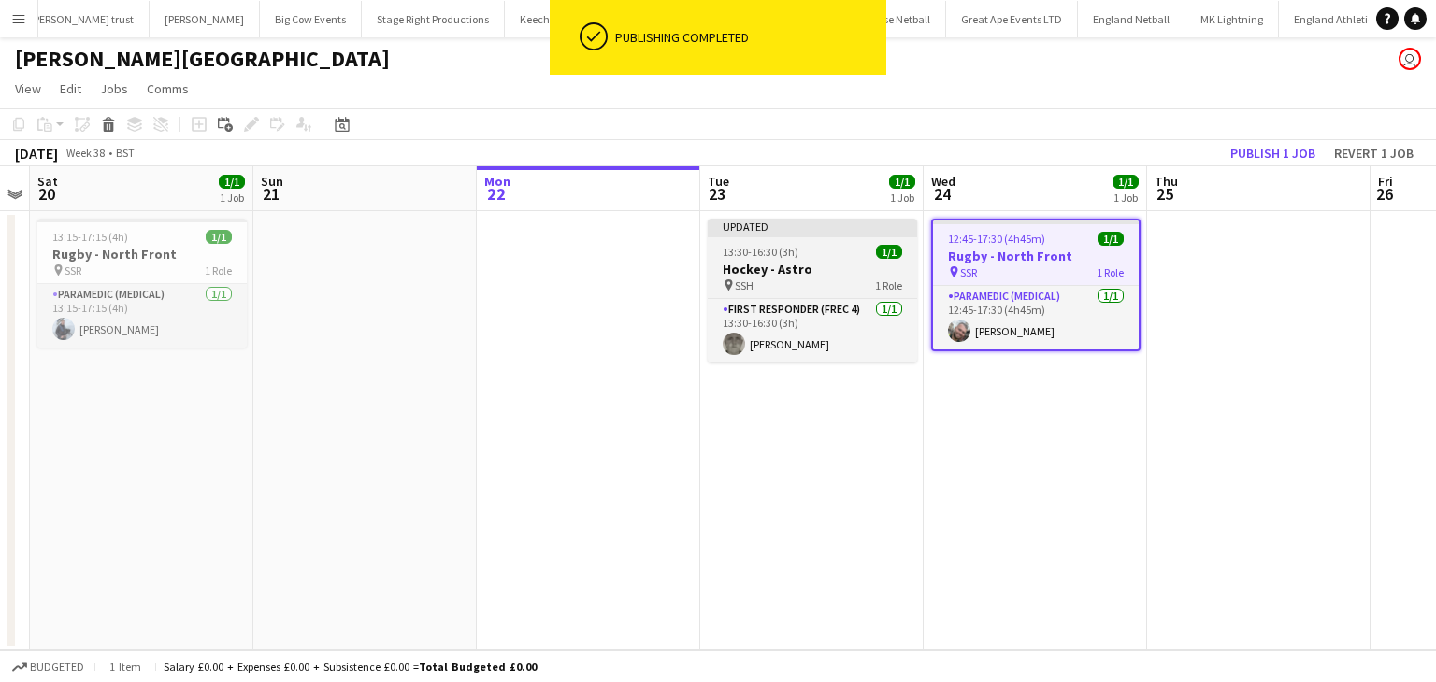
drag, startPoint x: 834, startPoint y: 262, endPoint x: 871, endPoint y: 258, distance: 37.6
click at [836, 263] on h3 "Hockey - Astro" at bounding box center [812, 269] width 209 height 17
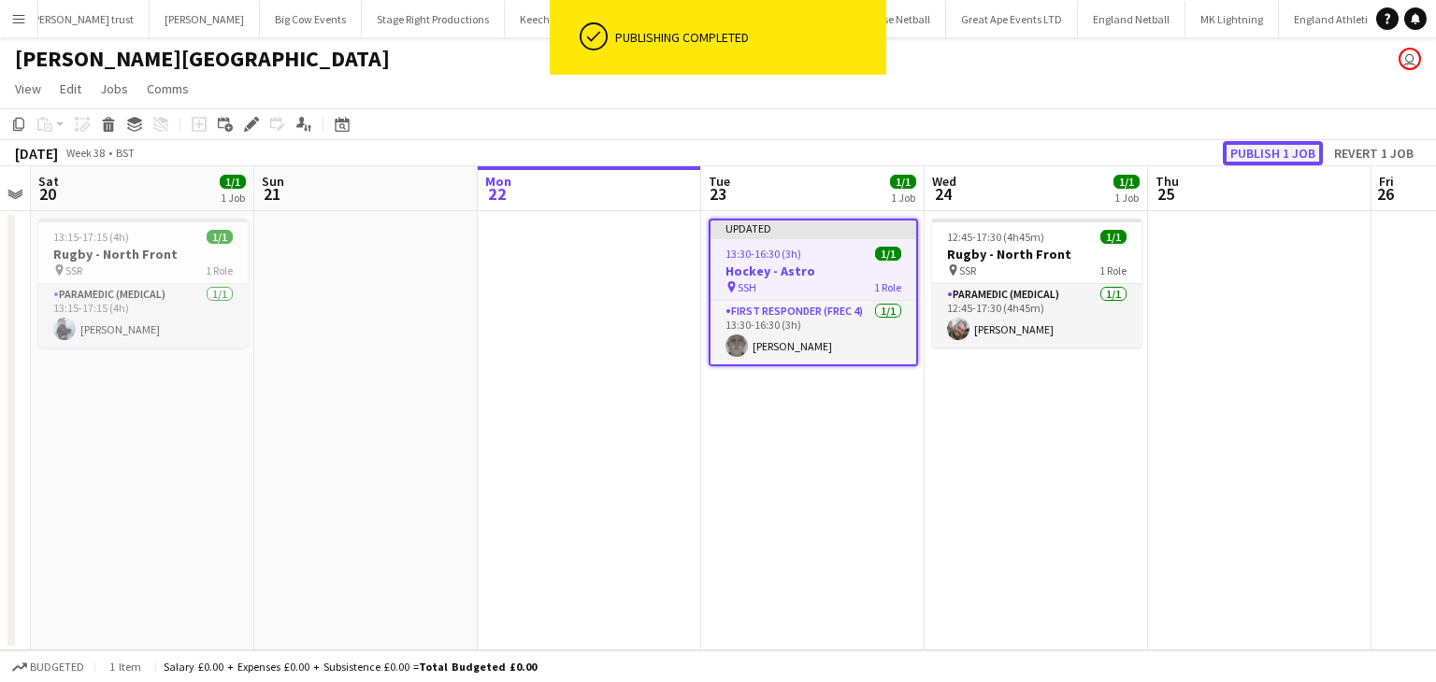
click at [1262, 153] on button "Publish 1 job" at bounding box center [1273, 153] width 100 height 24
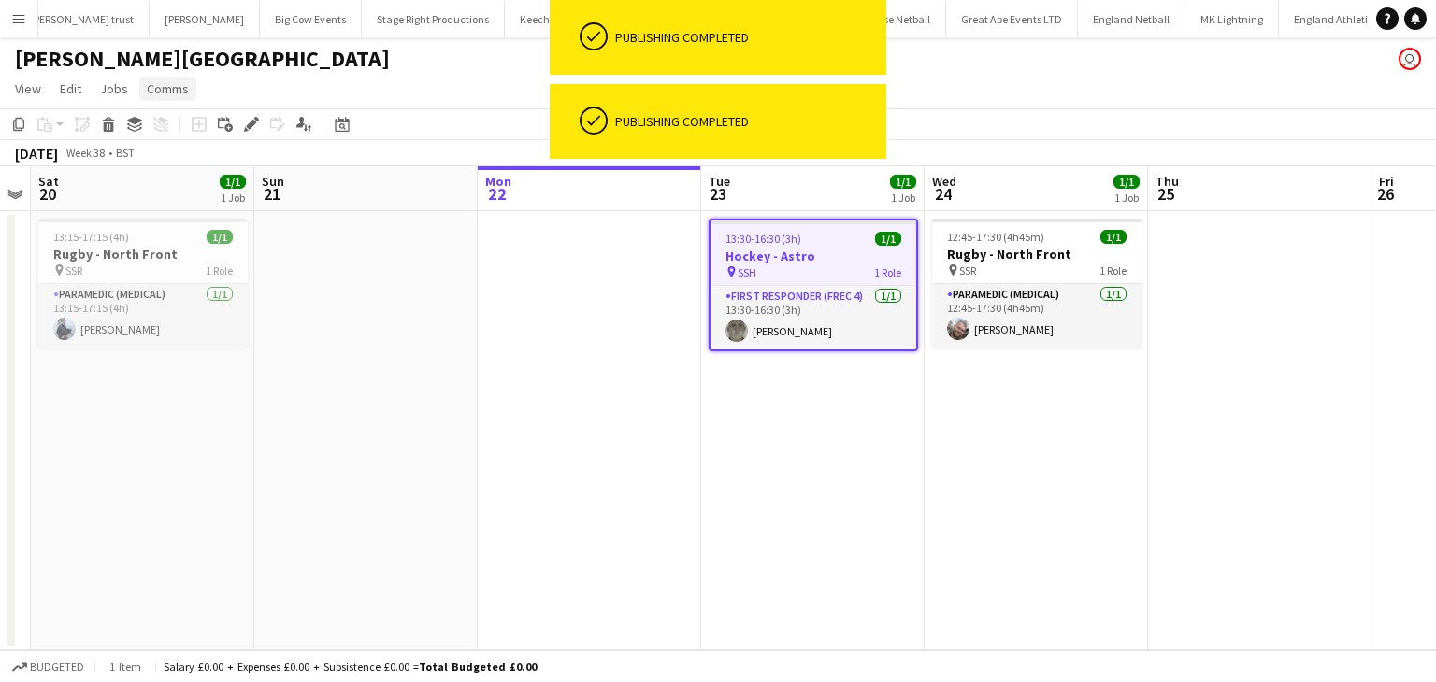
click at [161, 93] on span "Comms" at bounding box center [168, 88] width 42 height 17
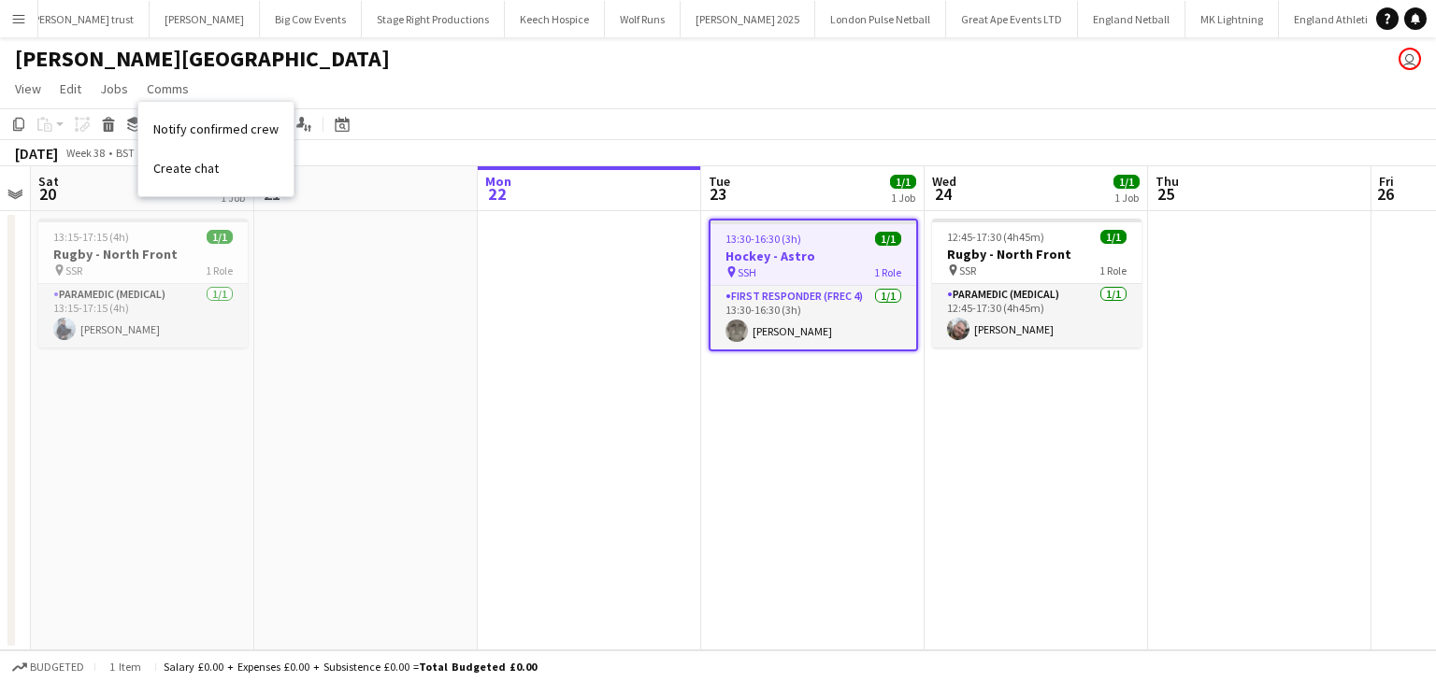
click at [185, 175] on span "Create chat" at bounding box center [185, 168] width 65 height 17
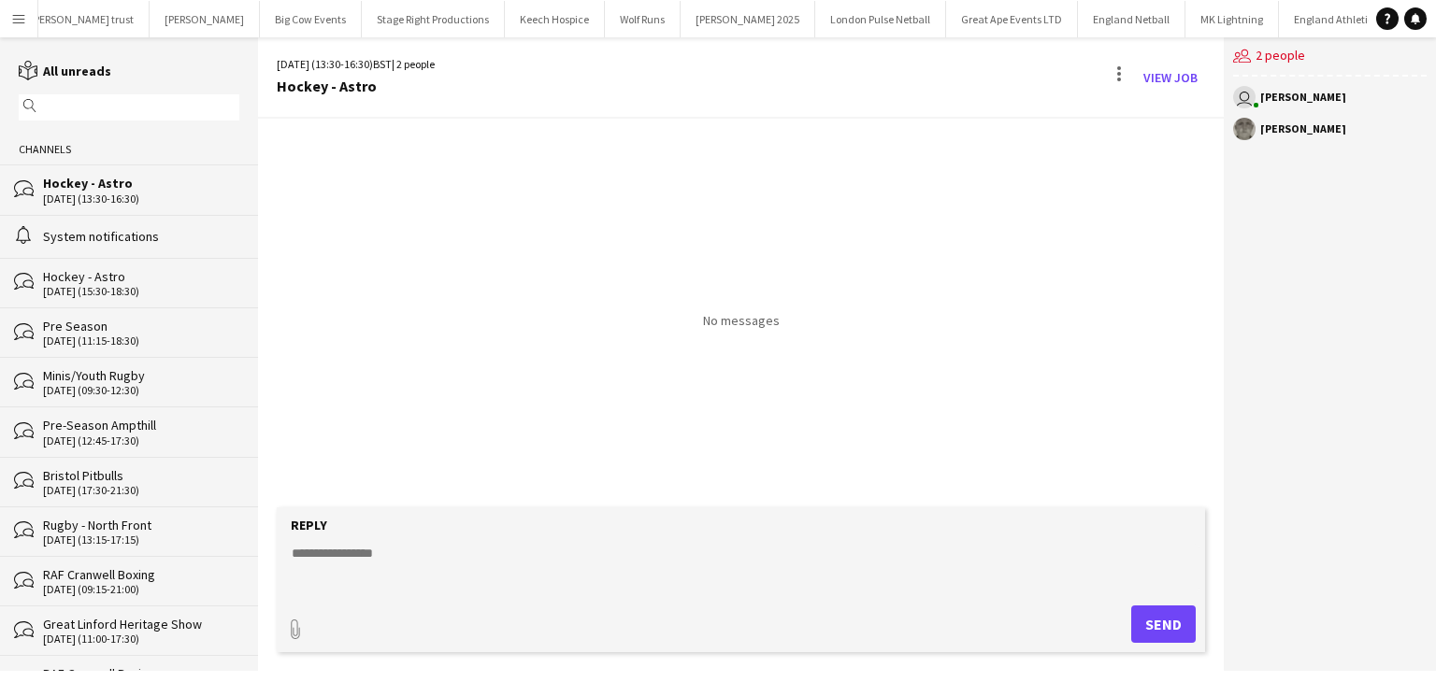
drag, startPoint x: 387, startPoint y: 579, endPoint x: 364, endPoint y: 579, distance: 23.4
click at [388, 581] on textarea at bounding box center [745, 568] width 910 height 49
type textarea "**********"
click at [1167, 629] on button "Send" at bounding box center [1163, 624] width 65 height 37
